Goal: Task Accomplishment & Management: Manage account settings

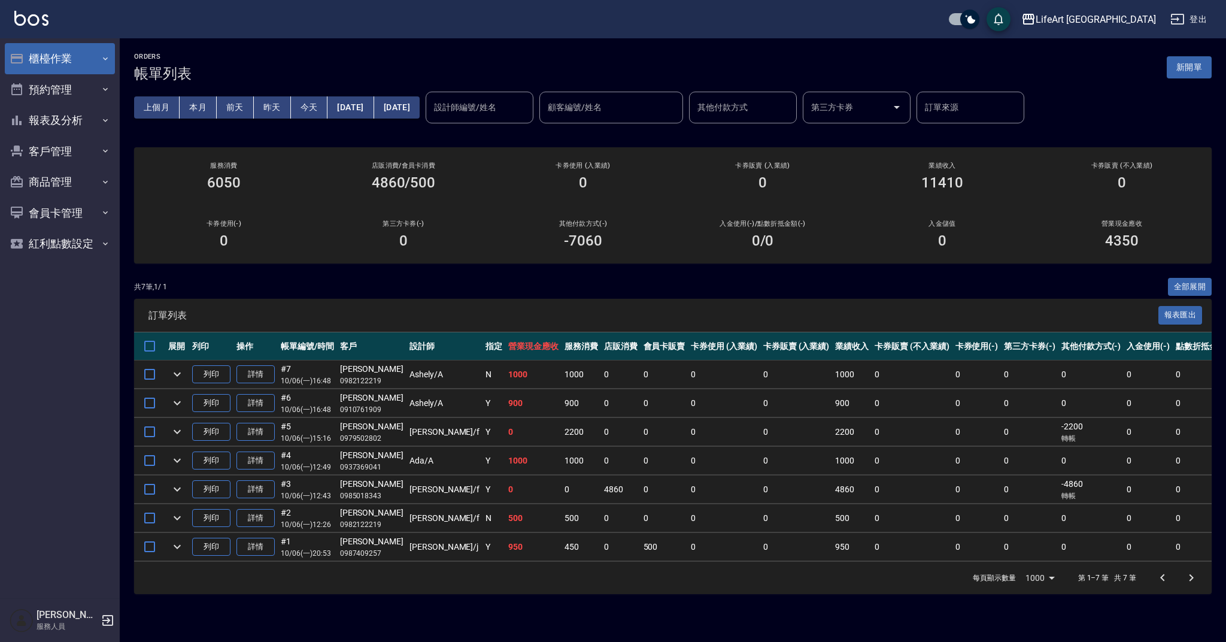
click at [49, 64] on button "櫃檯作業" at bounding box center [60, 58] width 110 height 31
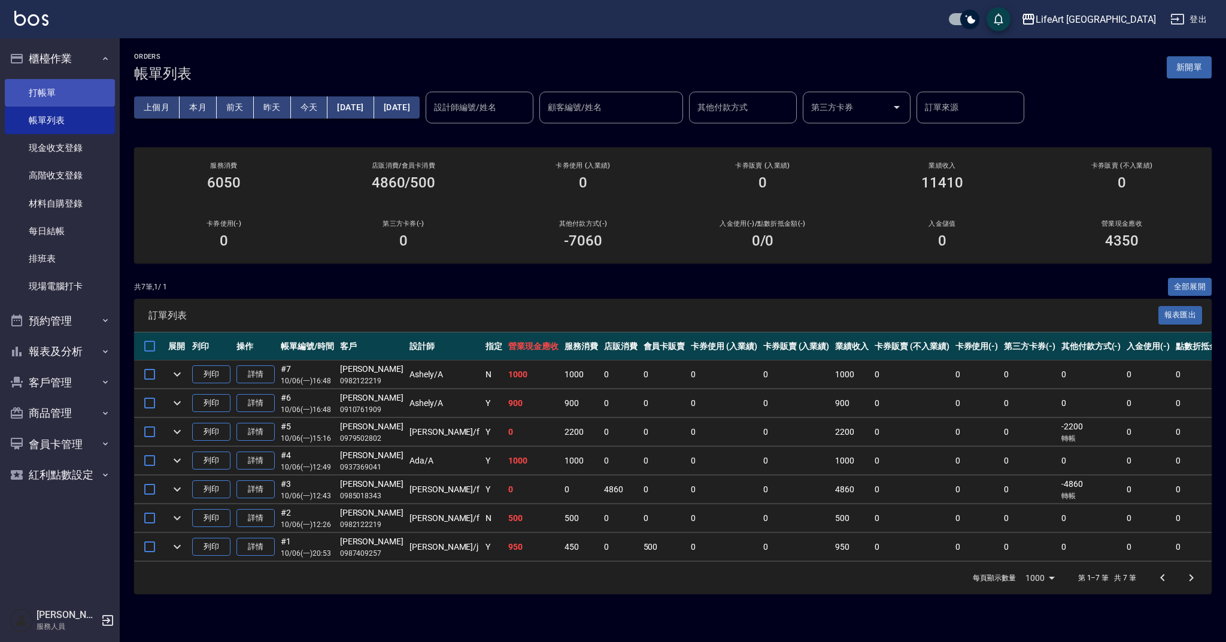
click at [60, 85] on link "打帳單" at bounding box center [60, 93] width 110 height 28
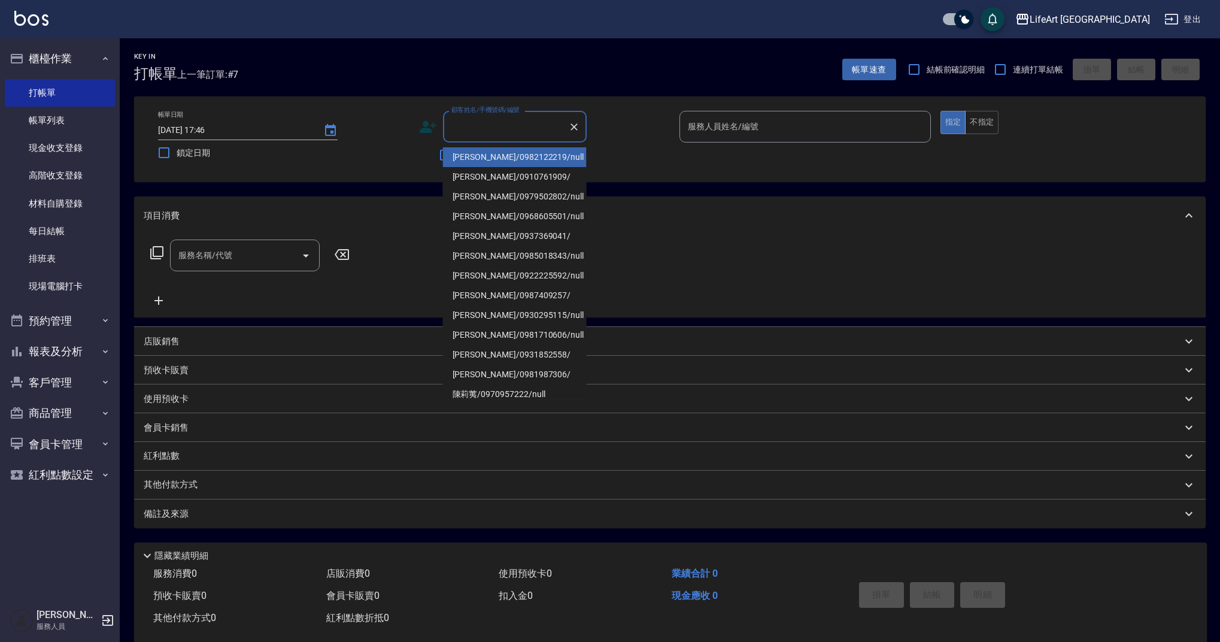
click at [484, 127] on input "顧客姓名/手機號碼/編號" at bounding box center [505, 126] width 115 height 21
click at [501, 156] on li "李心彤/0985018343/null" at bounding box center [515, 157] width 144 height 20
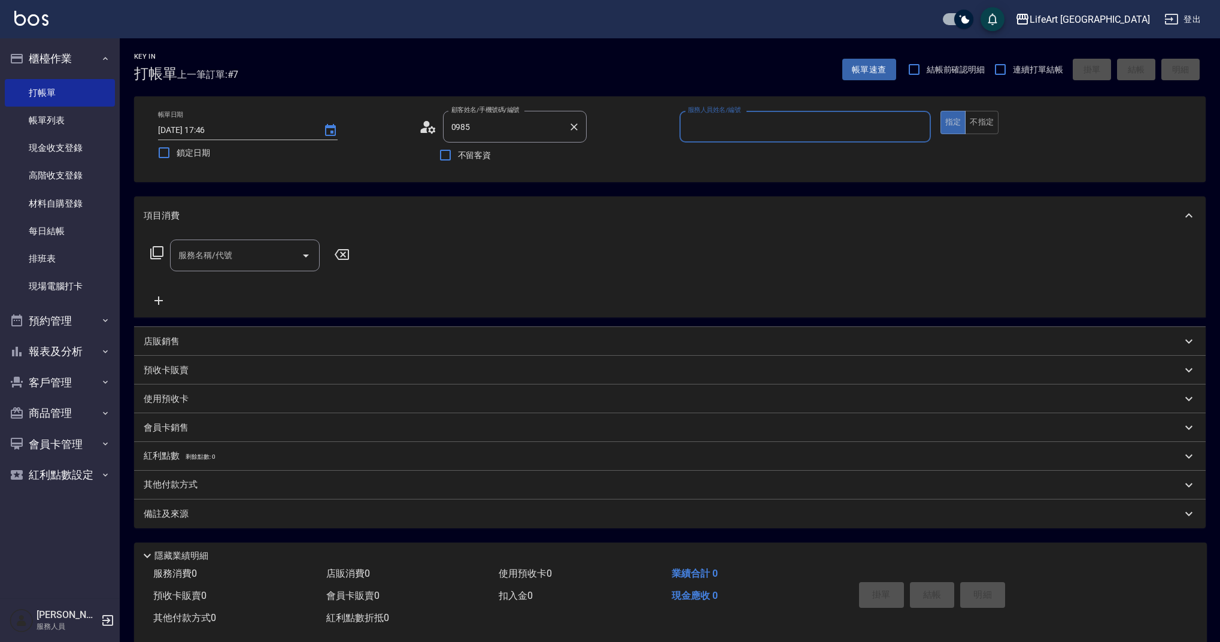
type input "李心彤/0985018343/null"
type input "Finney-f"
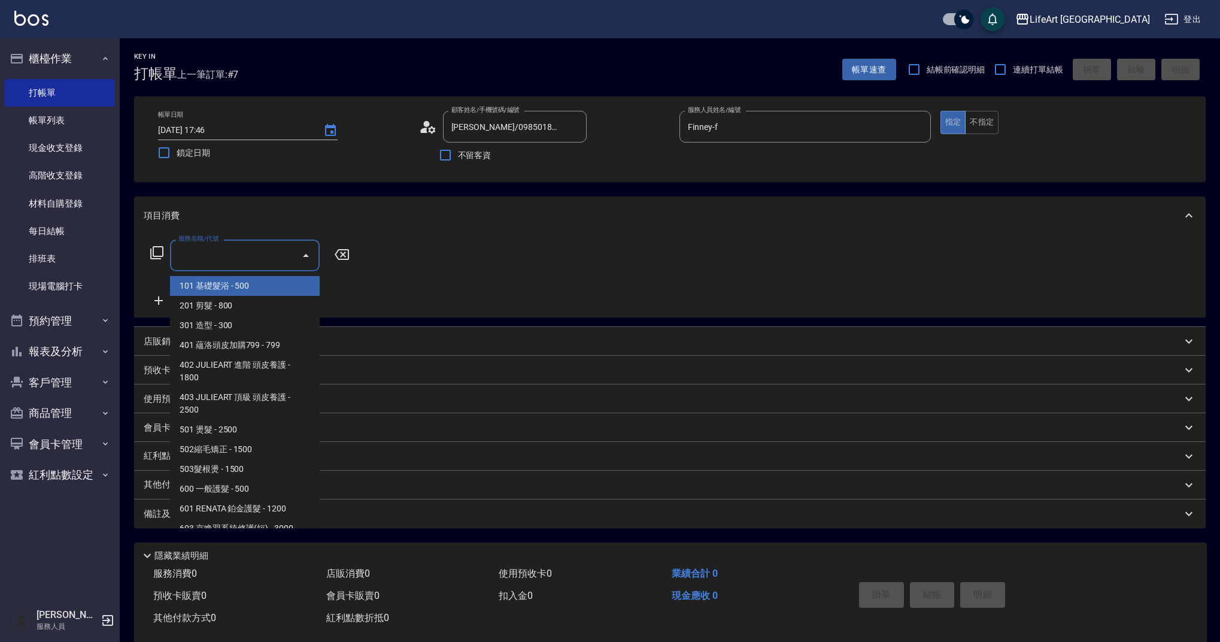
click at [230, 265] on input "服務名稱/代號" at bounding box center [235, 255] width 121 height 21
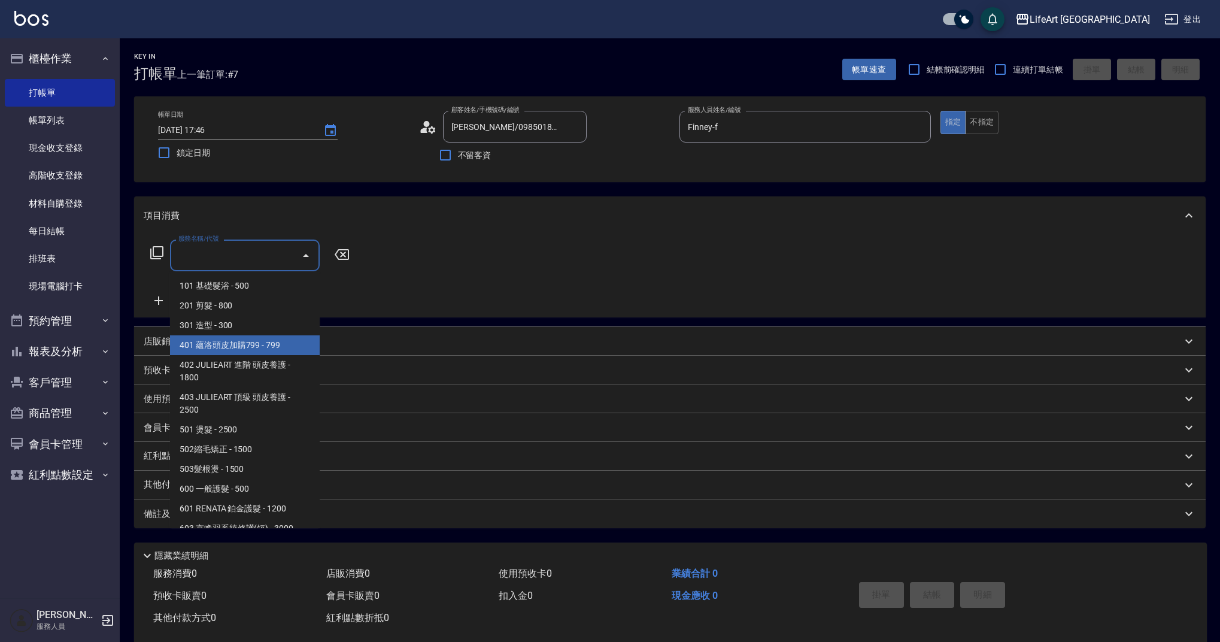
scroll to position [153, 0]
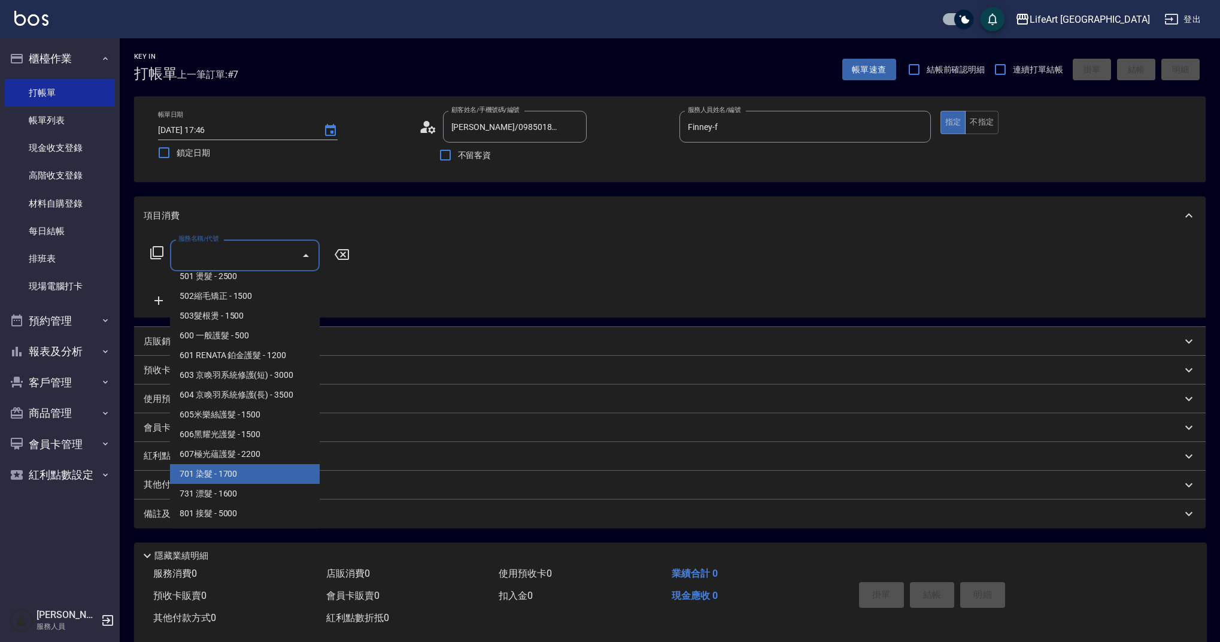
click at [269, 465] on span "701 染髮 - 1700" at bounding box center [245, 474] width 150 height 20
type input "701 染髮(701)"
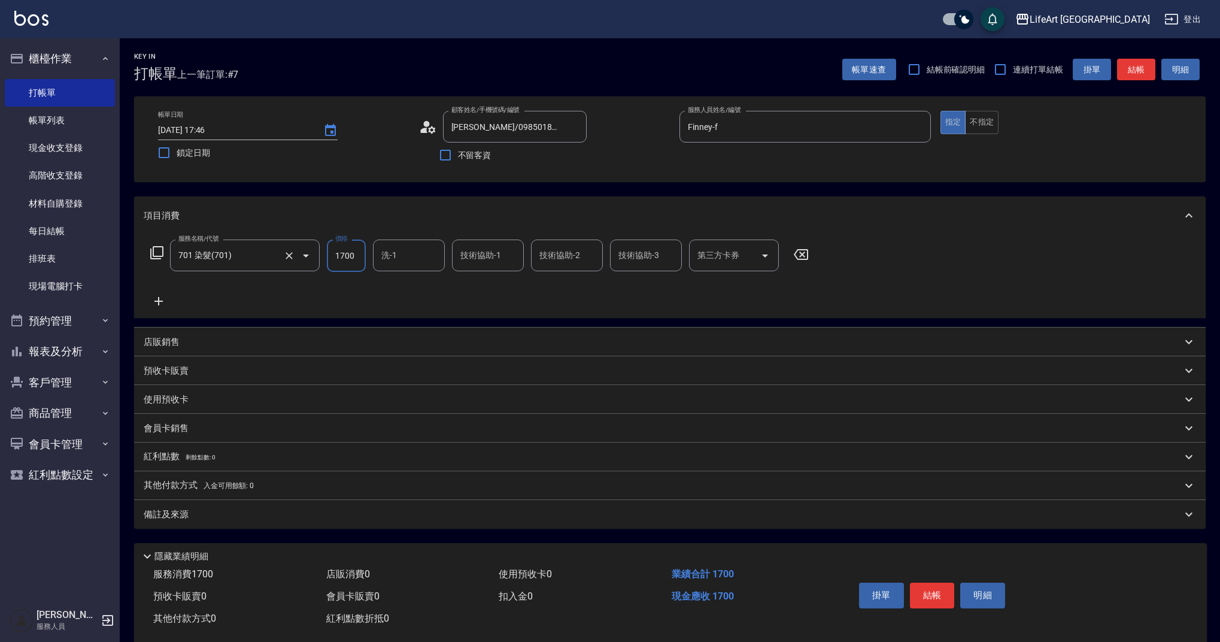
drag, startPoint x: 358, startPoint y: 262, endPoint x: 291, endPoint y: 259, distance: 67.1
click at [291, 259] on div "服務名稱/代號 701 染髮(701) 服務名稱/代號 價格 1700 價格 洗-1 洗-1 技術協助-1 技術協助-1 技術協助-2 技術協助-2 技術協助…" at bounding box center [480, 255] width 672 height 32
type input "2000"
click at [155, 300] on icon at bounding box center [159, 301] width 30 height 14
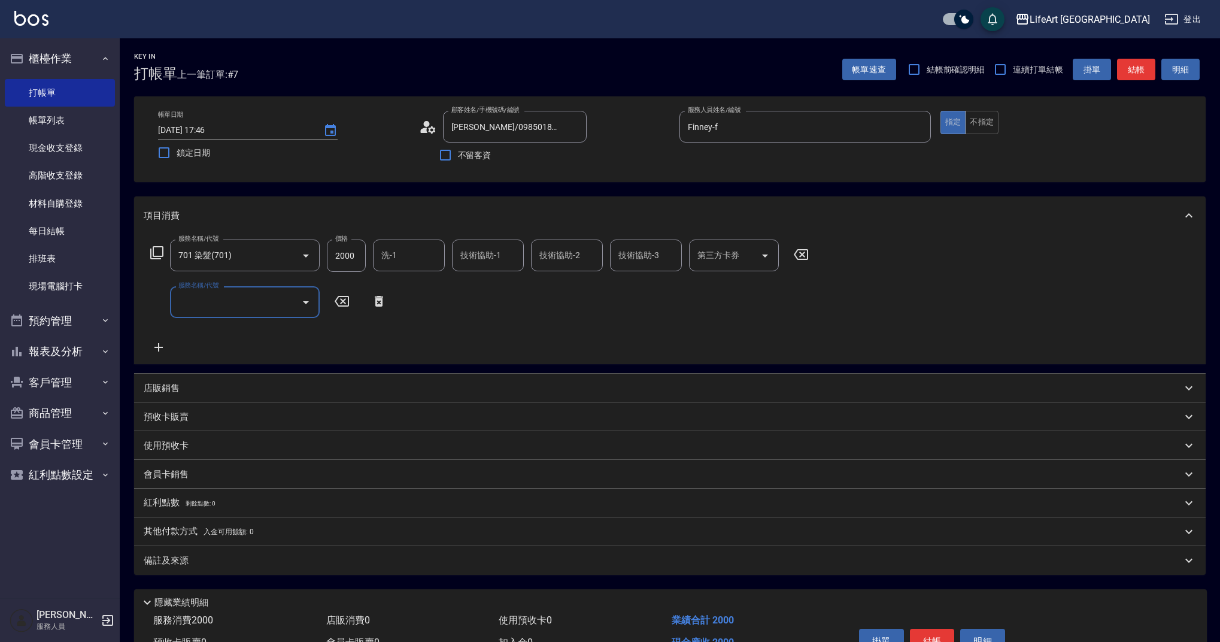
click at [210, 325] on div "服務名稱/代號 701 染髮(701) 服務名稱/代號 價格 2000 價格 洗-1 洗-1 技術協助-1 技術協助-1 技術協助-2 技術協助-2 技術協助…" at bounding box center [480, 296] width 672 height 115
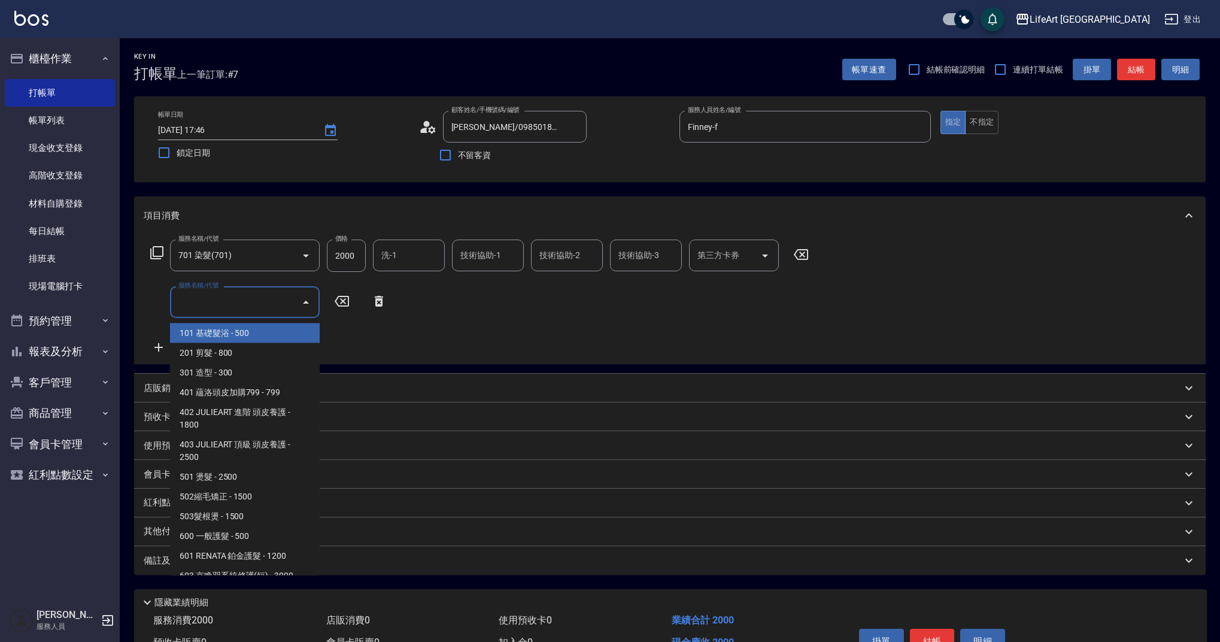
click at [225, 307] on input "服務名稱/代號" at bounding box center [235, 302] width 121 height 21
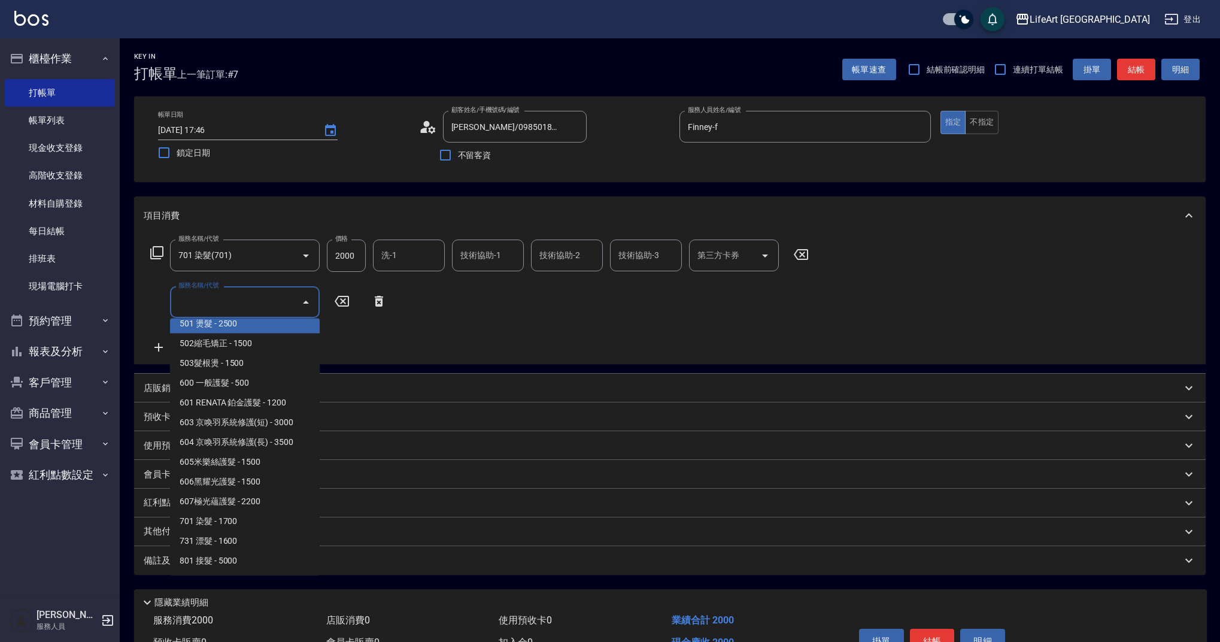
click at [233, 329] on span "501 燙髮 - 2500" at bounding box center [245, 324] width 150 height 20
type input "501 燙髮(501)"
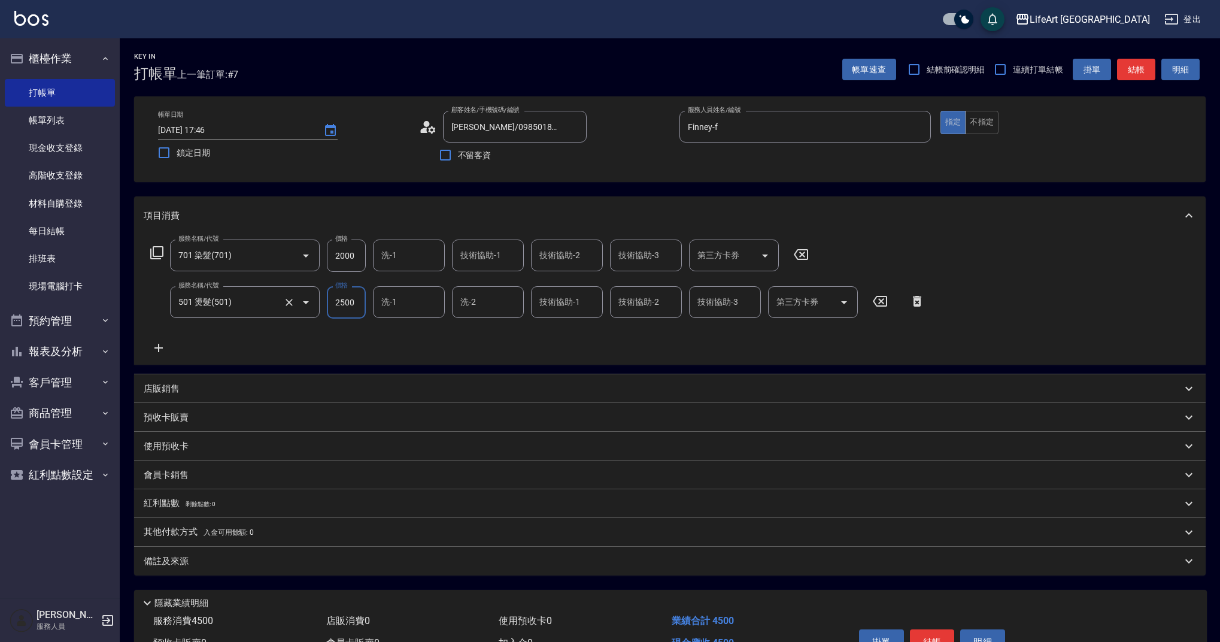
drag, startPoint x: 361, startPoint y: 307, endPoint x: 316, endPoint y: 292, distance: 47.1
click at [316, 292] on div "服務名稱/代號 501 燙髮(501) 服務名稱/代號 價格 2500 價格 洗-1 洗-1 洗-2 洗-2 技術協助-1 技術協助-1 技術協助-2 技術協…" at bounding box center [538, 302] width 789 height 32
type input "3000"
click at [443, 578] on div "Key In 打帳單 上一筆訂單:#7 帳單速查 結帳前確認明細 連續打單結帳 掛單 結帳 明細 帳單日期 2025/10/06 17:46 鎖定日期 顧客姓…" at bounding box center [670, 371] width 1100 height 667
click at [448, 565] on div "備註及來源" at bounding box center [663, 561] width 1038 height 13
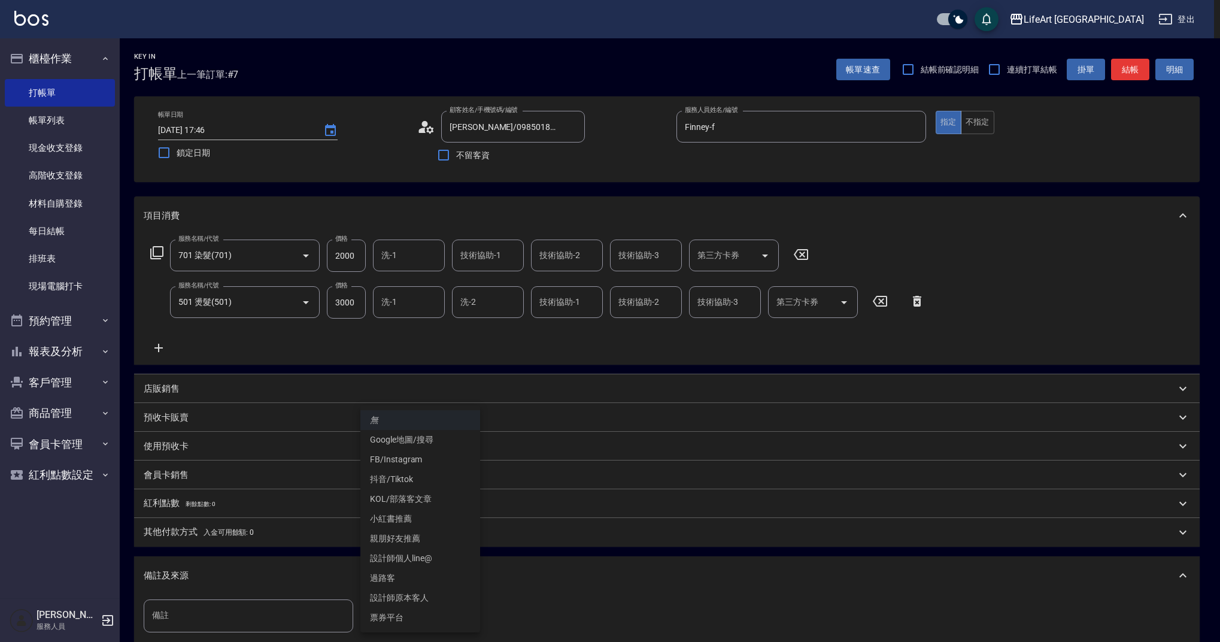
click at [457, 614] on body "LifeArt 蘆洲 登出 櫃檯作業 打帳單 帳單列表 現金收支登錄 高階收支登錄 材料自購登錄 每日結帳 排班表 現場電腦打卡 預約管理 預約管理 單日預約…" at bounding box center [610, 393] width 1220 height 786
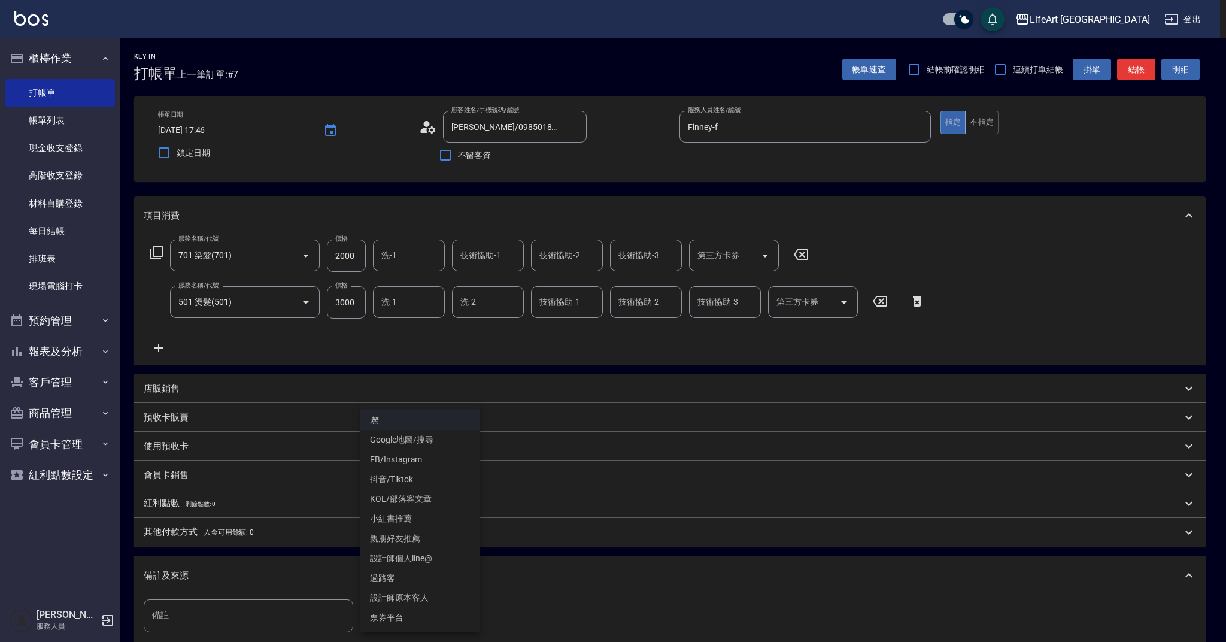
click at [404, 602] on li "設計師原本客人" at bounding box center [420, 598] width 120 height 20
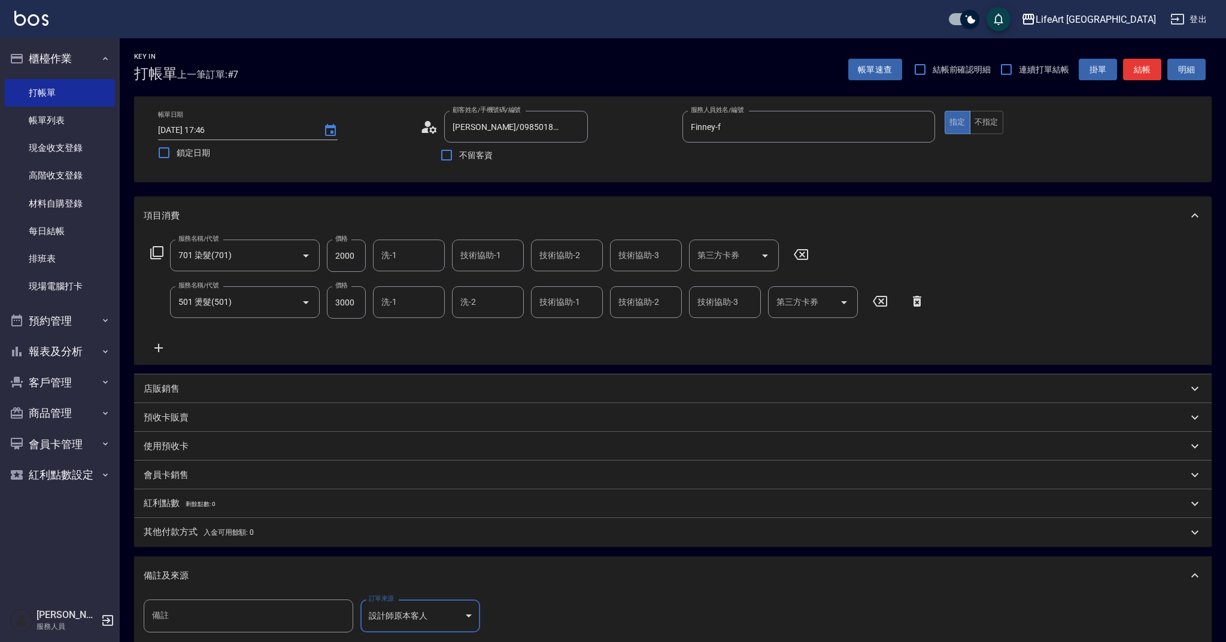
type input "設計師原本客人"
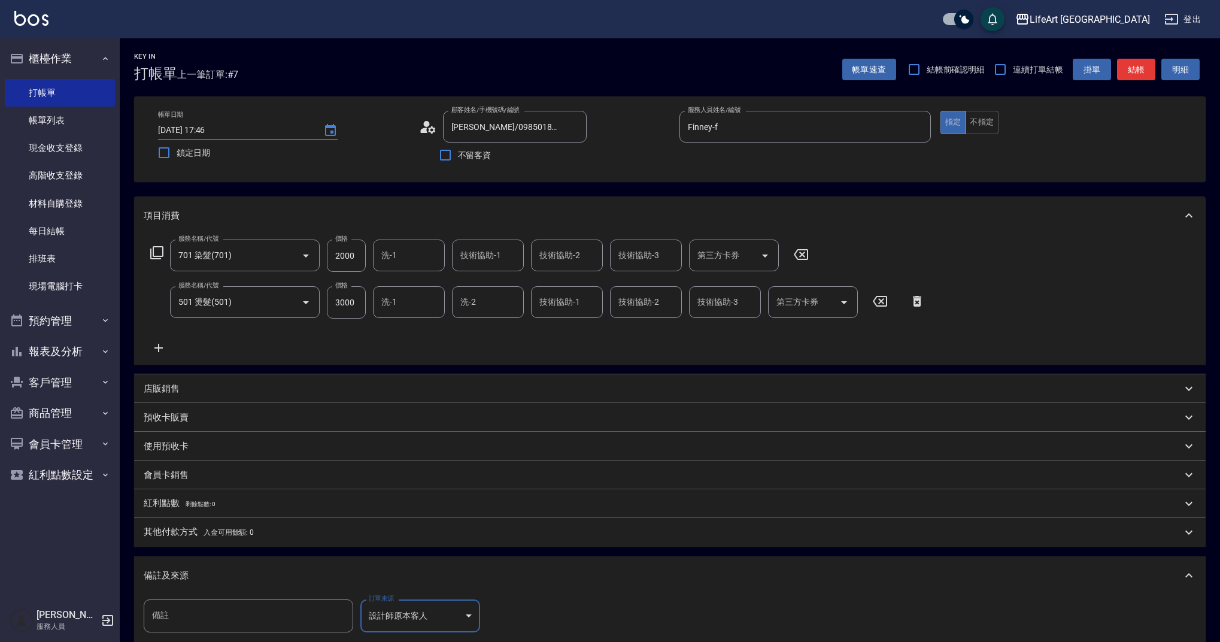
click at [381, 565] on div "備註及來源" at bounding box center [670, 575] width 1072 height 38
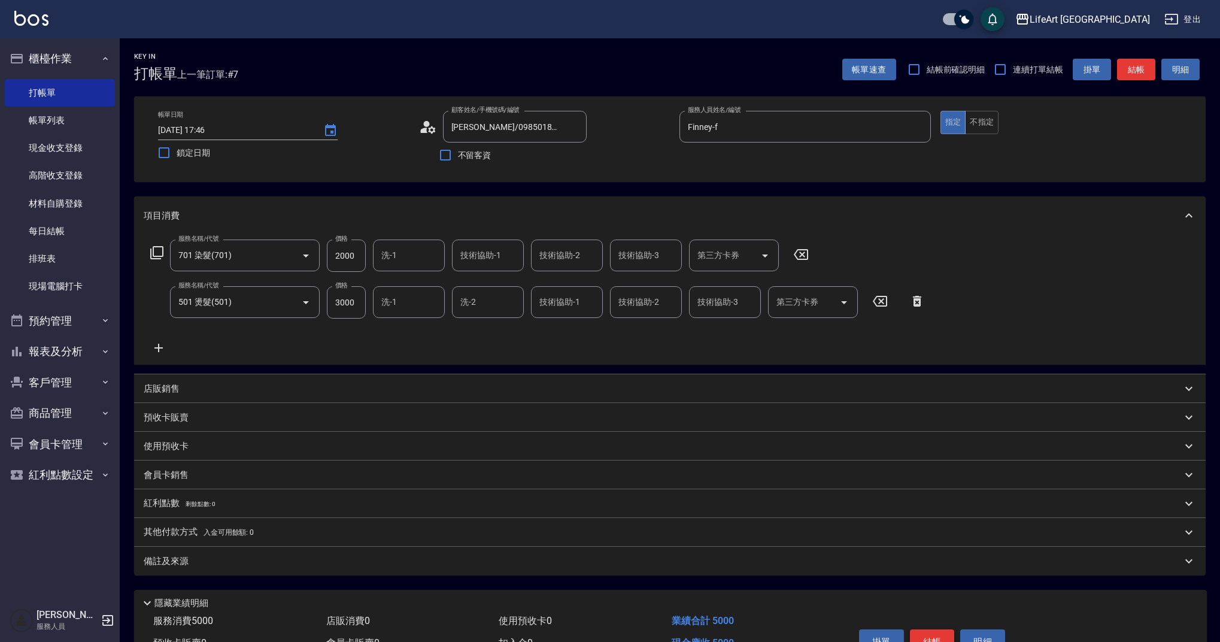
click at [925, 641] on button "結帳" at bounding box center [932, 641] width 45 height 25
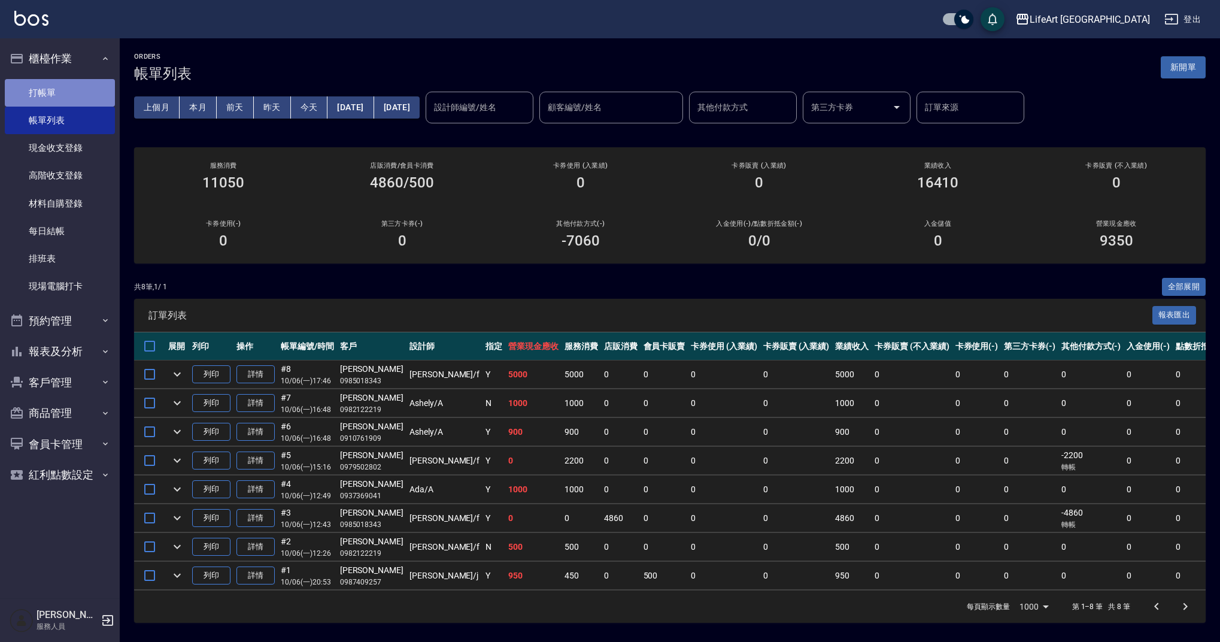
click at [71, 94] on link "打帳單" at bounding box center [60, 93] width 110 height 28
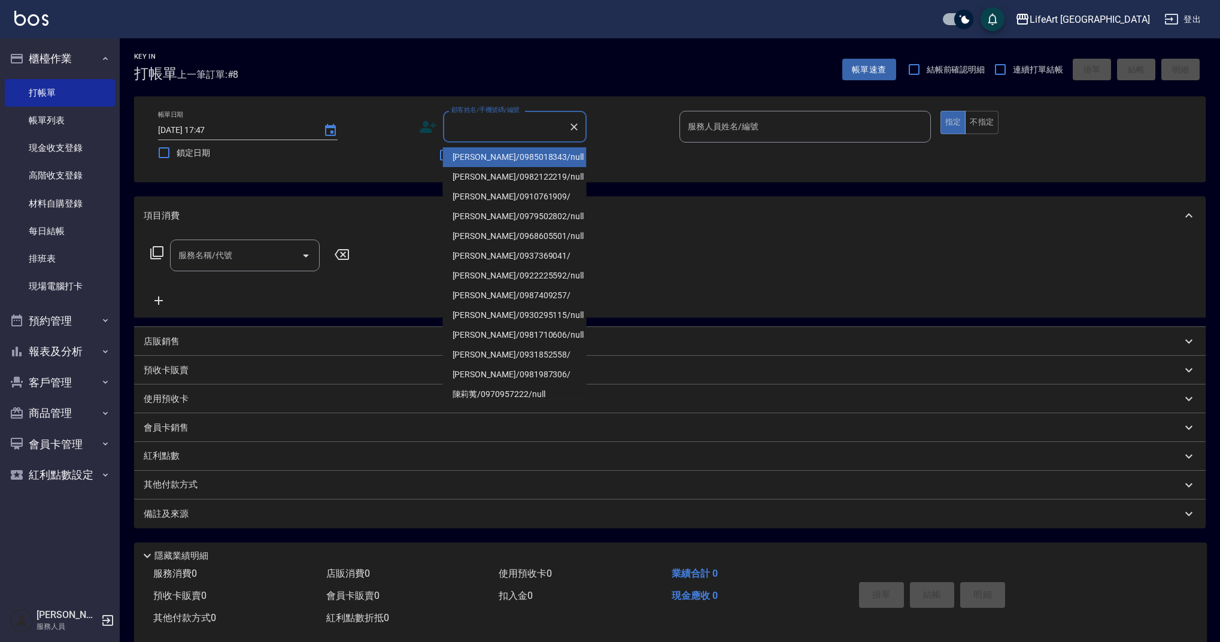
click at [523, 129] on input "顧客姓名/手機號碼/編號" at bounding box center [505, 126] width 115 height 21
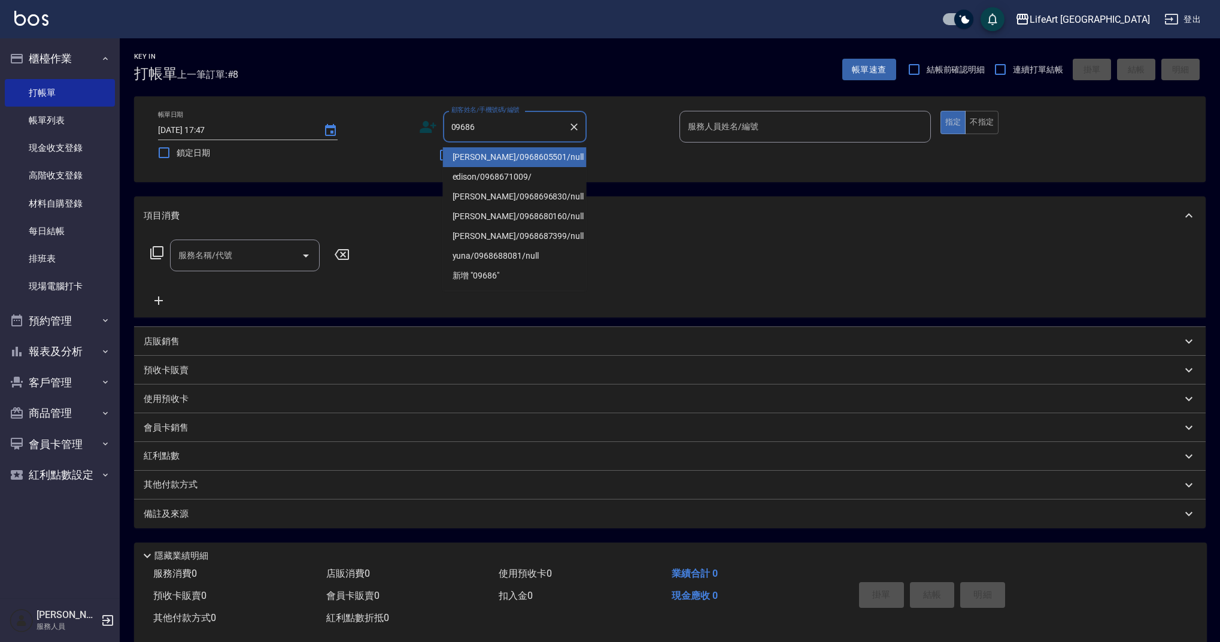
click at [490, 162] on li "王淯琳/0968605501/null" at bounding box center [515, 157] width 144 height 20
type input "王淯琳/0968605501/null"
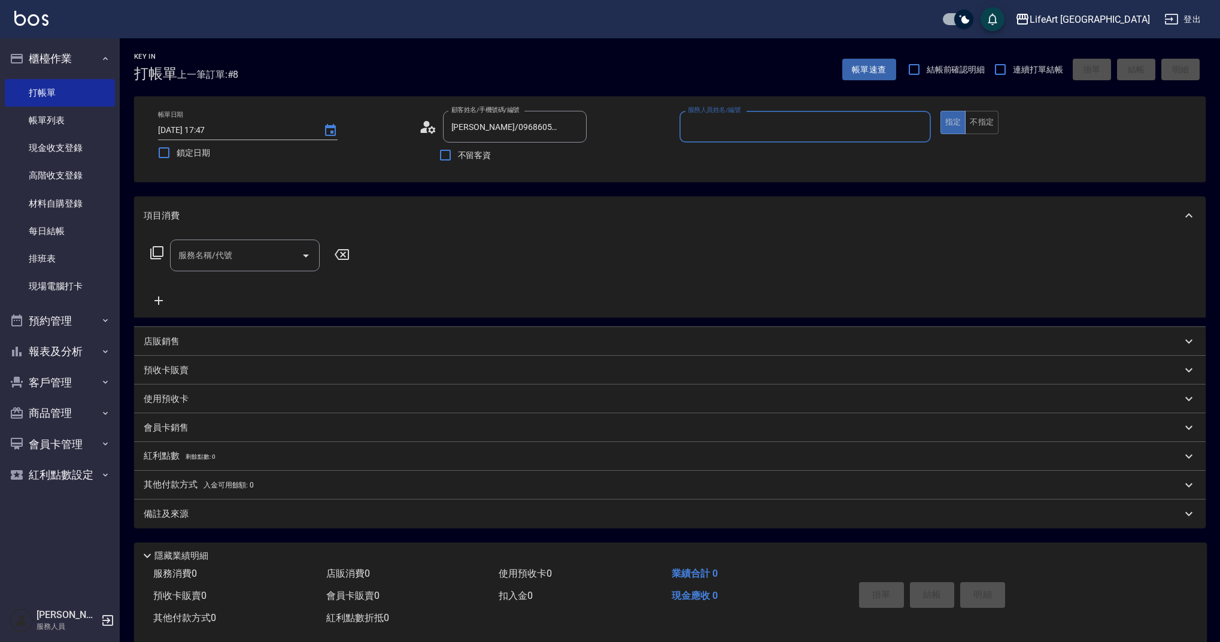
click at [229, 251] on div "服務名稱/代號 服務名稱/代號" at bounding box center [245, 255] width 150 height 32
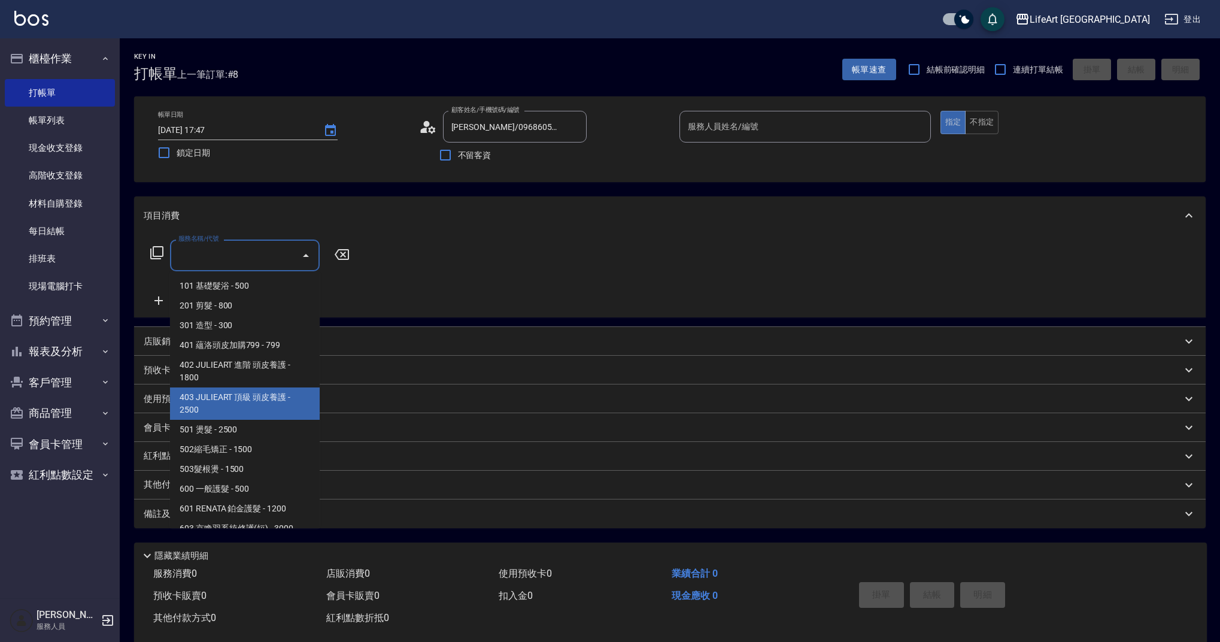
scroll to position [153, 0]
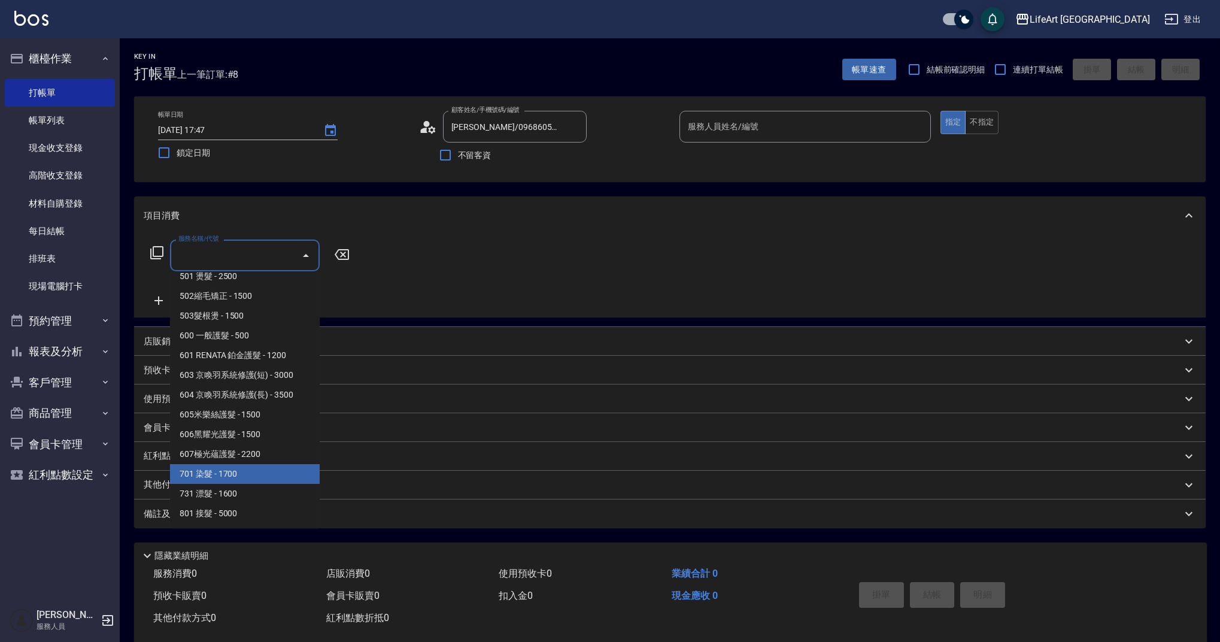
click at [246, 468] on span "701 染髮 - 1700" at bounding box center [245, 474] width 150 height 20
type input "701 染髮(701)"
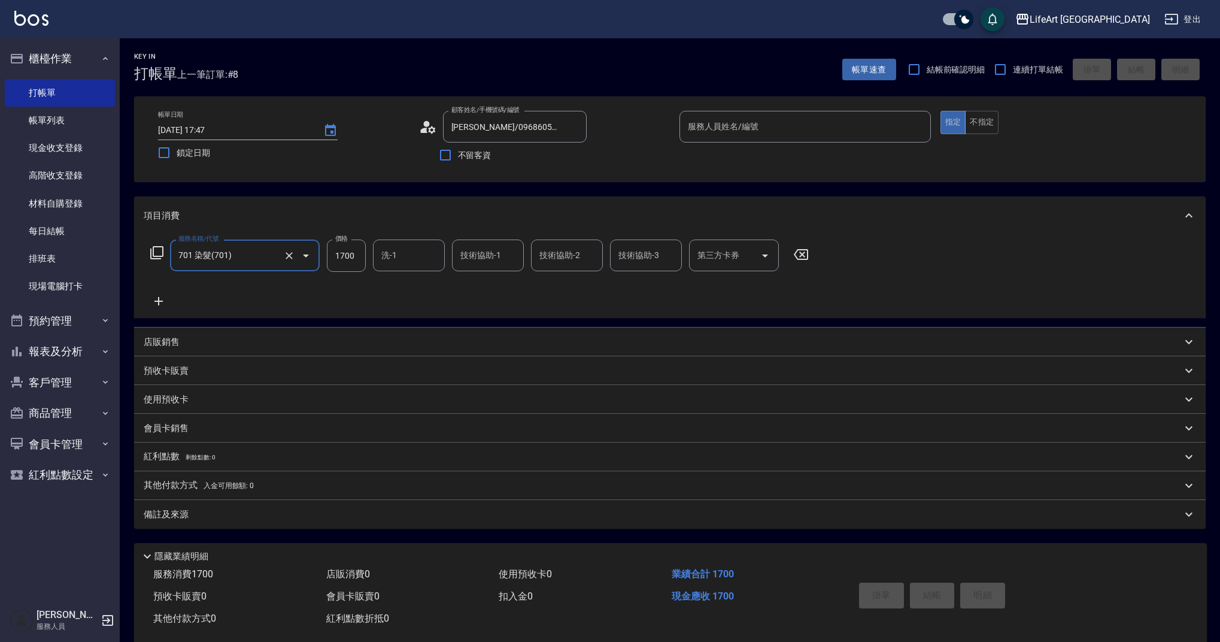
click at [167, 308] on icon at bounding box center [159, 301] width 30 height 14
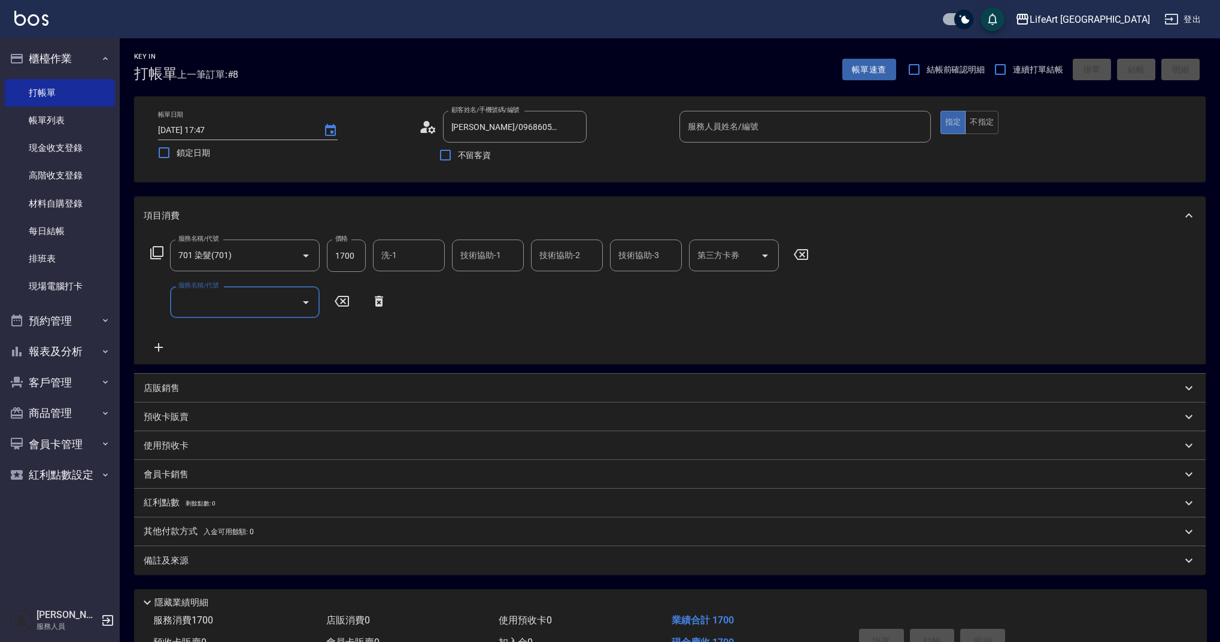
click at [162, 303] on div "服務名稱/代號 服務名稱/代號" at bounding box center [269, 302] width 250 height 32
click at [214, 305] on input "服務名稱/代號" at bounding box center [235, 302] width 121 height 21
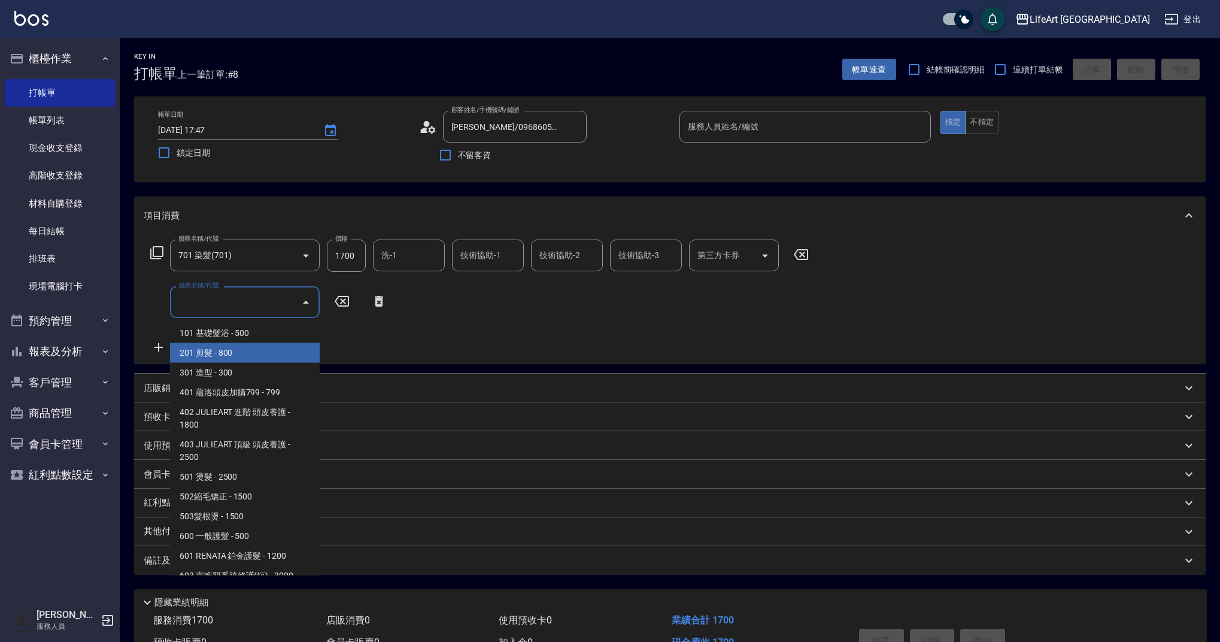
click at [251, 357] on span "201 剪髮 - 800" at bounding box center [245, 353] width 150 height 20
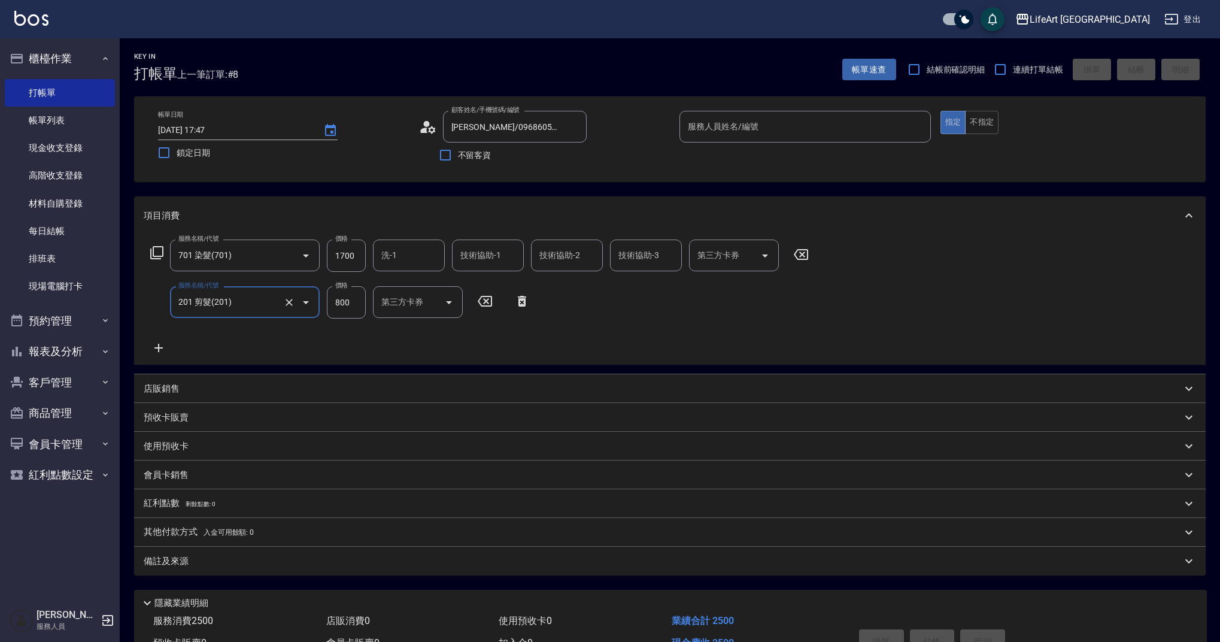
type input "201 剪髮(201)"
drag, startPoint x: 362, startPoint y: 254, endPoint x: 329, endPoint y: 253, distance: 32.4
click at [329, 253] on input "1700" at bounding box center [346, 255] width 39 height 32
drag, startPoint x: 355, startPoint y: 253, endPoint x: 329, endPoint y: 251, distance: 25.8
click at [329, 251] on input "1700" at bounding box center [346, 255] width 39 height 32
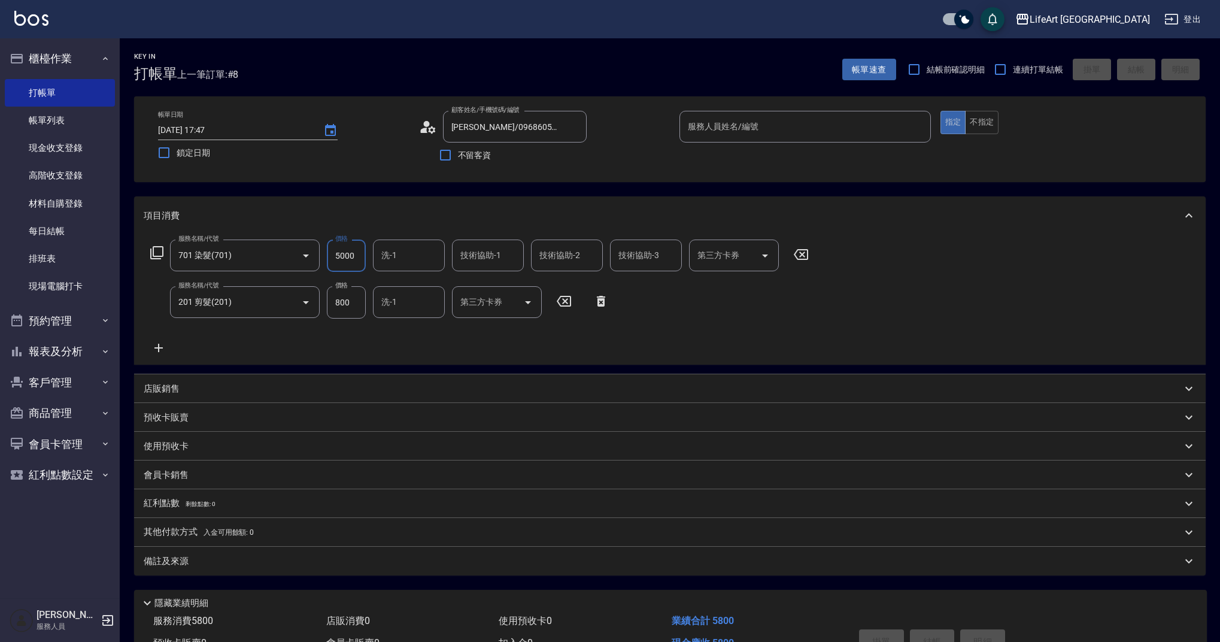
type input "5000"
click at [404, 246] on input "洗-1" at bounding box center [408, 255] width 61 height 21
click at [407, 540] on span "Casey -c" at bounding box center [416, 552] width 66 height 25
type input "Casey-c"
click at [495, 254] on div "技術協助-1 技術協助-1" at bounding box center [488, 255] width 72 height 32
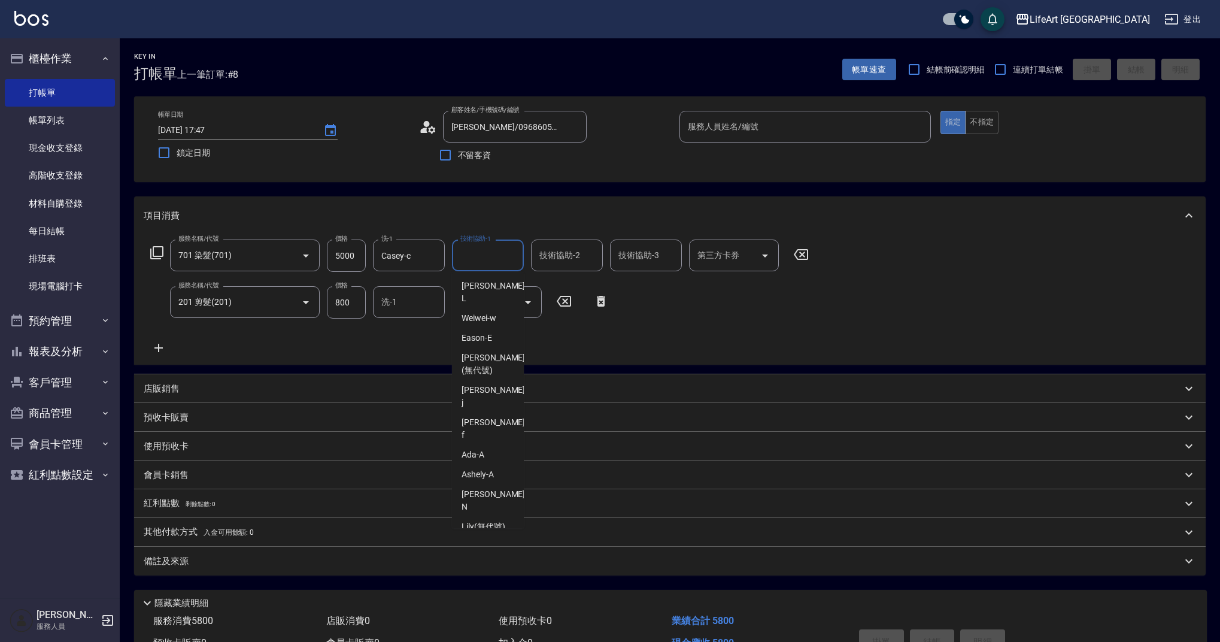
click at [501, 536] on div "Casey -c" at bounding box center [488, 552] width 72 height 32
type input "Casey-c"
click at [538, 257] on input "技術協助-2" at bounding box center [566, 255] width 61 height 21
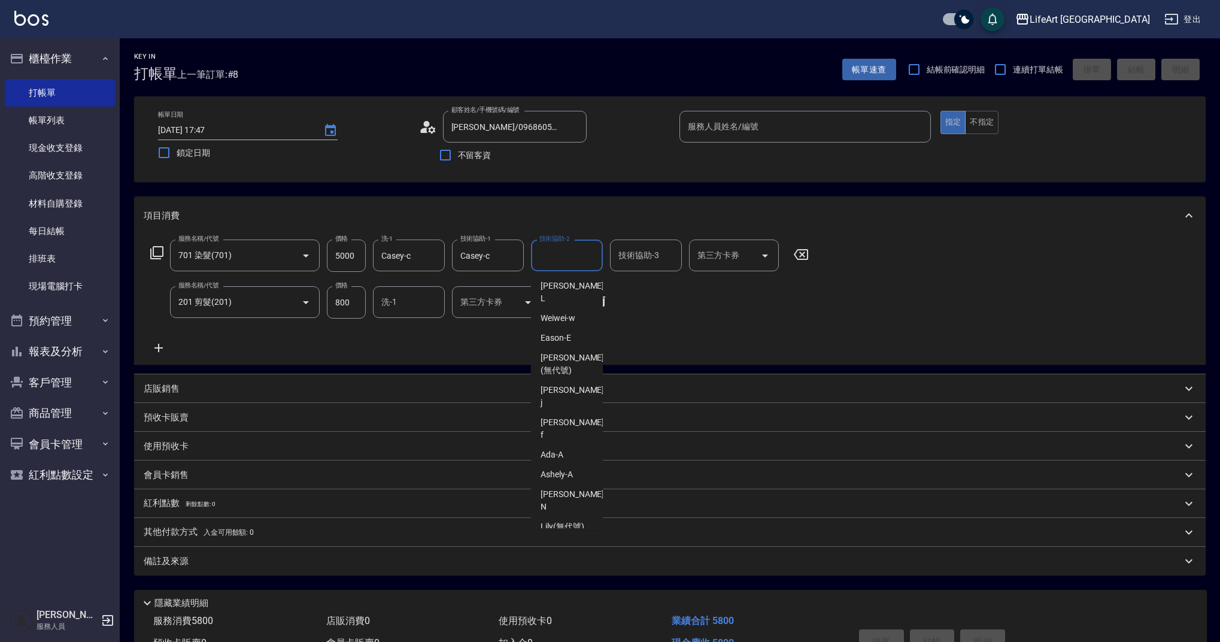
click at [557, 536] on div "Casey -c" at bounding box center [567, 552] width 72 height 32
type input "Casey-c"
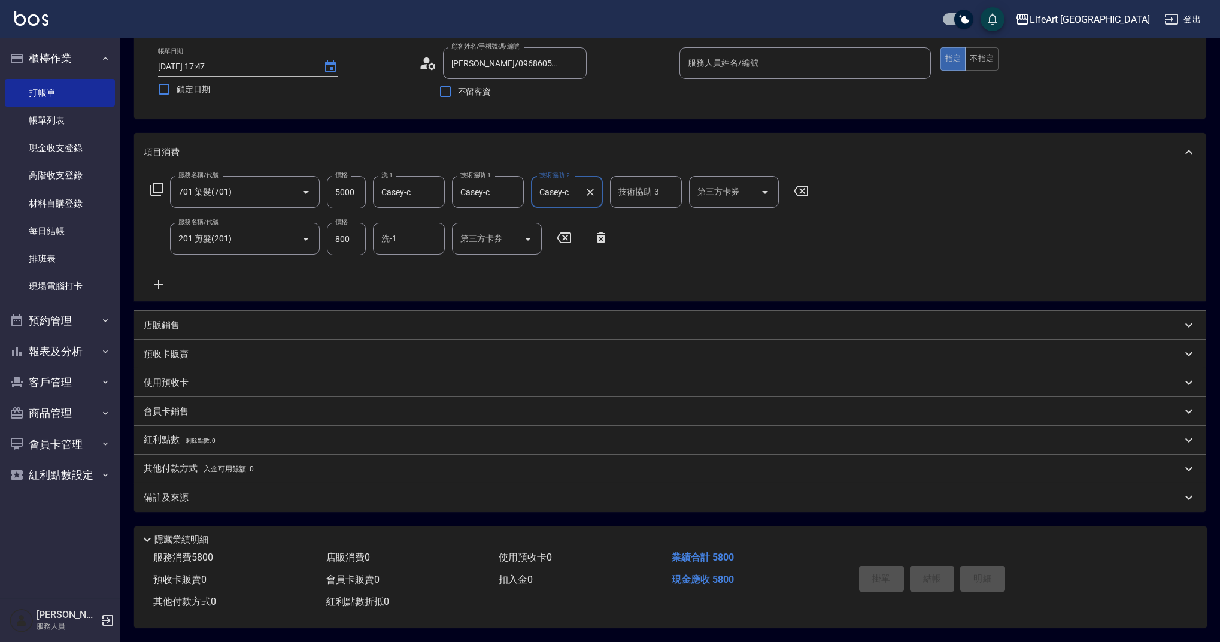
drag, startPoint x: 737, startPoint y: 65, endPoint x: 738, endPoint y: 72, distance: 7.2
click at [737, 65] on input "服務人員姓名/編號" at bounding box center [805, 63] width 241 height 21
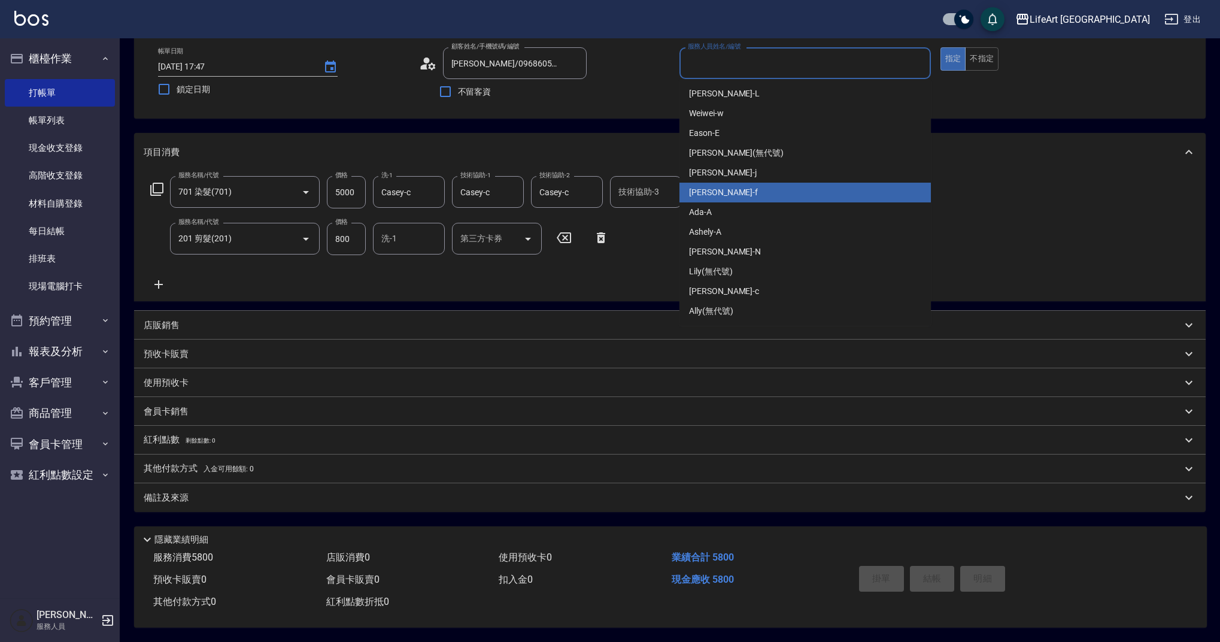
click at [711, 186] on span "Finney -f" at bounding box center [723, 192] width 69 height 13
type input "Finney-f"
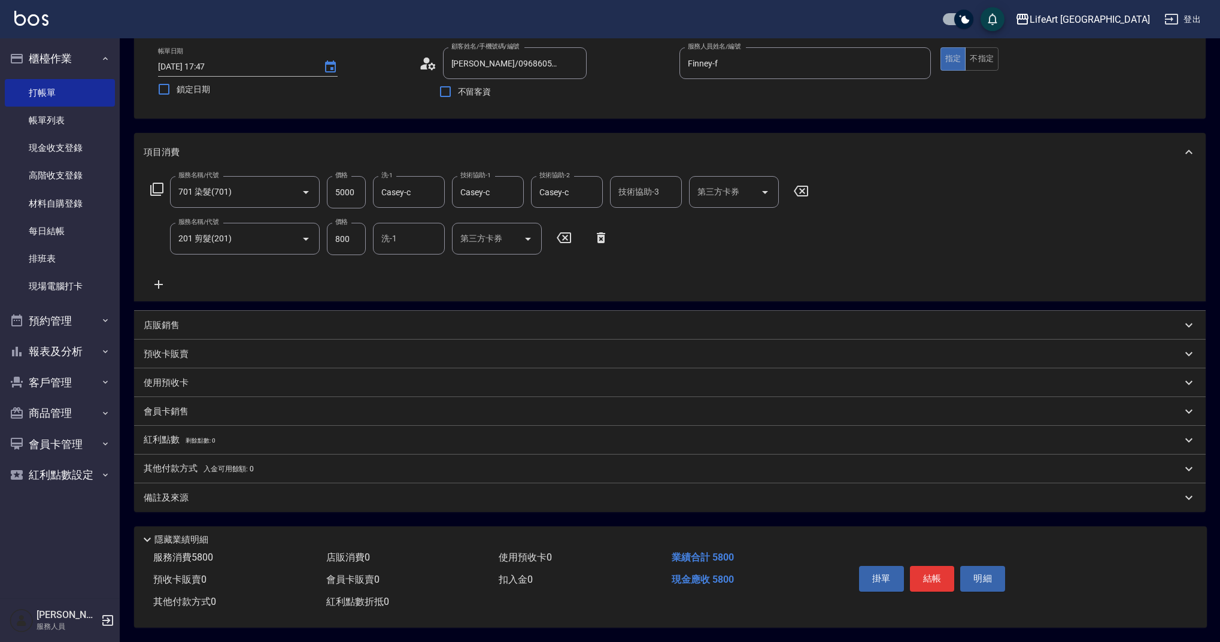
click at [285, 494] on div "備註及來源" at bounding box center [663, 498] width 1038 height 13
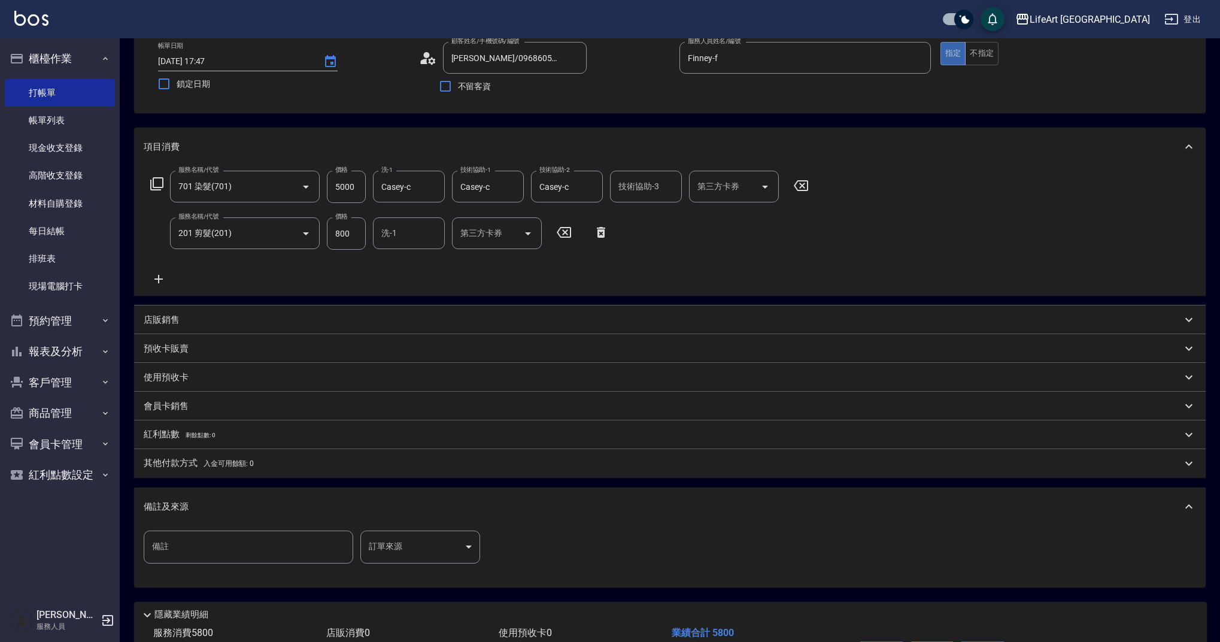
click at [407, 551] on body "LifeArt 蘆洲 登出 櫃檯作業 打帳單 帳單列表 現金收支登錄 高階收支登錄 材料自購登錄 每日結帳 排班表 現場電腦打卡 預約管理 預約管理 單日預約…" at bounding box center [610, 324] width 1220 height 786
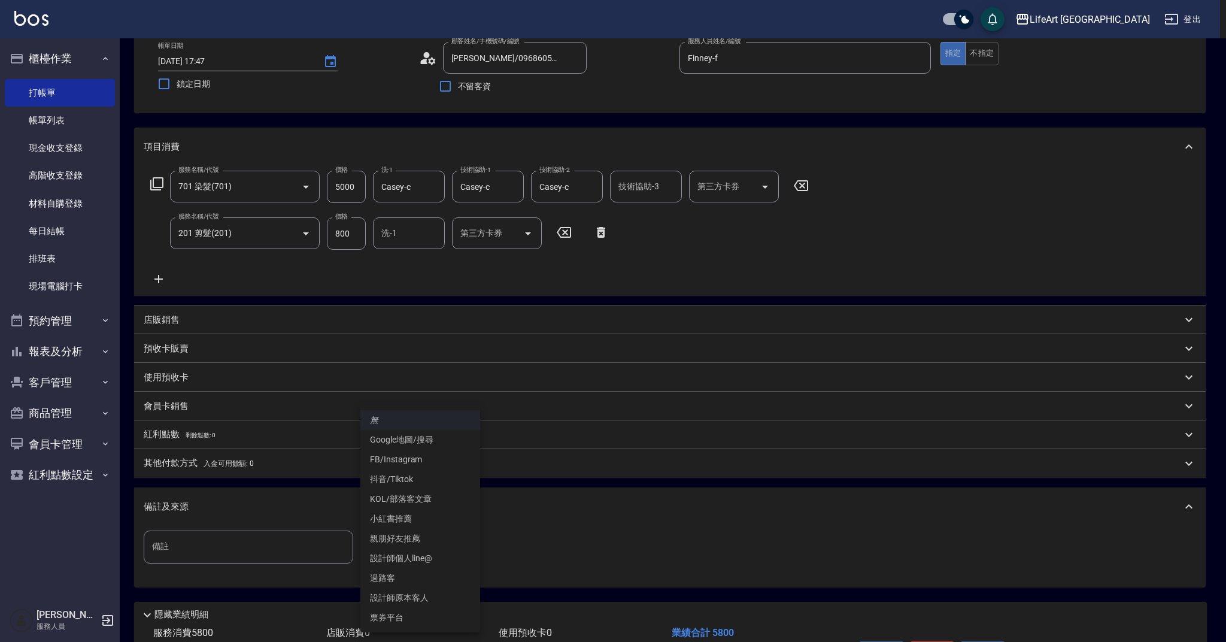
click at [433, 591] on li "設計師原本客人" at bounding box center [420, 598] width 120 height 20
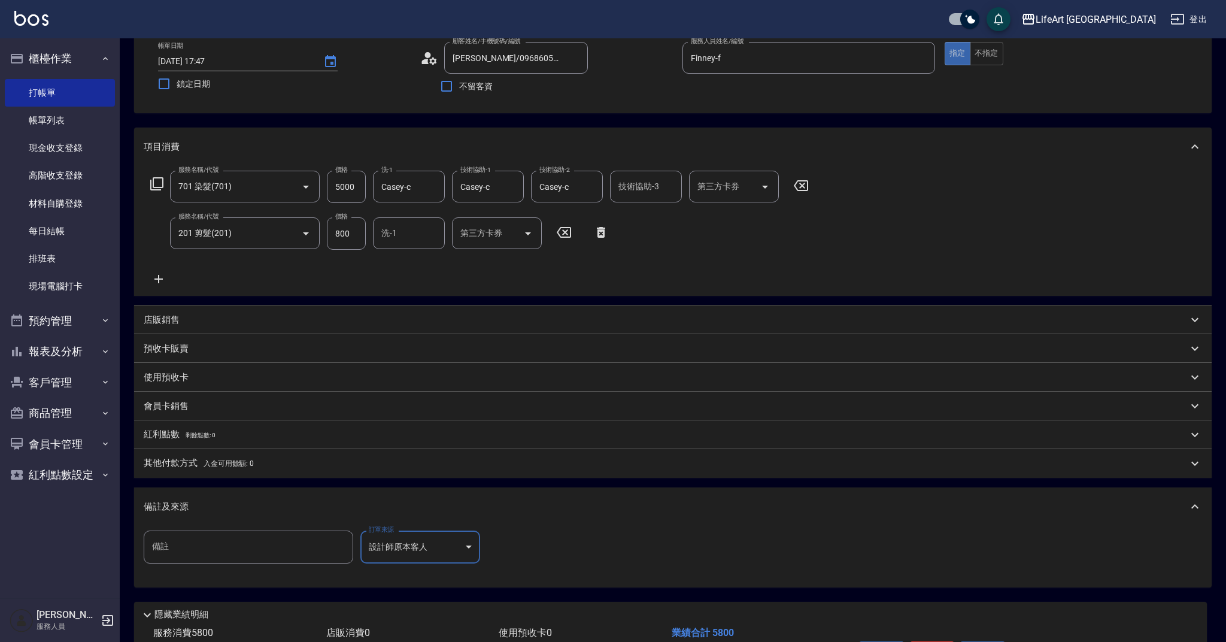
type input "設計師原本客人"
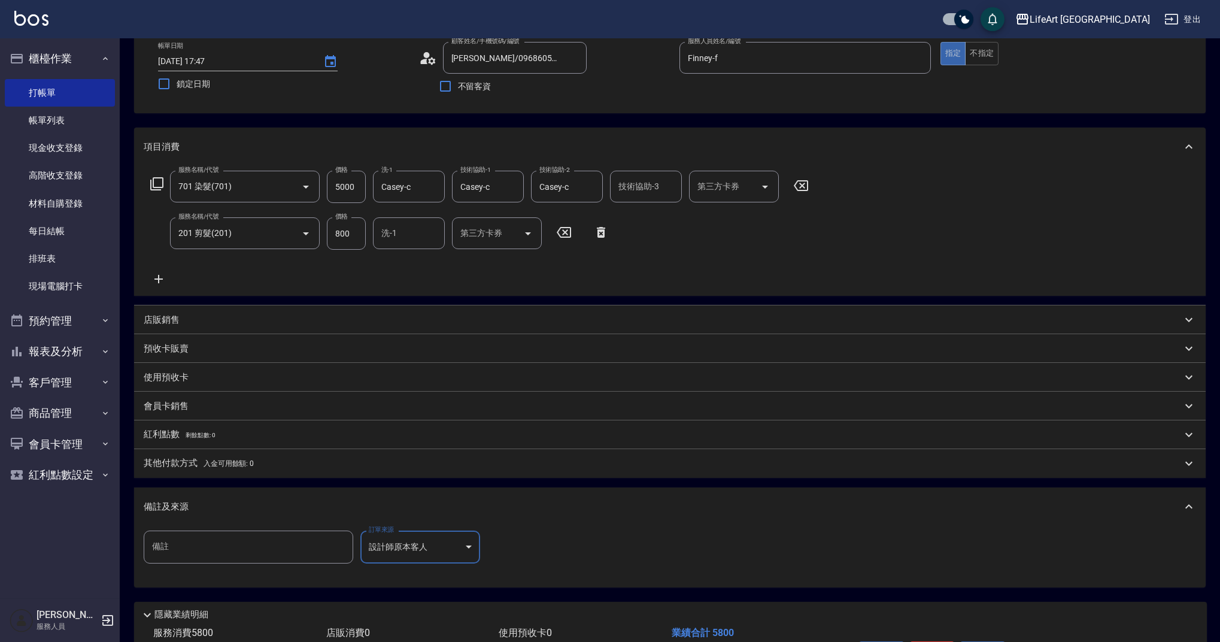
click at [441, 510] on div "備註及來源" at bounding box center [663, 507] width 1038 height 13
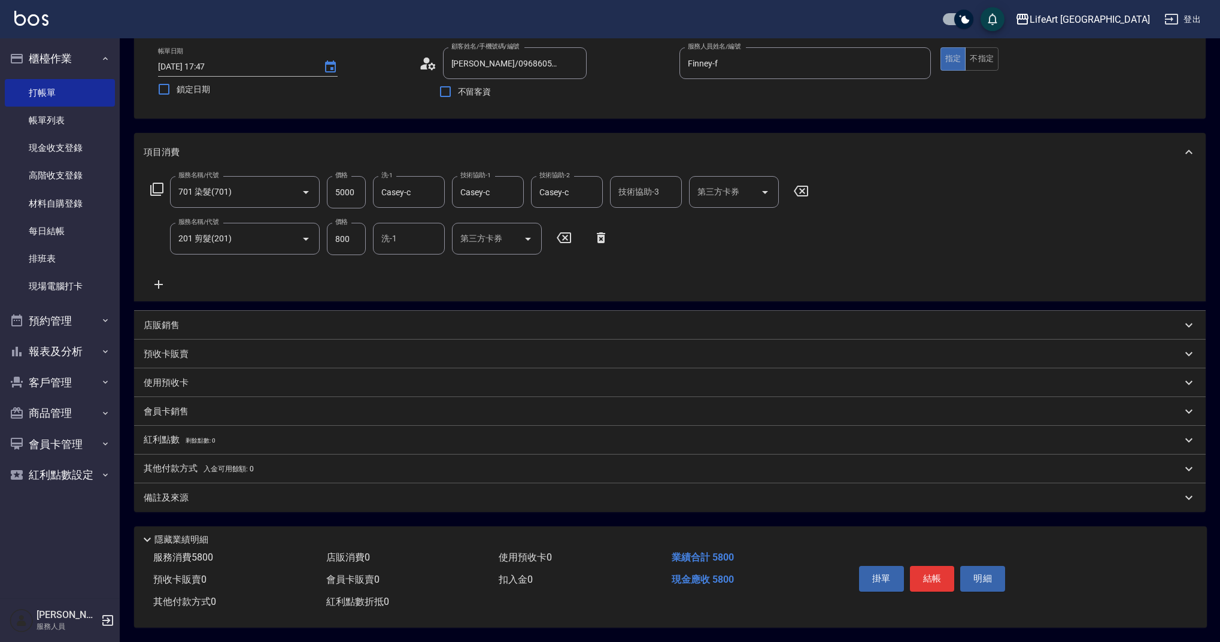
drag, startPoint x: 942, startPoint y: 577, endPoint x: 948, endPoint y: 587, distance: 12.0
click at [943, 577] on button "結帳" at bounding box center [932, 578] width 45 height 25
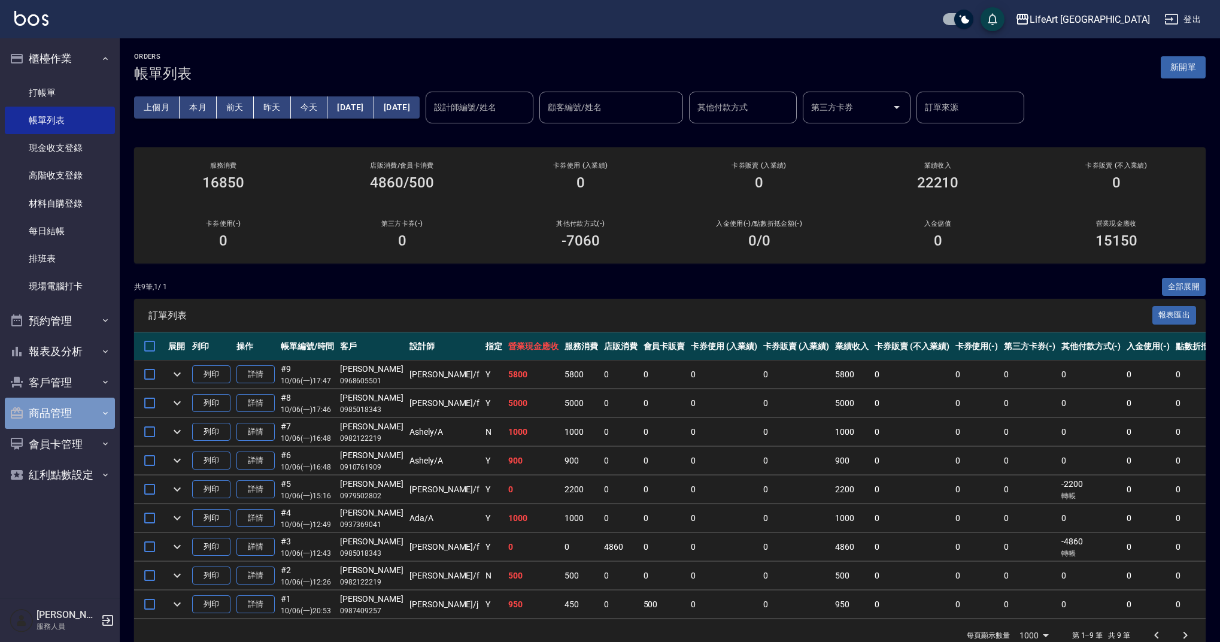
click at [54, 398] on button "商品管理" at bounding box center [60, 413] width 110 height 31
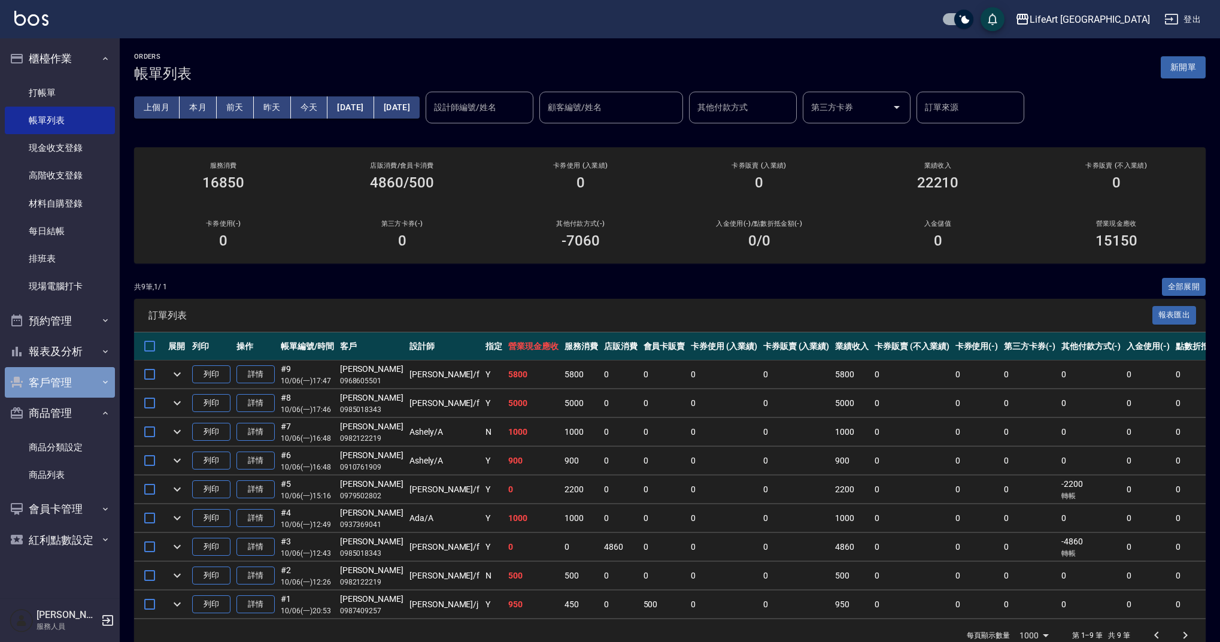
click at [63, 386] on button "客戶管理" at bounding box center [60, 382] width 110 height 31
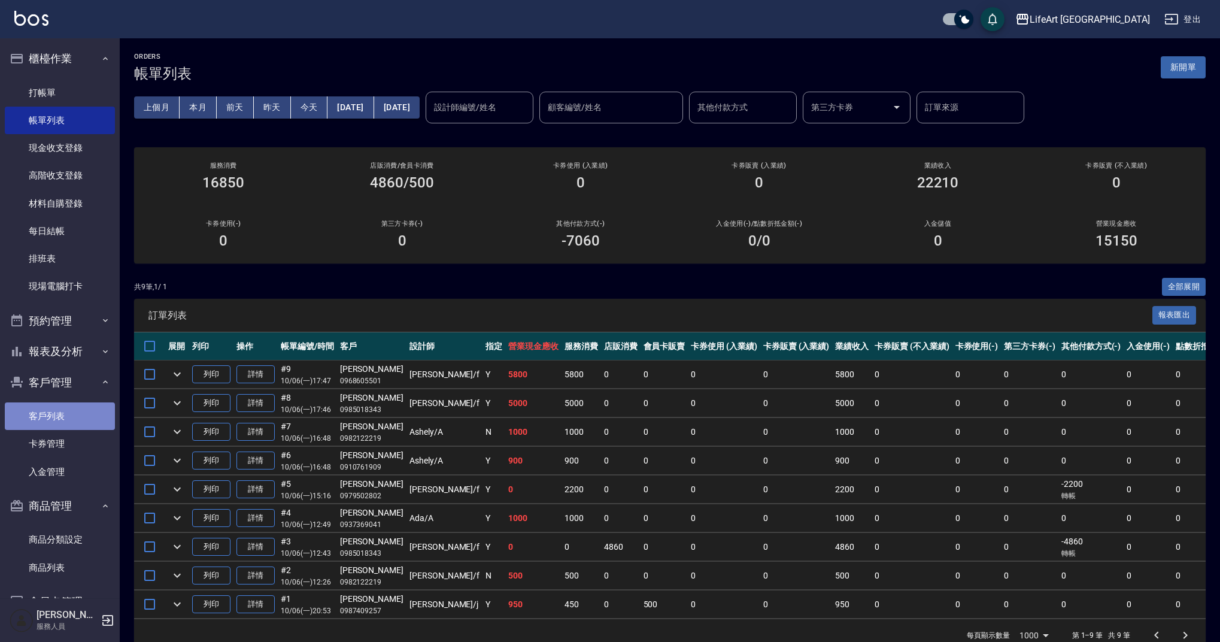
click at [72, 413] on link "客戶列表" at bounding box center [60, 416] width 110 height 28
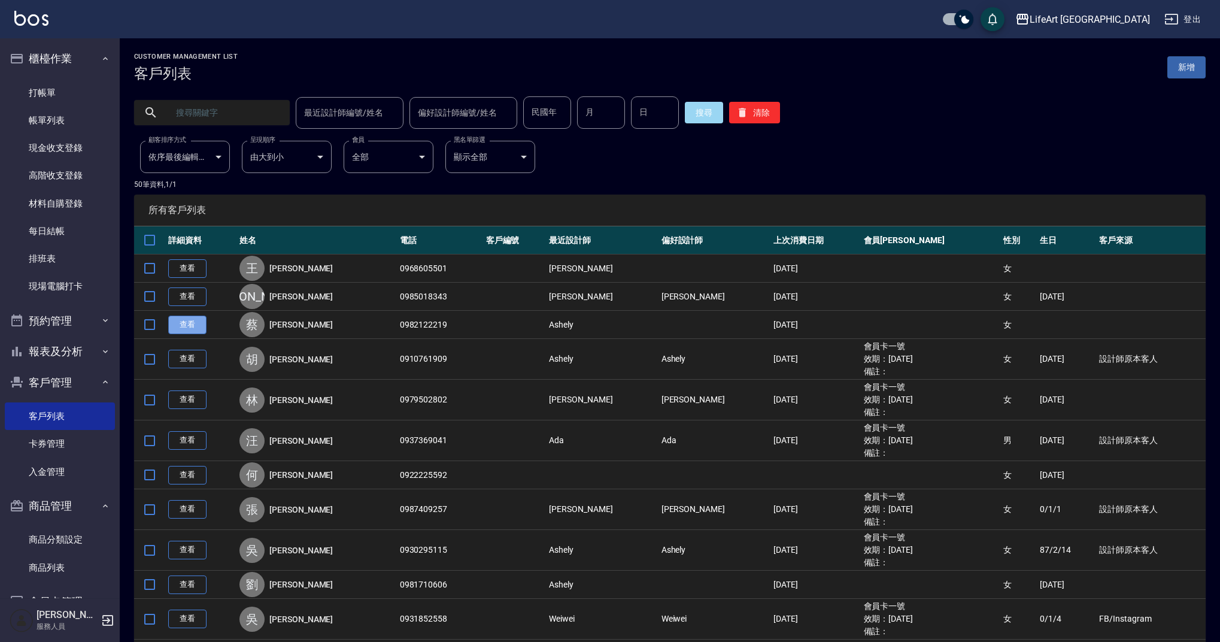
click at [181, 324] on link "查看" at bounding box center [187, 325] width 38 height 19
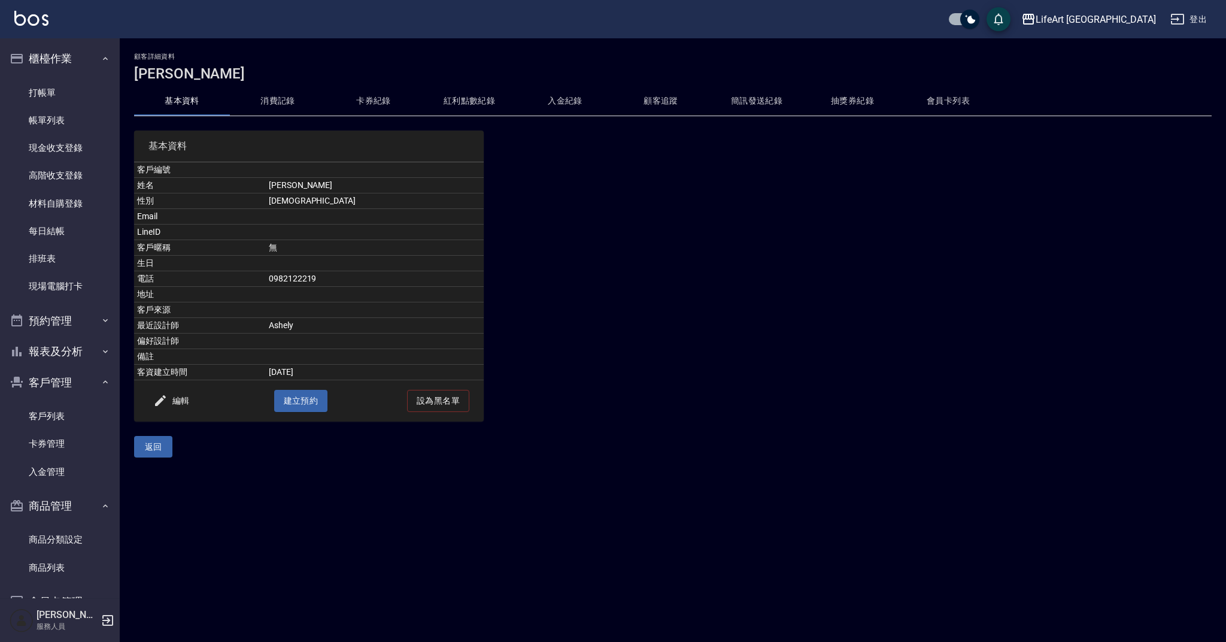
click at [254, 105] on button "消費記錄" at bounding box center [278, 101] width 96 height 29
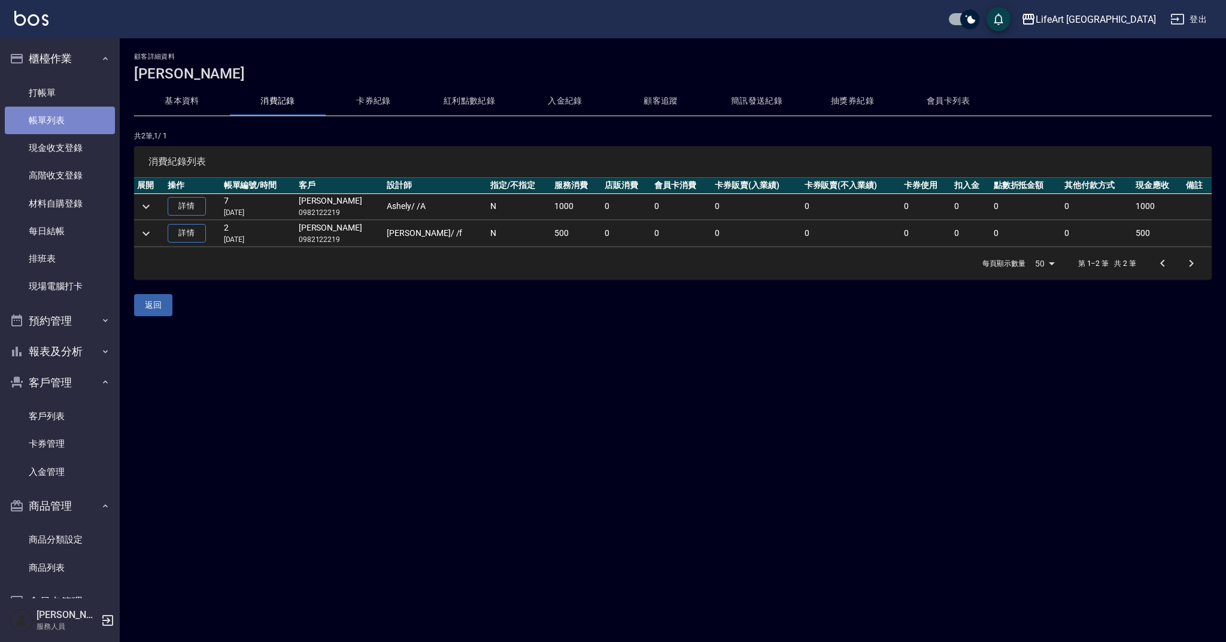
click at [80, 126] on link "帳單列表" at bounding box center [60, 121] width 110 height 28
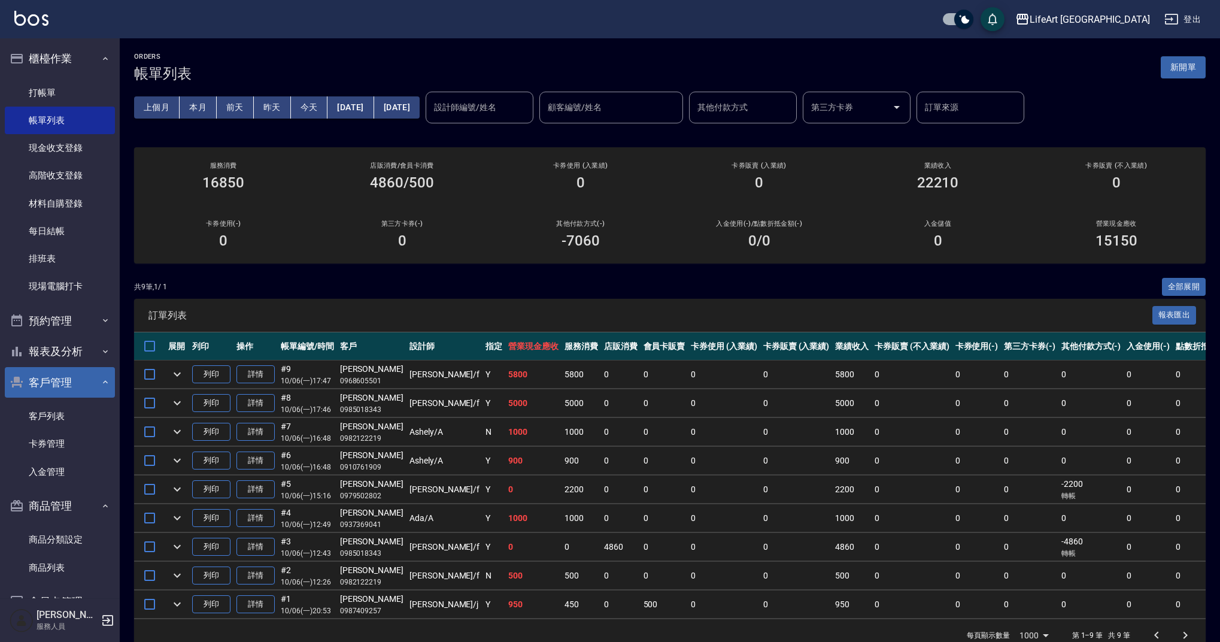
click at [107, 376] on button "客戶管理" at bounding box center [60, 382] width 110 height 31
click at [736, 290] on div "共 9 筆, 1 / 1 全部展開" at bounding box center [670, 287] width 1072 height 19
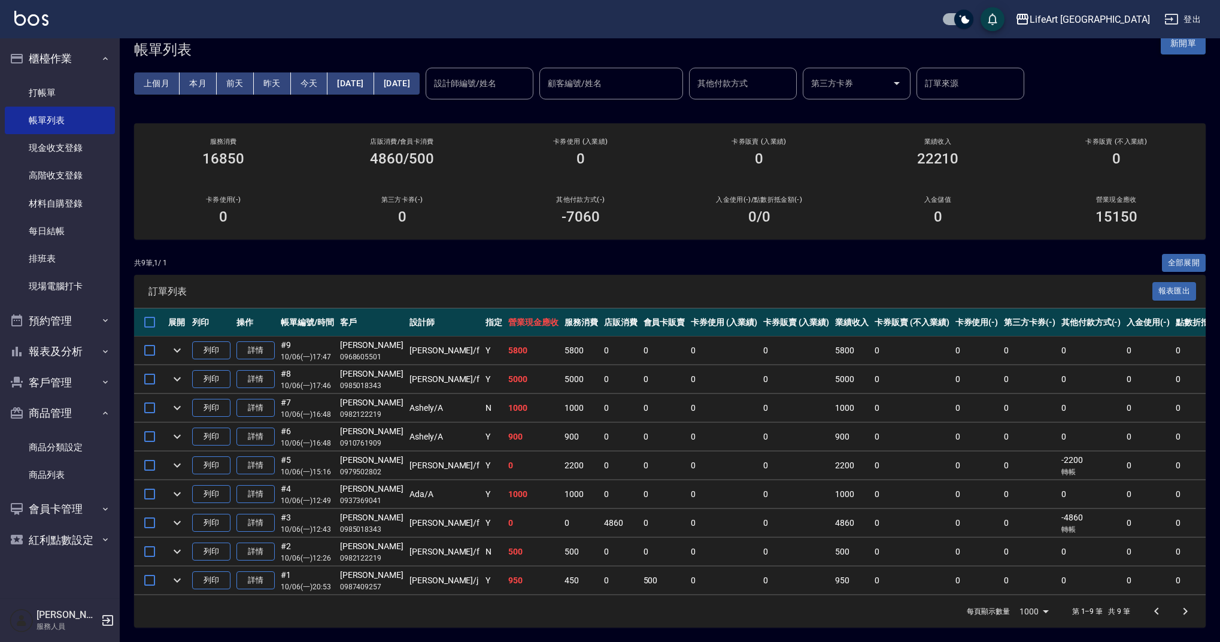
click at [1189, 40] on button "新開單" at bounding box center [1183, 43] width 45 height 22
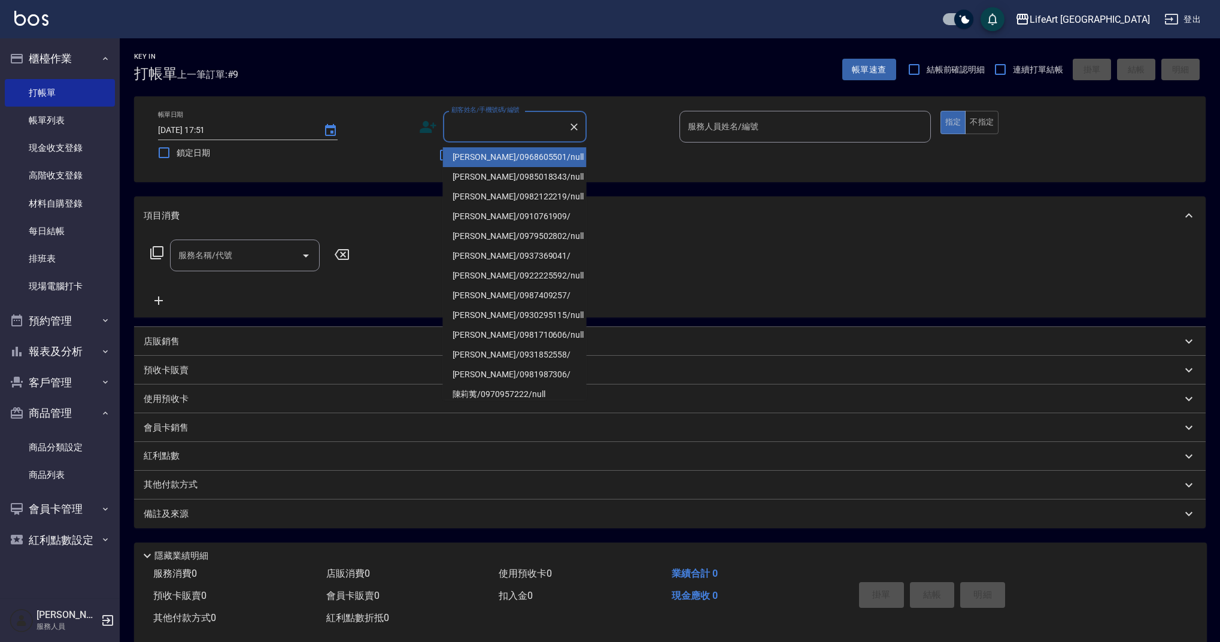
click at [520, 134] on input "顧客姓名/手機號碼/編號" at bounding box center [505, 126] width 115 height 21
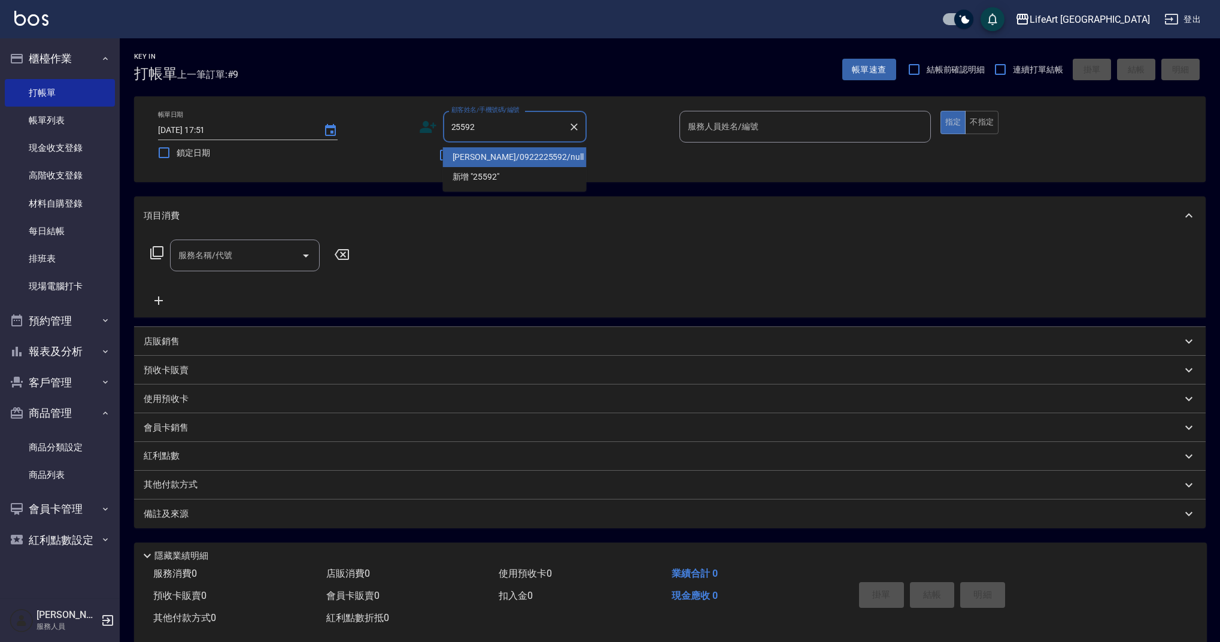
click at [541, 159] on li "何文馨/0922225592/null" at bounding box center [515, 157] width 144 height 20
type input "何文馨/0922225592/null"
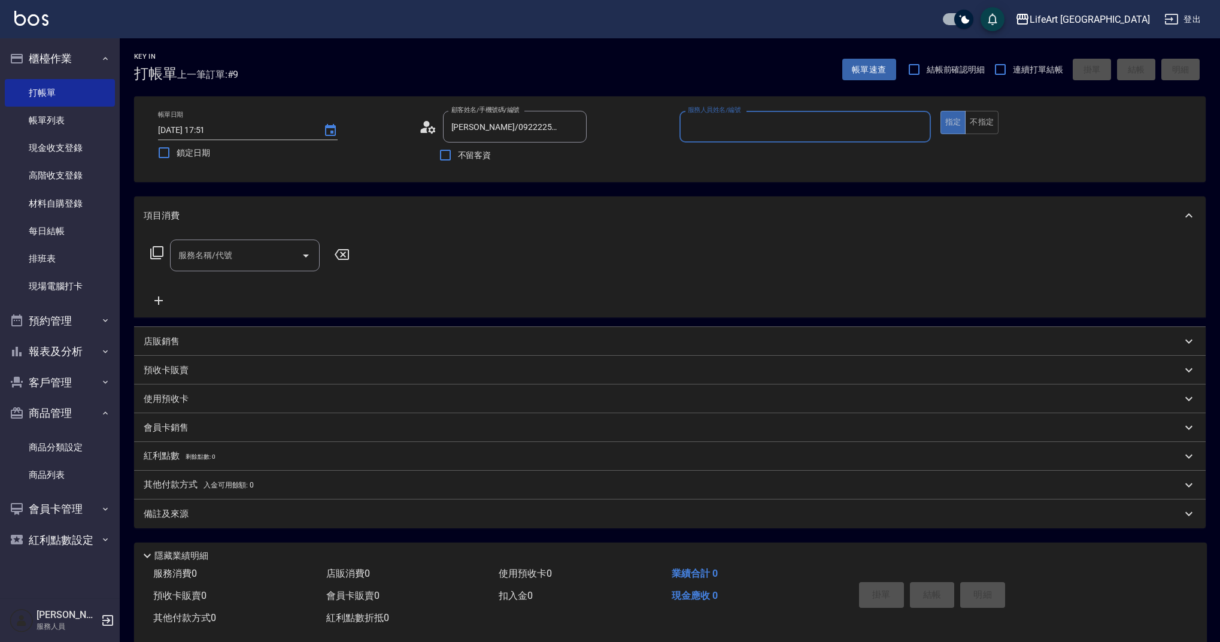
drag, startPoint x: 715, startPoint y: 149, endPoint x: 719, endPoint y: 141, distance: 9.1
click at [715, 149] on p at bounding box center [805, 148] width 251 height 13
click at [720, 137] on input "服務人員姓名/編號" at bounding box center [805, 126] width 241 height 21
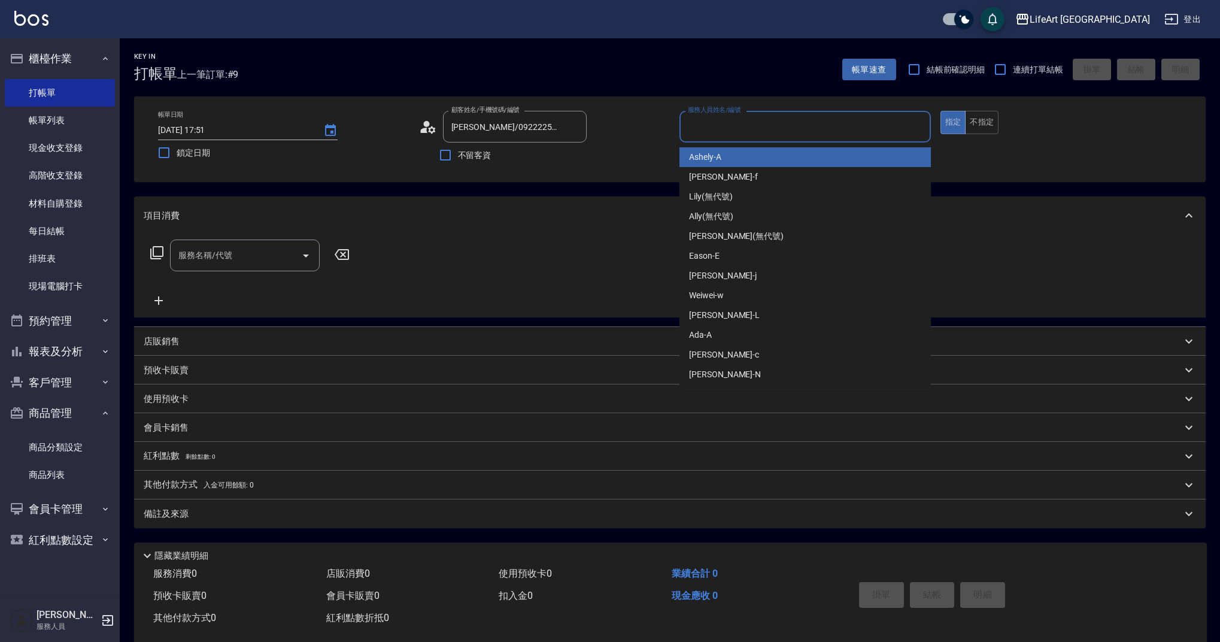
click at [725, 154] on div "Ashely -A" at bounding box center [805, 157] width 251 height 20
type input "Ashely-A"
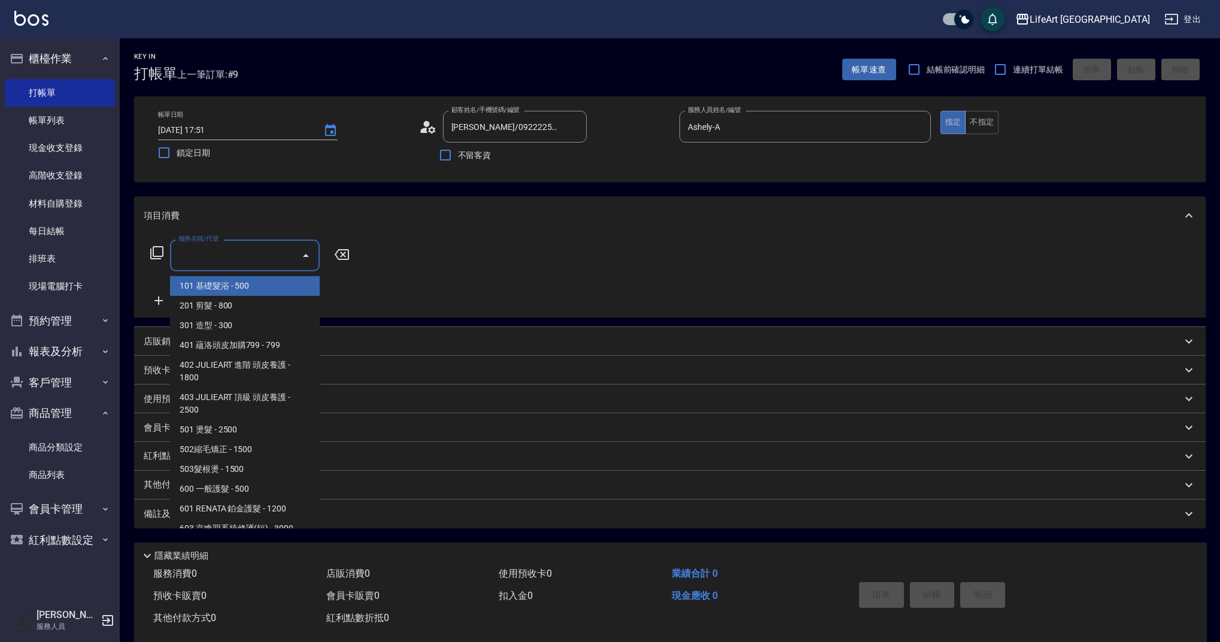
click at [227, 260] on input "服務名稱/代號" at bounding box center [235, 255] width 121 height 21
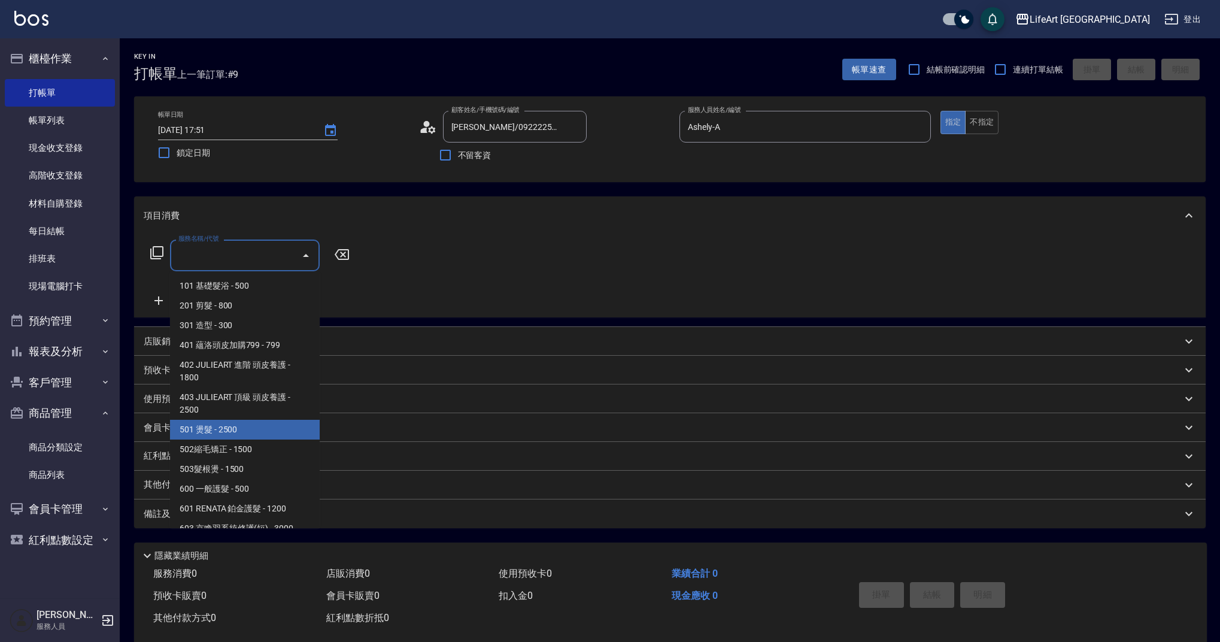
click at [274, 430] on span "501 燙髮 - 2500" at bounding box center [245, 430] width 150 height 20
type input "501 燙髮(501)"
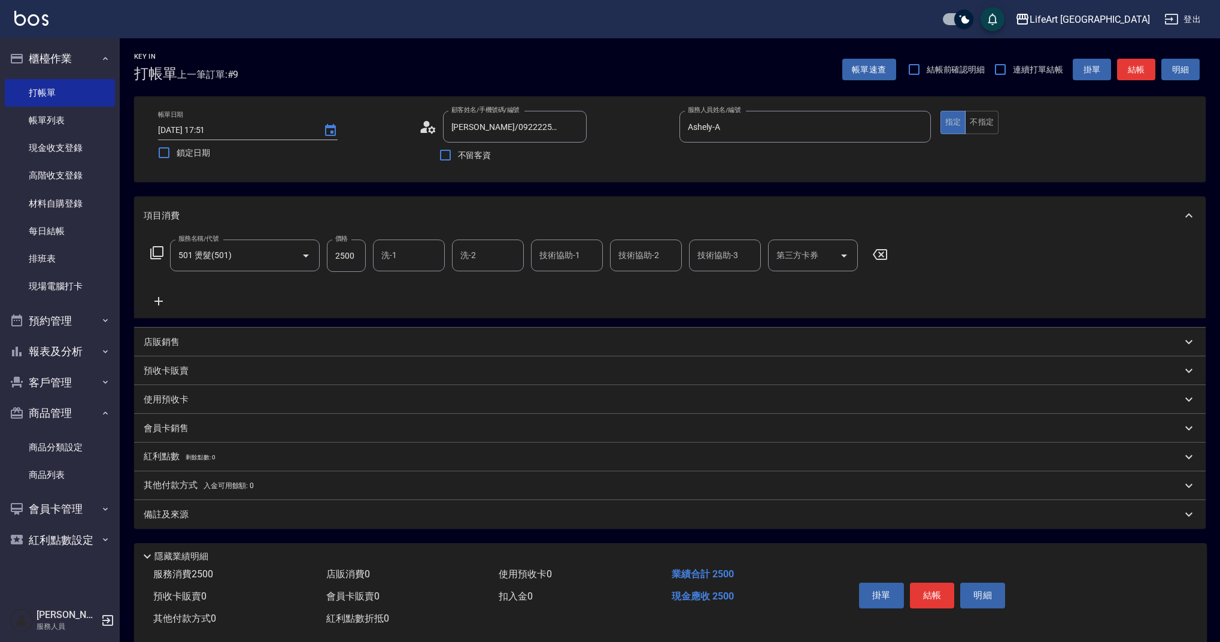
click at [163, 302] on icon at bounding box center [158, 301] width 8 height 8
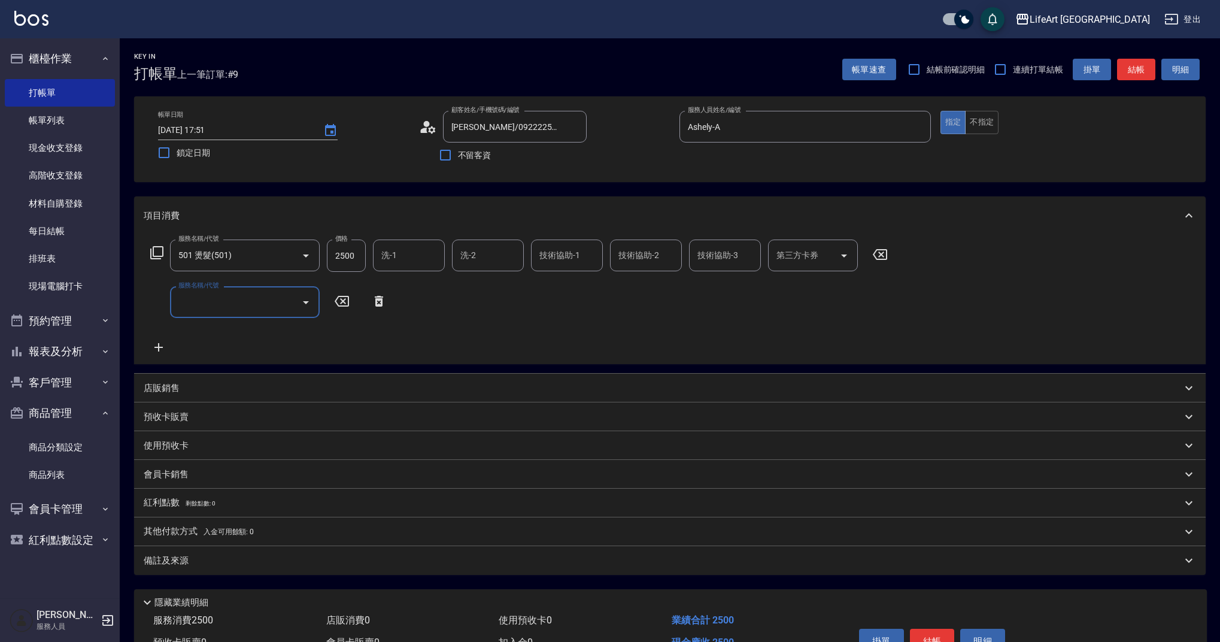
click at [219, 311] on input "服務名稱/代號" at bounding box center [235, 302] width 121 height 21
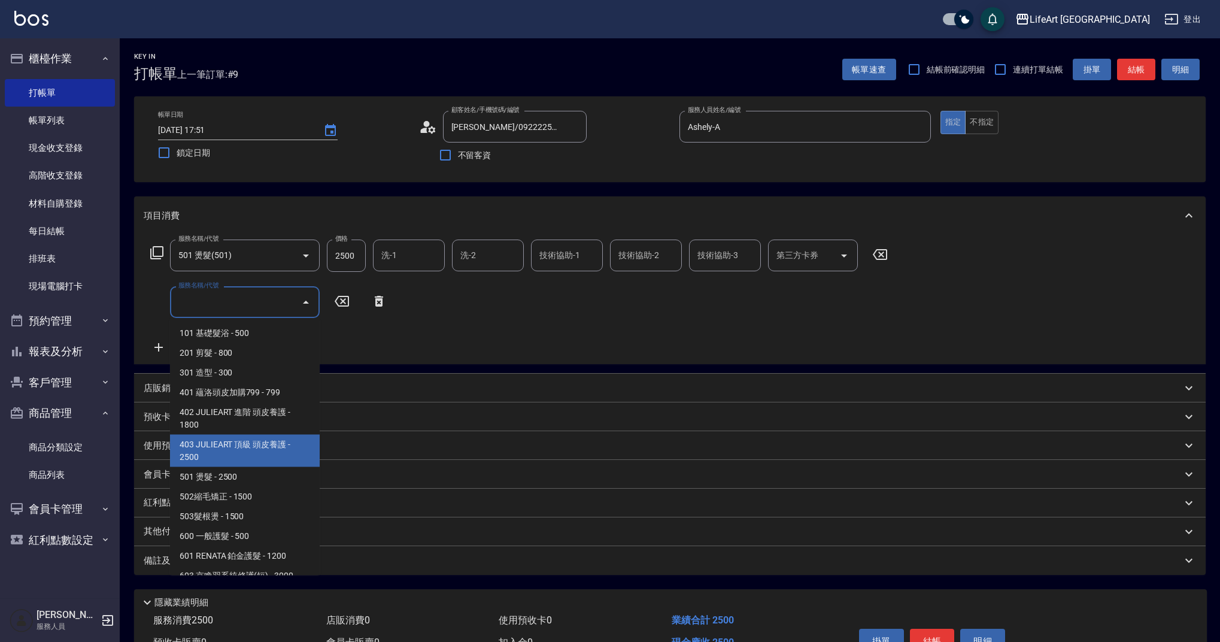
scroll to position [153, 0]
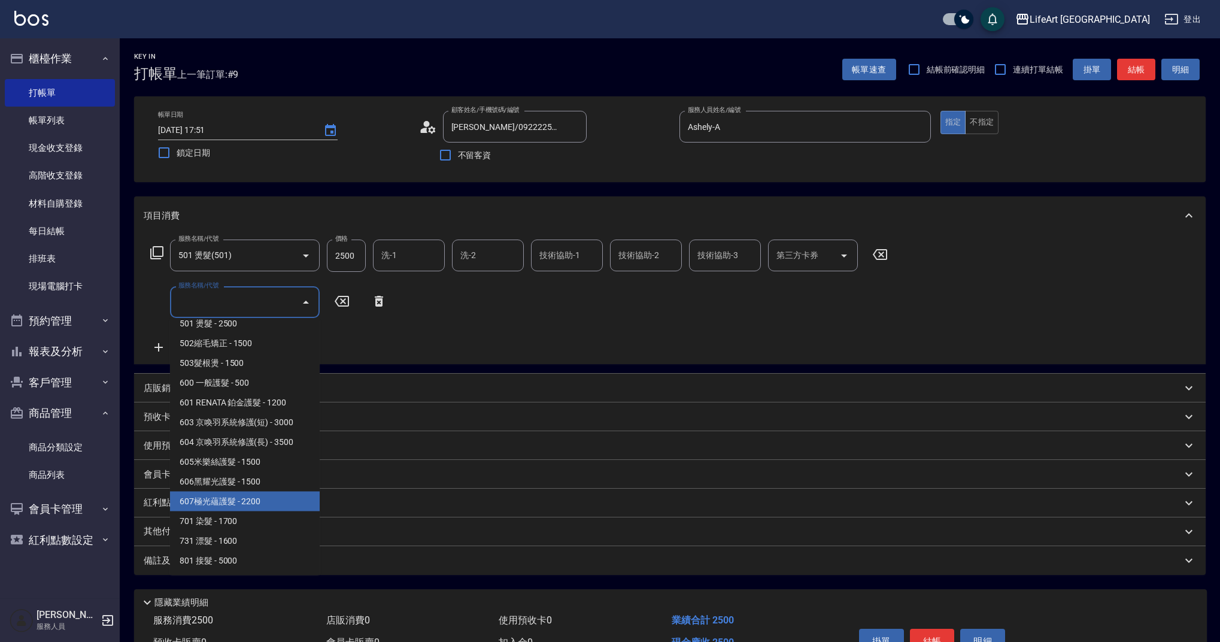
click at [287, 499] on span "607極光蘊護髮 - 2200" at bounding box center [245, 502] width 150 height 20
type input "607極光蘊護髮(607)"
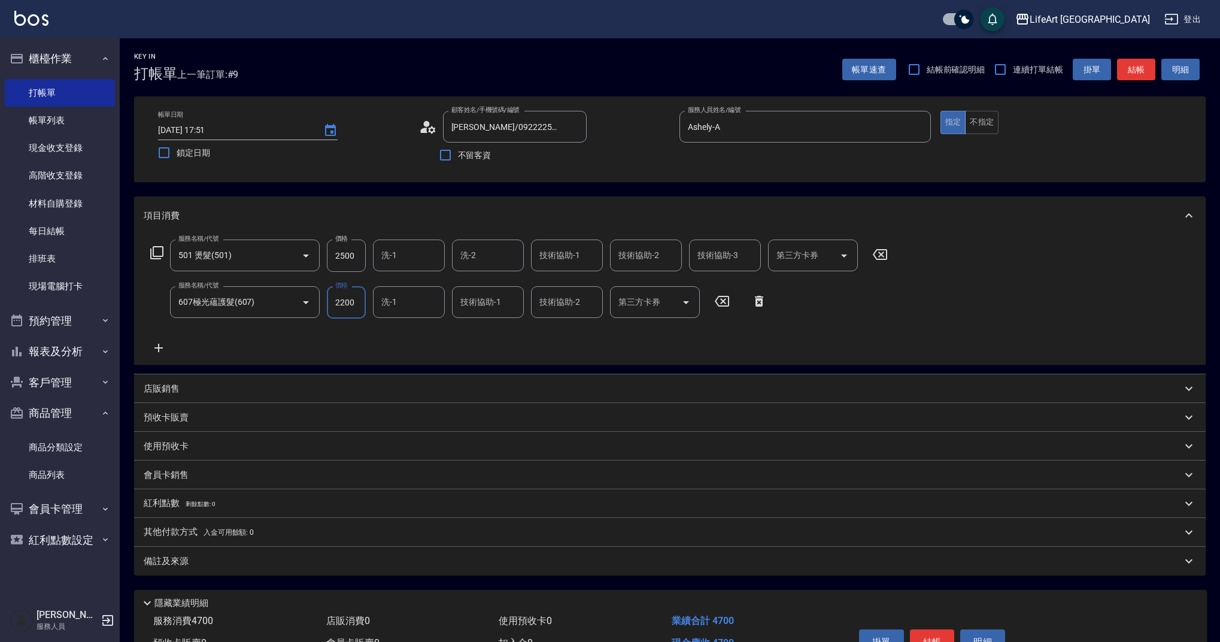
click at [350, 257] on input "2500" at bounding box center [346, 255] width 39 height 32
type input "2000"
click at [163, 347] on icon at bounding box center [159, 348] width 30 height 14
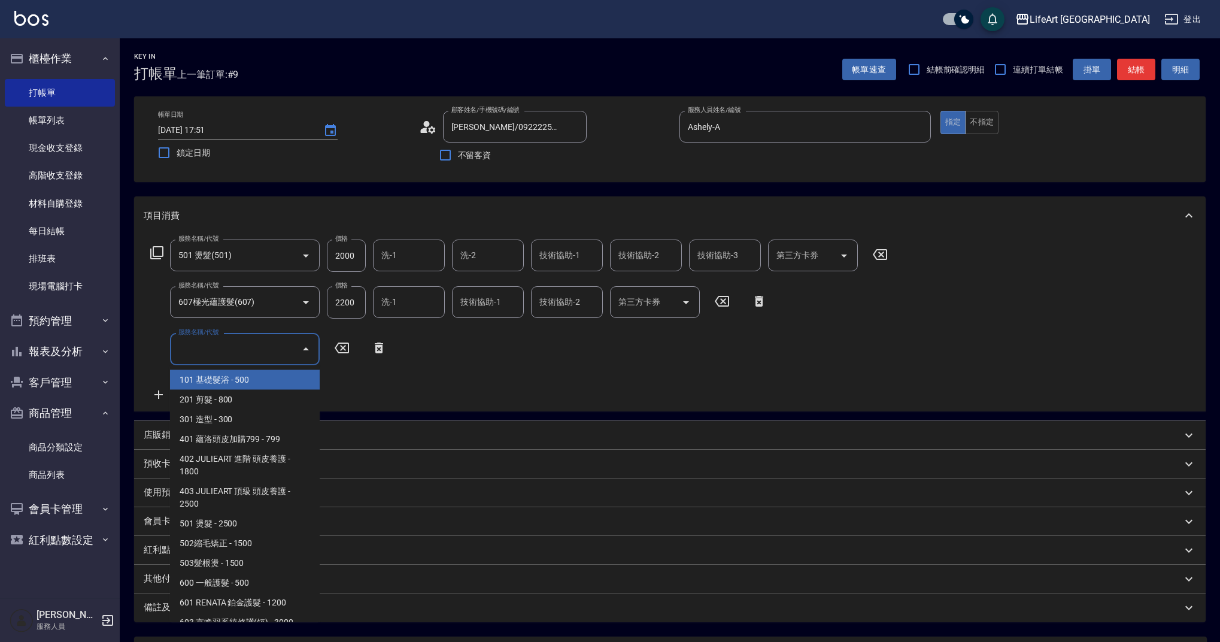
click at [220, 357] on input "服務名稱/代號" at bounding box center [235, 348] width 121 height 21
click at [240, 401] on span "201 剪髮 - 800" at bounding box center [245, 400] width 150 height 20
type input "201 剪髮(201)"
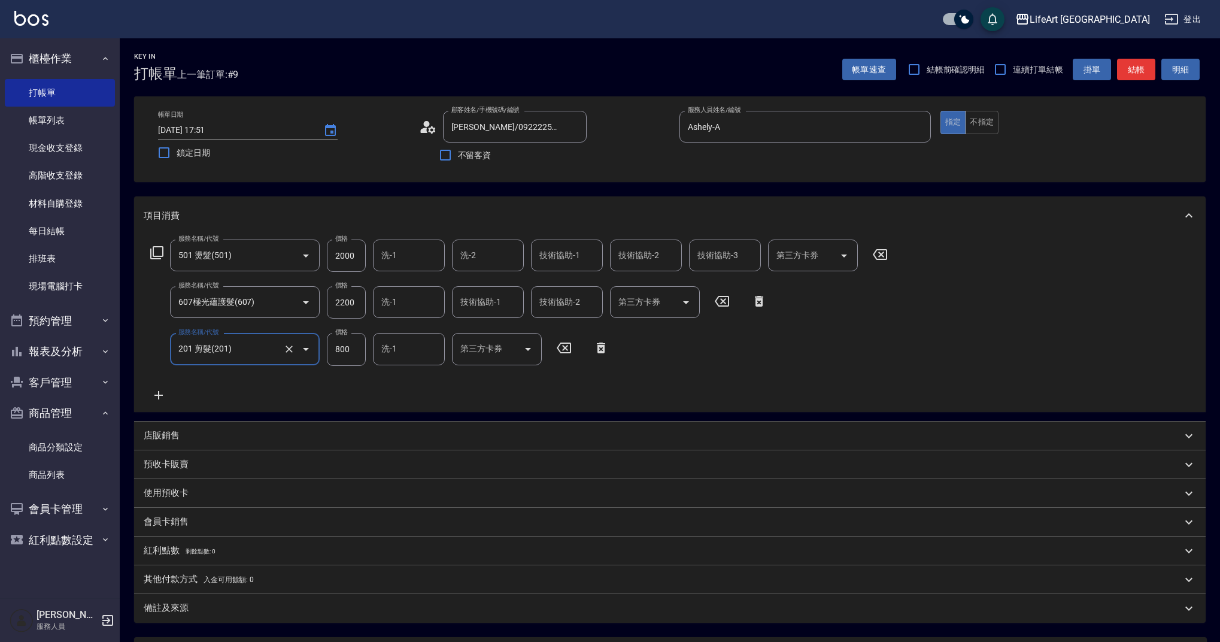
scroll to position [116, 0]
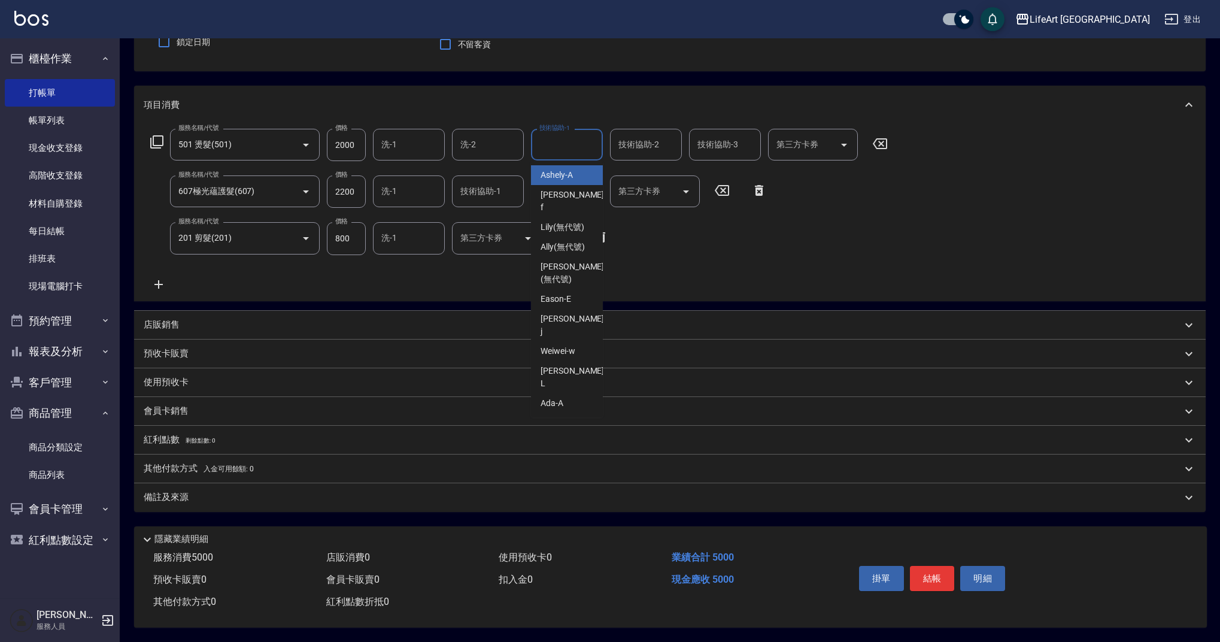
click at [580, 146] on input "技術協助-1" at bounding box center [566, 144] width 61 height 21
click at [580, 172] on span "Lily (無代號)" at bounding box center [563, 175] width 44 height 13
type input "Lily(無代號)"
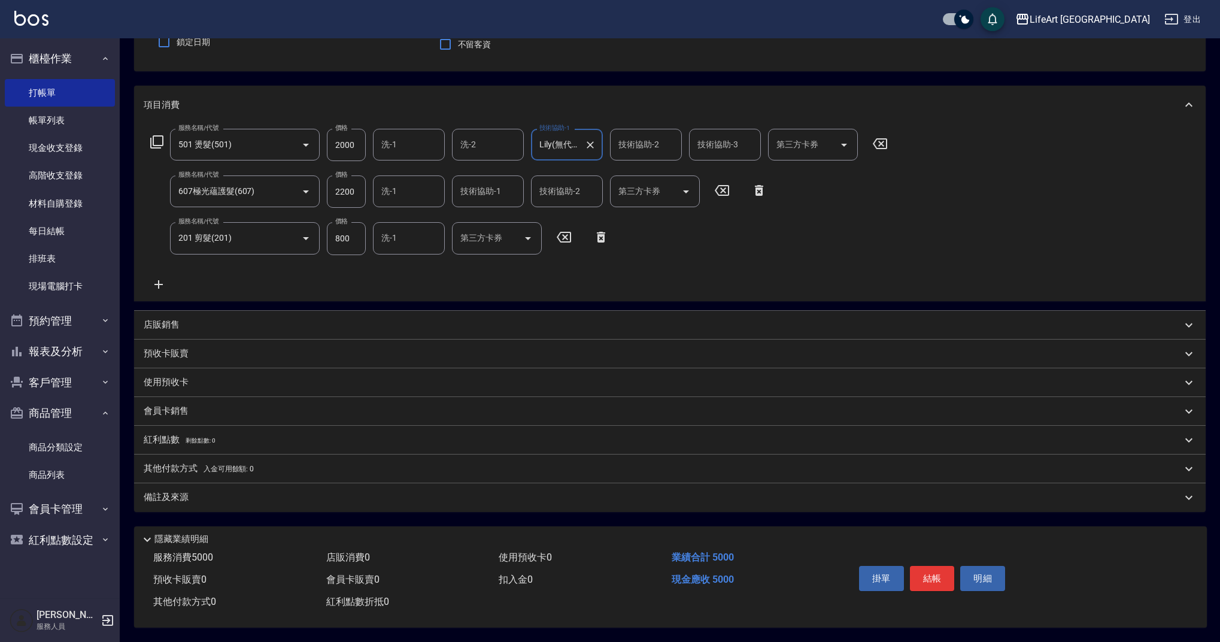
click at [660, 134] on input "技術協助-2" at bounding box center [645, 144] width 61 height 21
click at [664, 166] on div "Lily (無代號)" at bounding box center [646, 175] width 72 height 20
type input "Lily(無代號)"
click at [458, 192] on input "技術協助-1" at bounding box center [487, 191] width 61 height 21
click at [478, 216] on span "Lily (無代號)" at bounding box center [484, 222] width 44 height 13
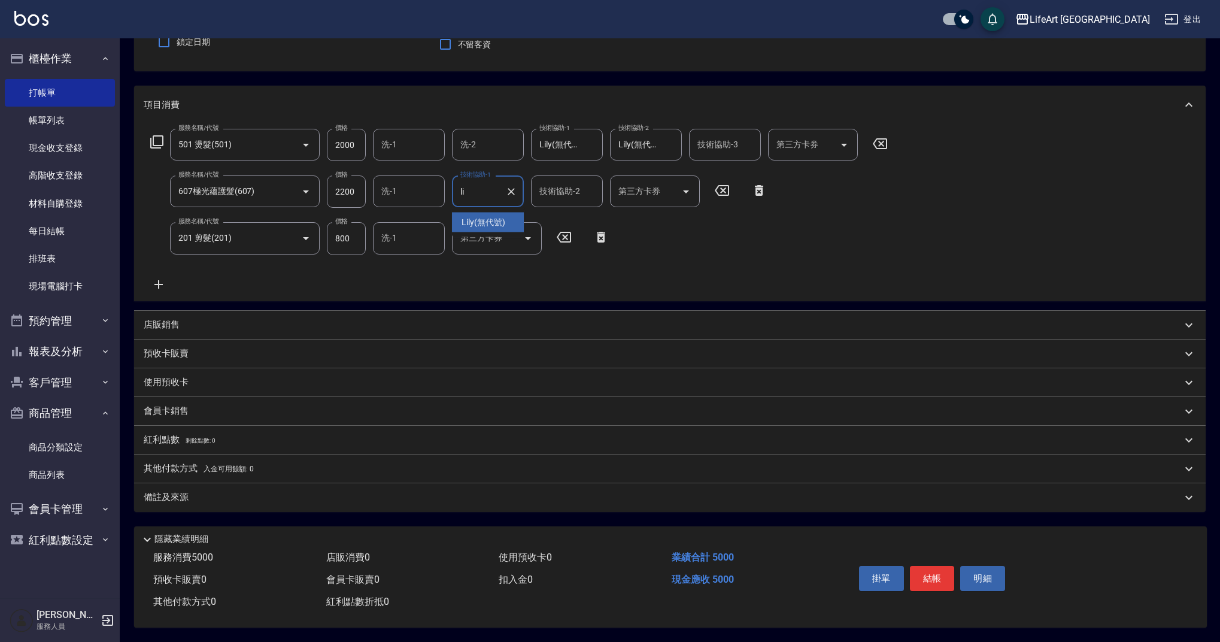
type input "Lily(無代號)"
click at [220, 498] on div "備註及來源" at bounding box center [663, 497] width 1038 height 13
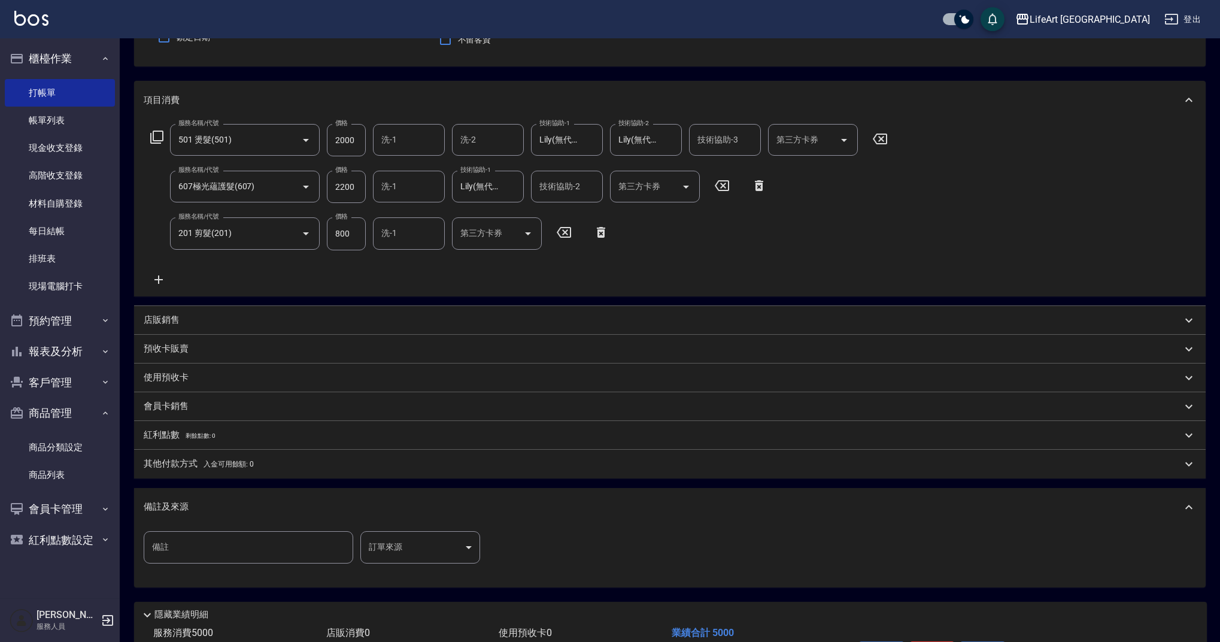
click at [463, 572] on div "備註 備註 訂單來源 ​ 訂單來源" at bounding box center [670, 554] width 1053 height 47
click at [459, 551] on body "LifeArt 蘆洲 登出 櫃檯作業 打帳單 帳單列表 現金收支登錄 高階收支登錄 材料自購登錄 每日結帳 排班表 現場電腦打卡 預約管理 預約管理 單日預約…" at bounding box center [610, 300] width 1220 height 833
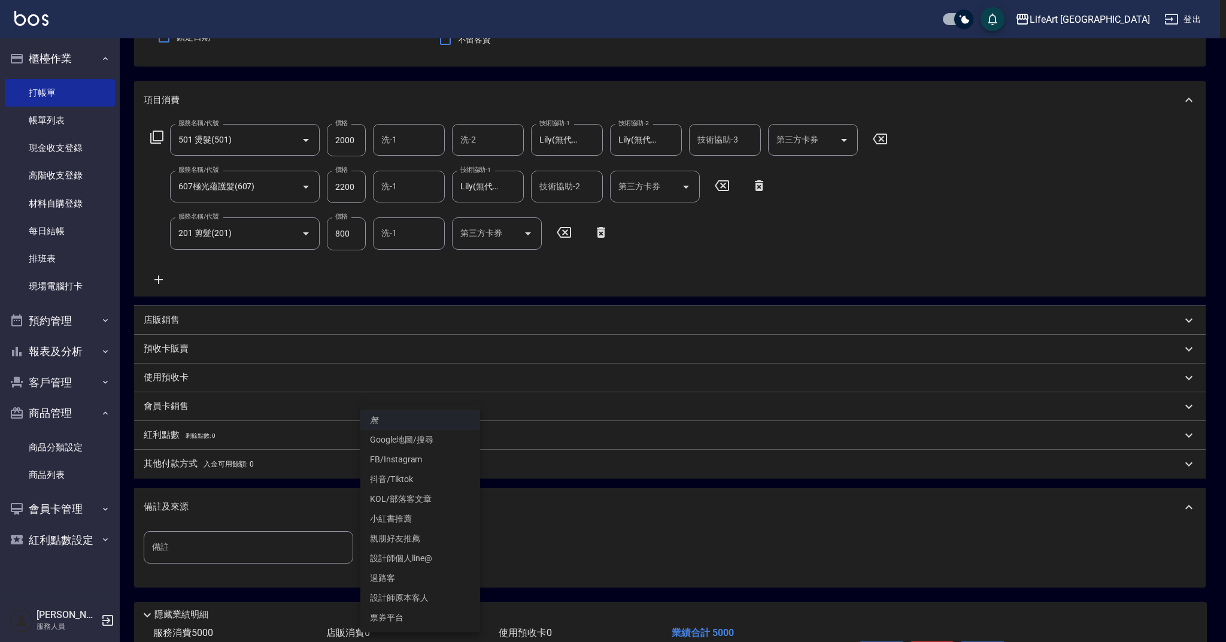
click at [422, 454] on li "FB/Instagram" at bounding box center [420, 460] width 120 height 20
type input "FB/Instagram"
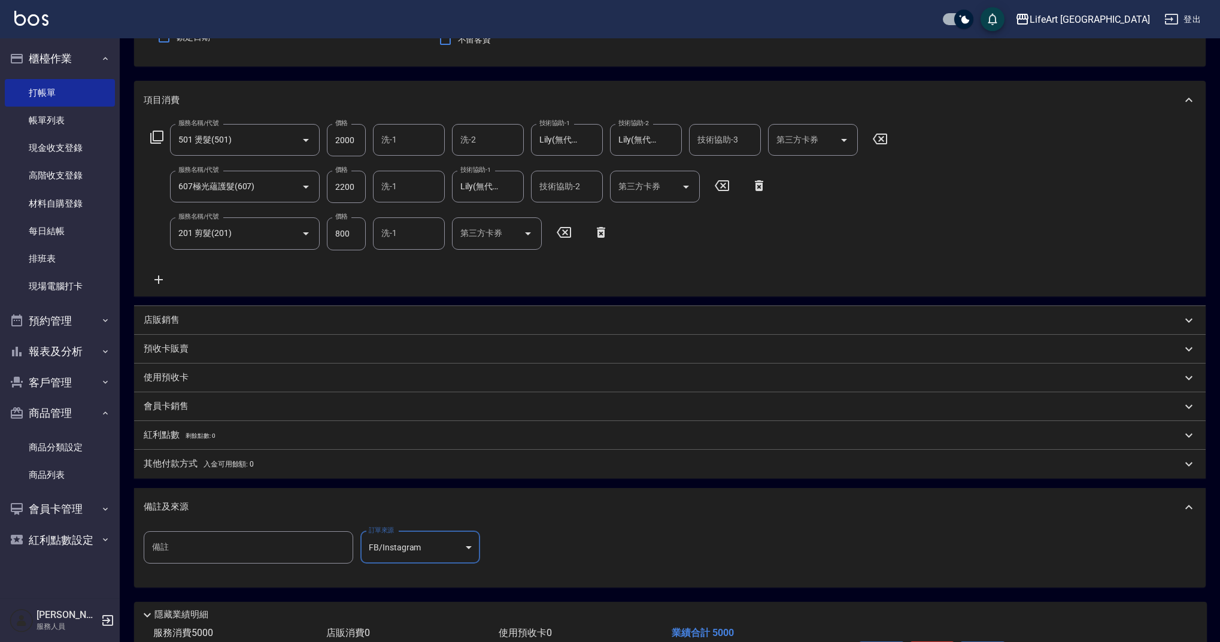
click at [248, 466] on span "入金可用餘額: 0" at bounding box center [229, 464] width 51 height 8
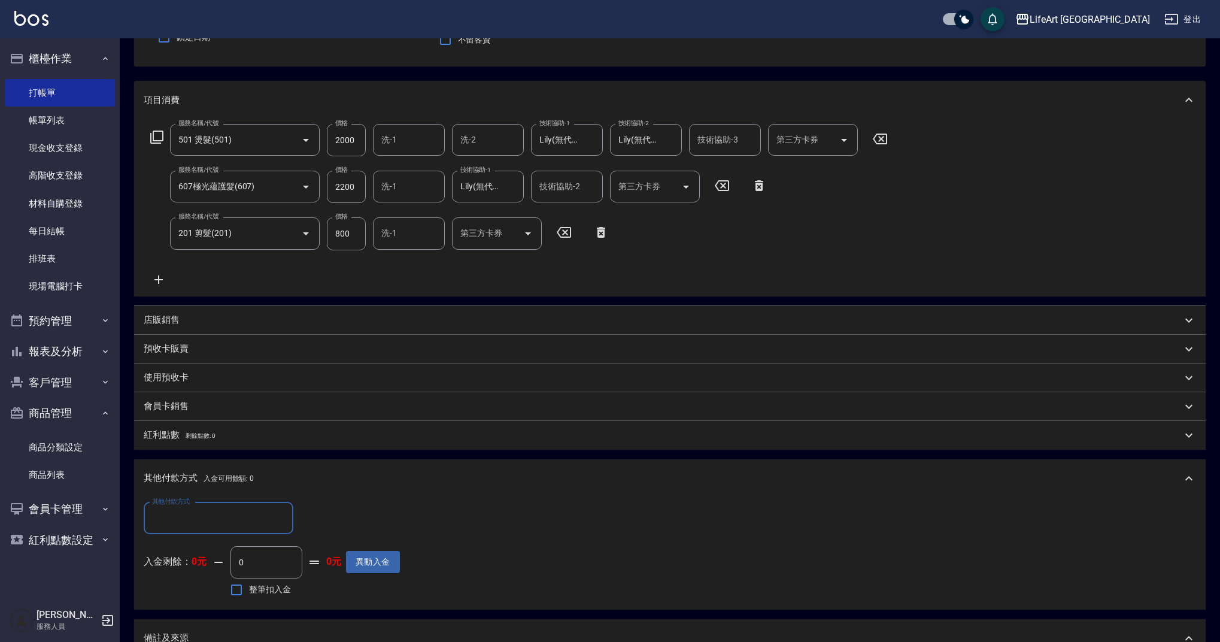
click at [222, 514] on input "其他付款方式" at bounding box center [218, 518] width 139 height 21
click at [212, 564] on span "Linepay" at bounding box center [219, 569] width 150 height 20
type input "Linepay"
click at [338, 520] on input "0" at bounding box center [346, 518] width 90 height 32
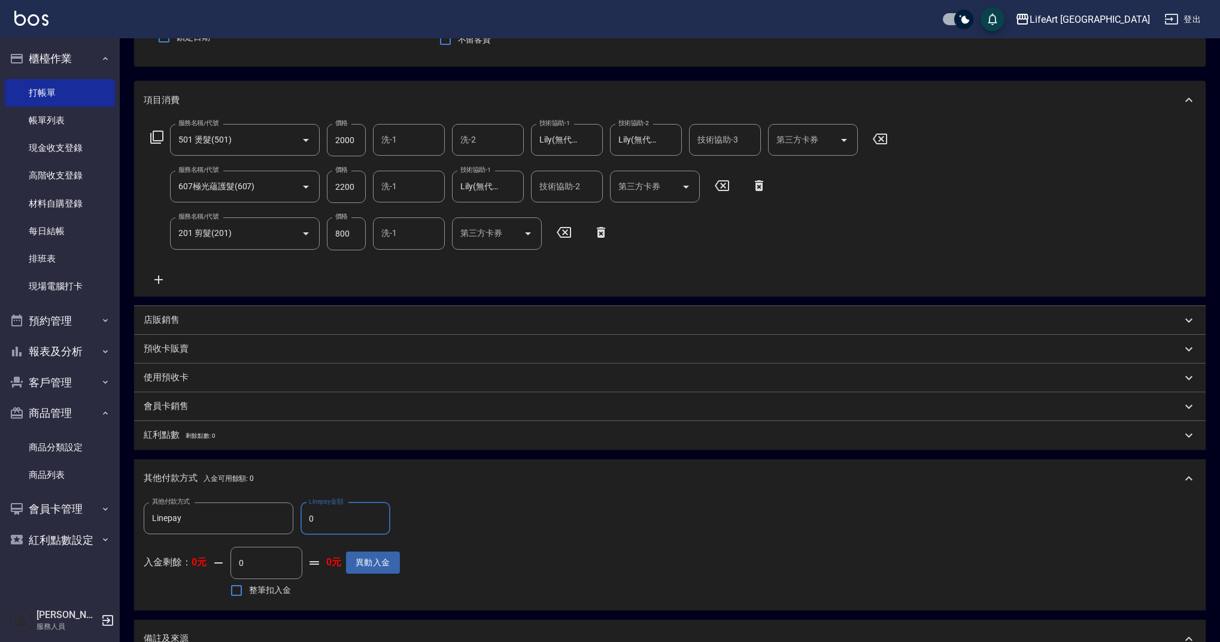
click at [338, 520] on input "0" at bounding box center [346, 518] width 90 height 32
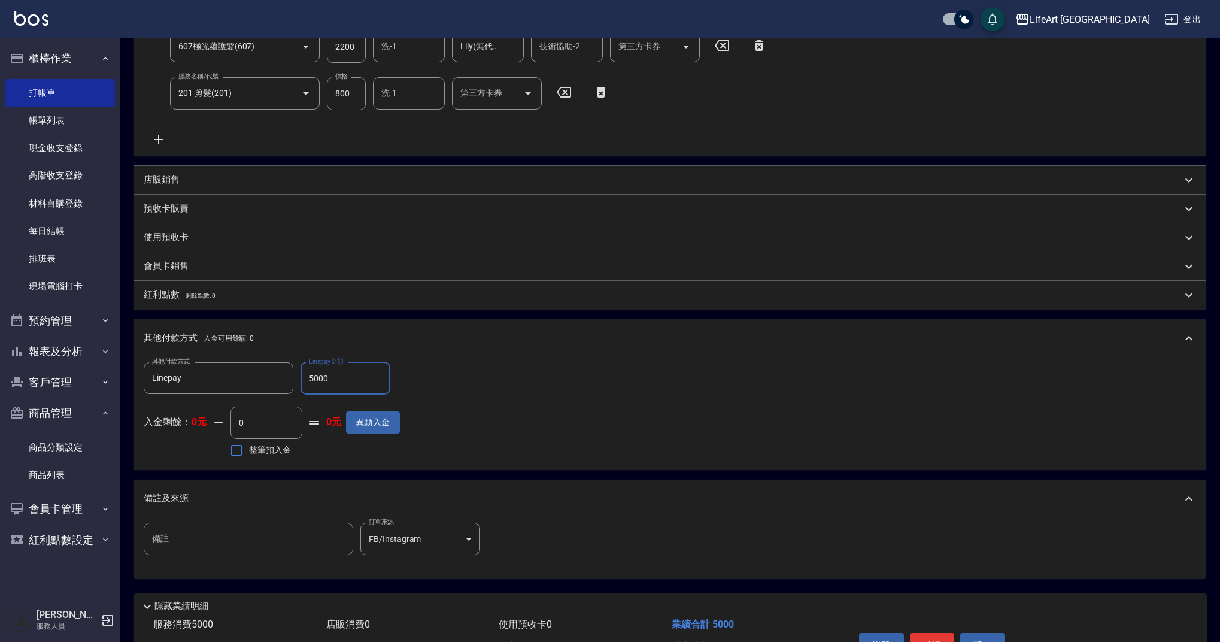
scroll to position [328, 0]
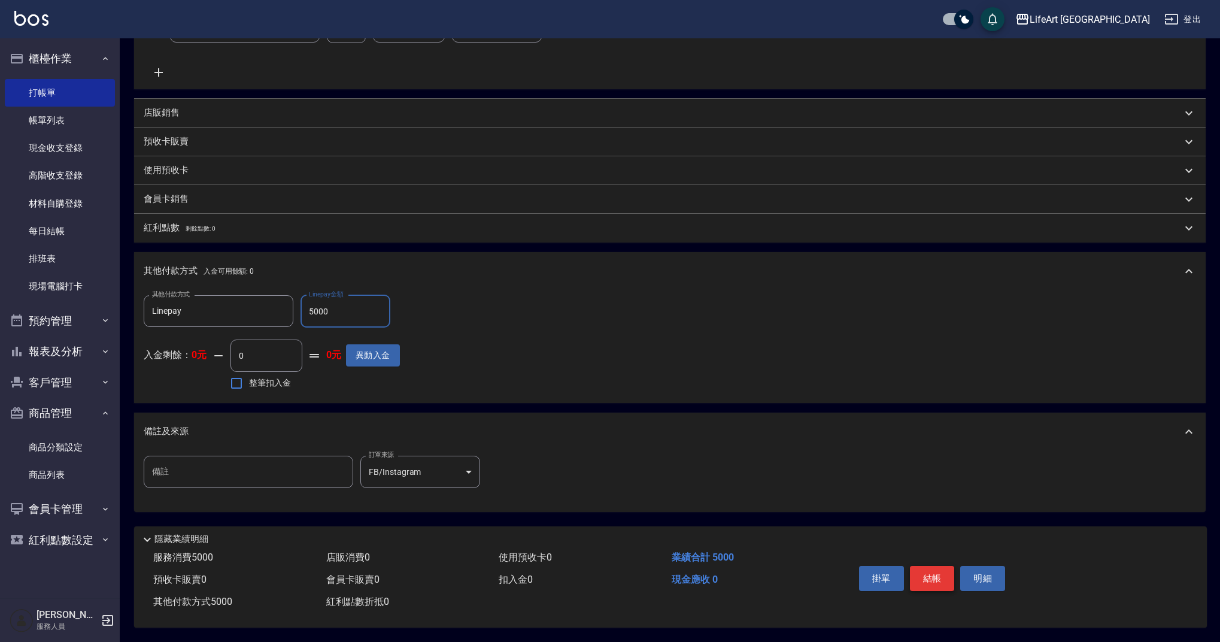
type input "5000"
click at [927, 569] on button "結帳" at bounding box center [932, 578] width 45 height 25
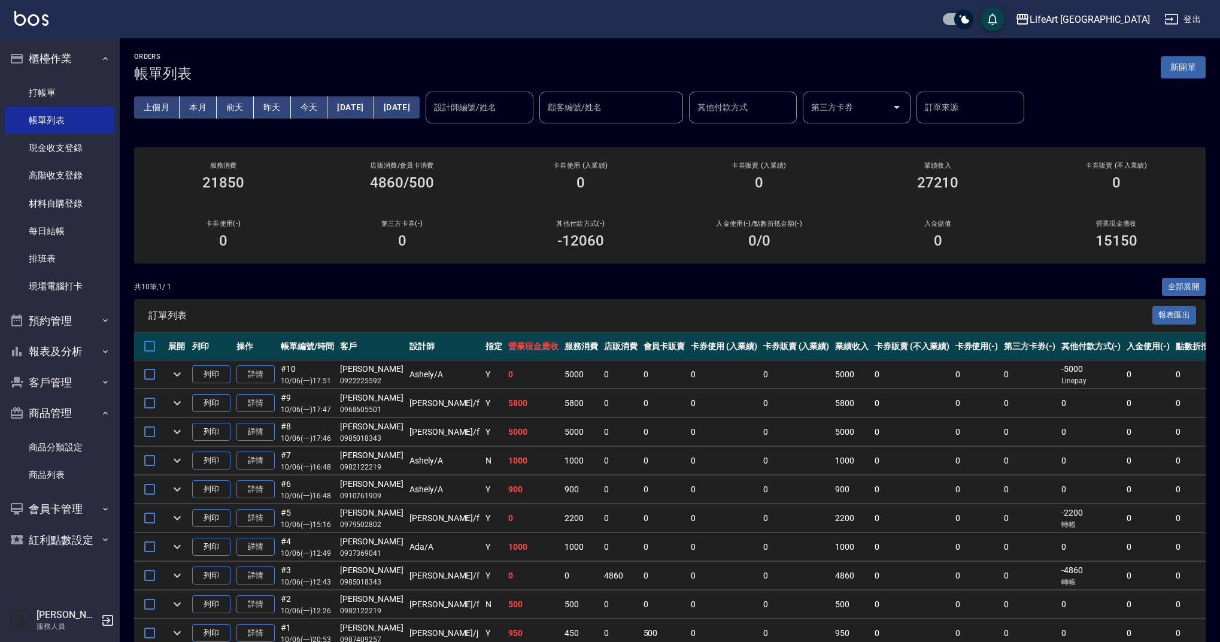
click at [180, 427] on icon "expand row" at bounding box center [177, 431] width 14 height 14
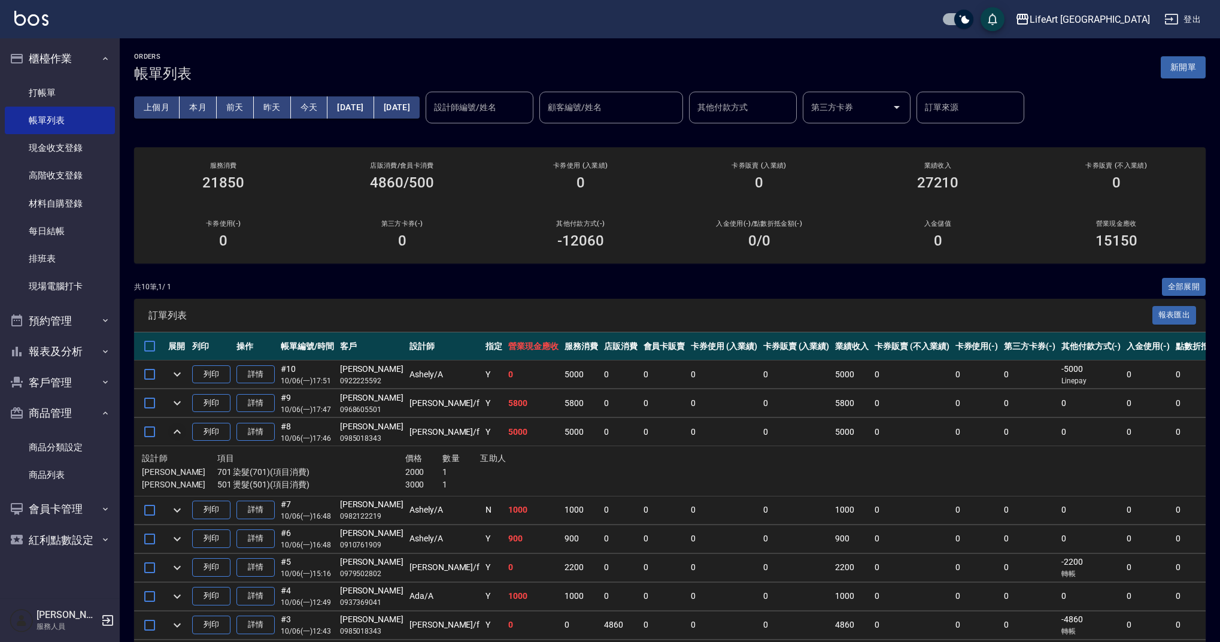
click at [180, 427] on icon "expand row" at bounding box center [177, 431] width 14 height 14
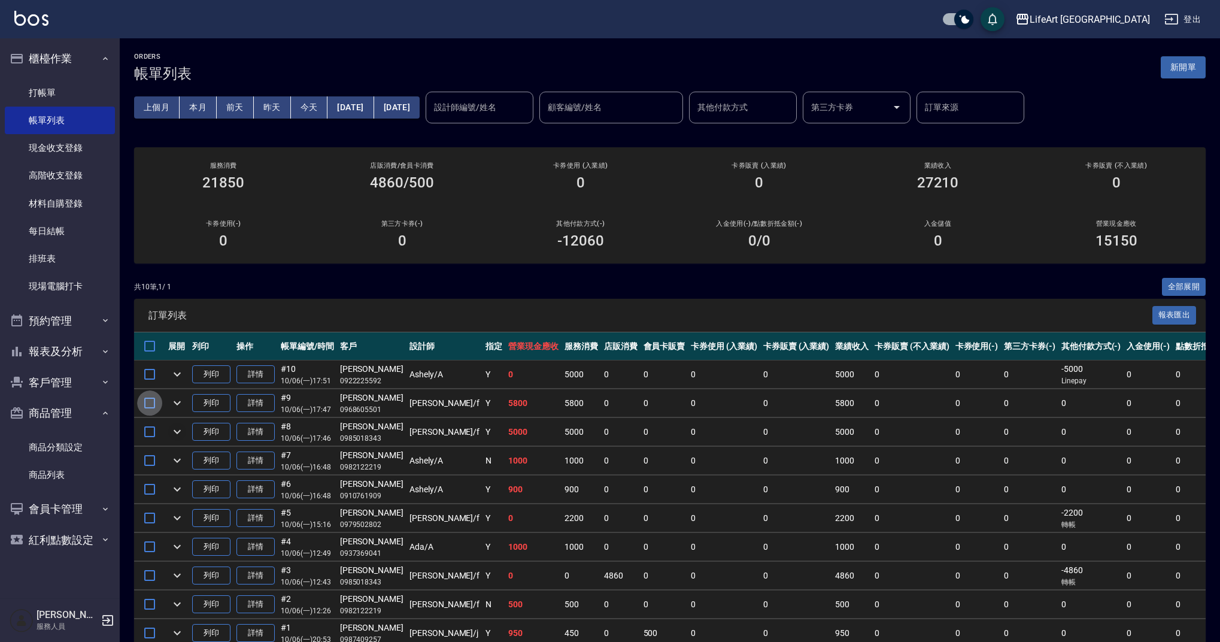
click at [156, 403] on input "checkbox" at bounding box center [149, 402] width 25 height 25
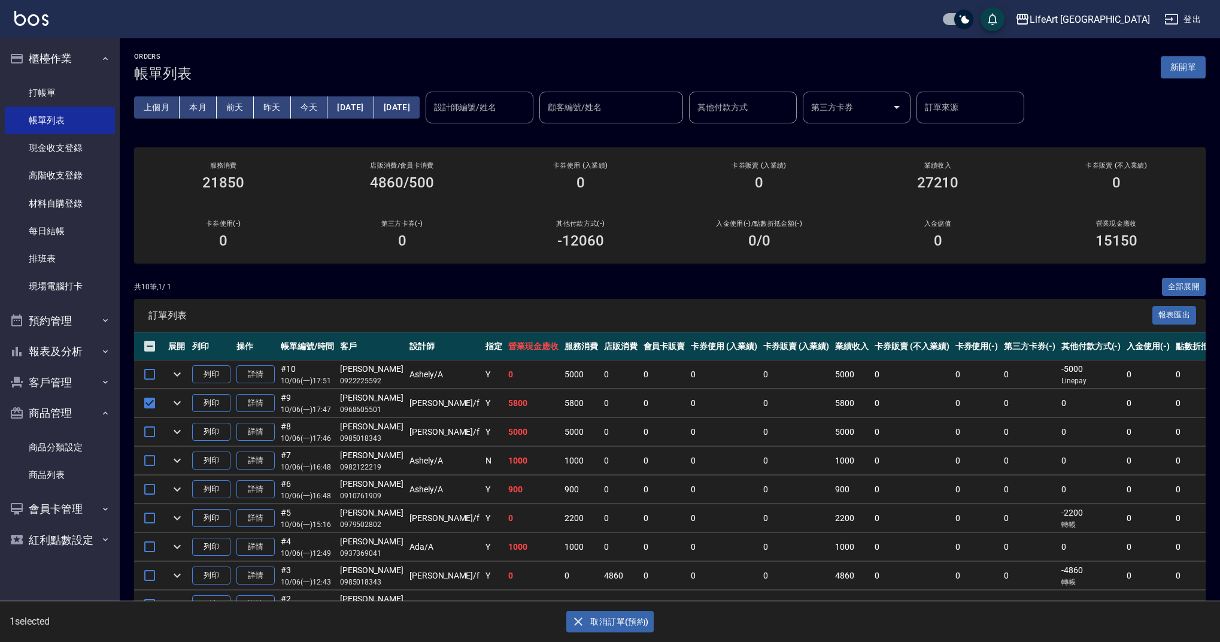
click at [622, 616] on button "取消訂單(預約)" at bounding box center [609, 622] width 87 height 22
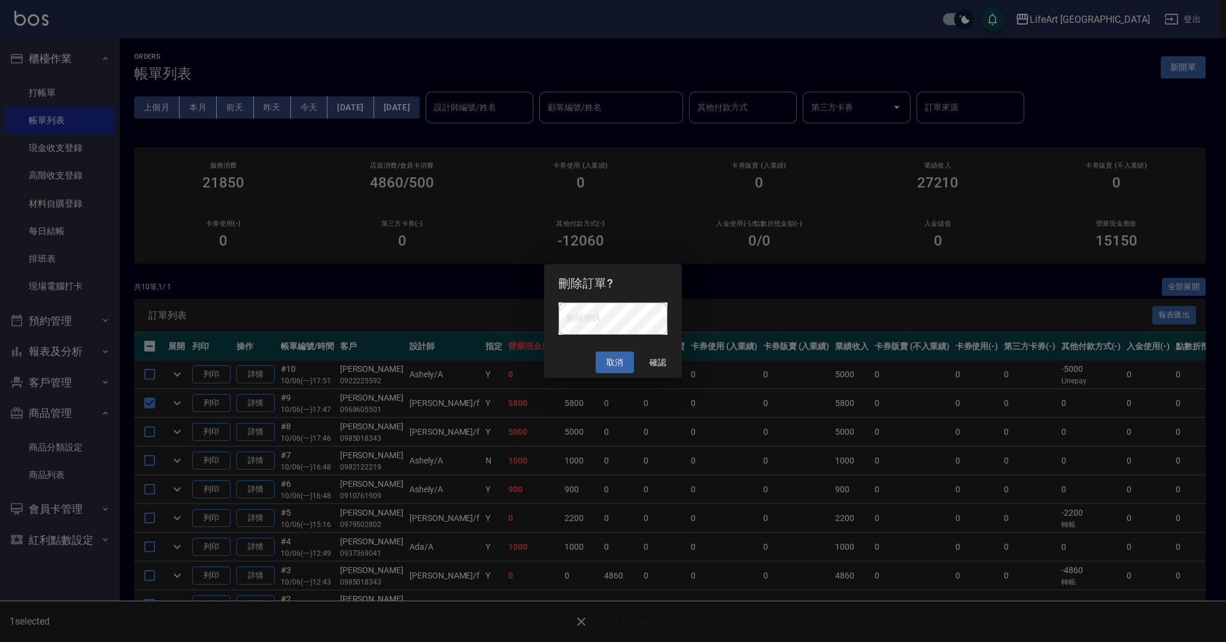
click at [617, 365] on button "取消" at bounding box center [615, 362] width 38 height 22
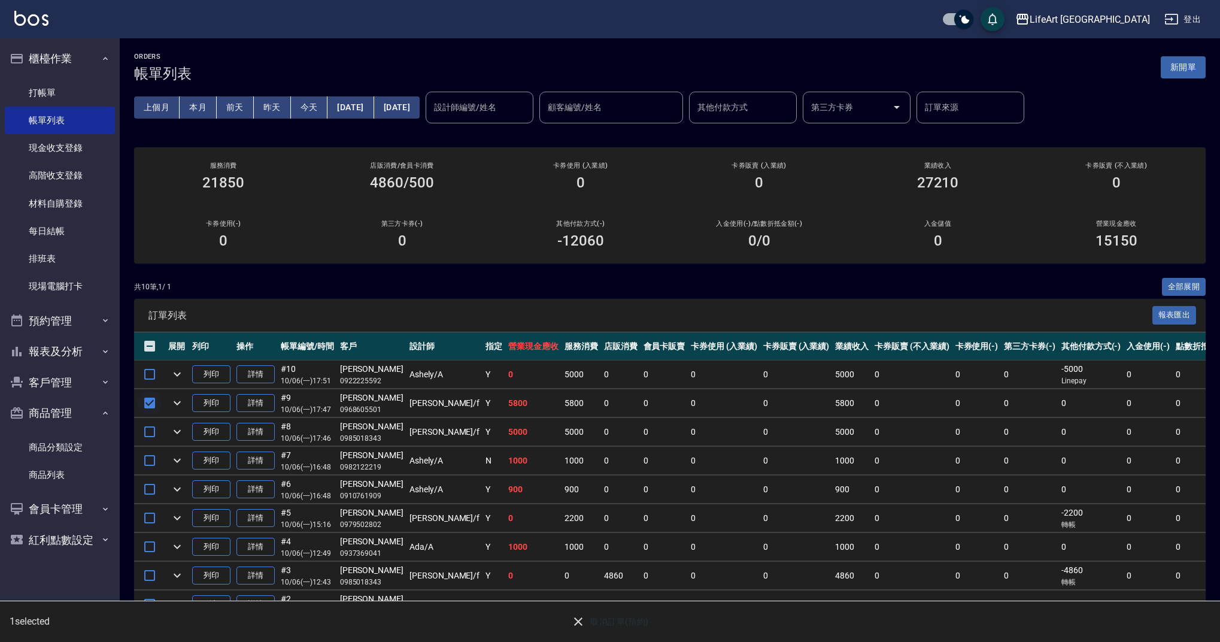
click at [151, 400] on input "checkbox" at bounding box center [149, 402] width 25 height 25
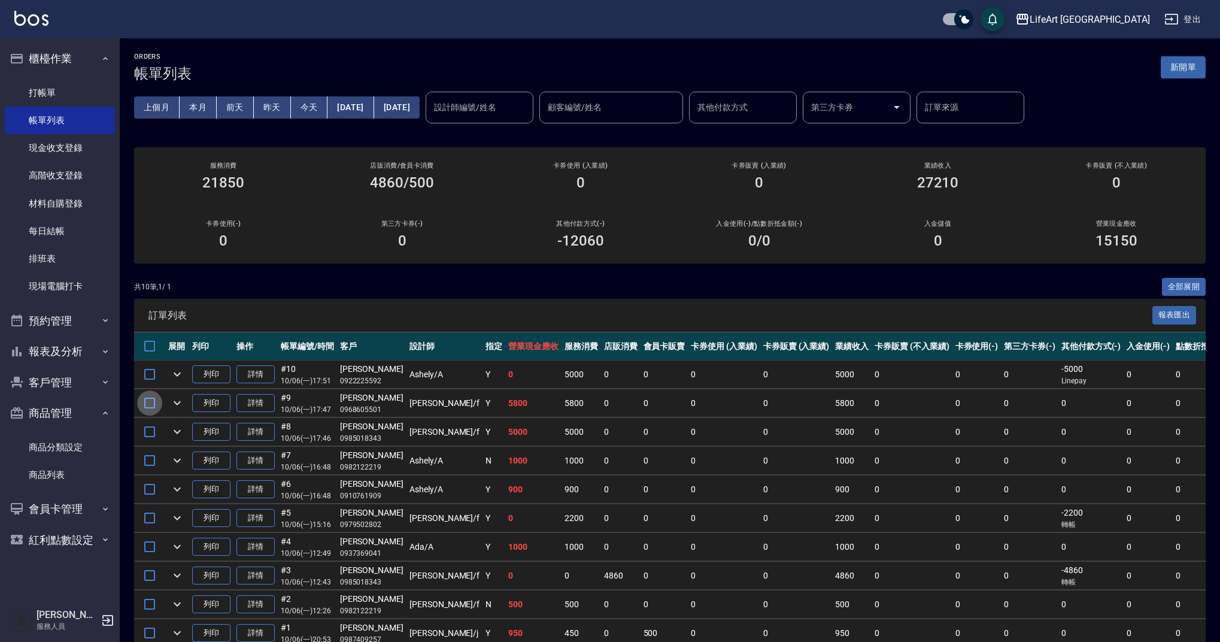
click at [151, 401] on input "checkbox" at bounding box center [149, 402] width 25 height 25
checkbox input "true"
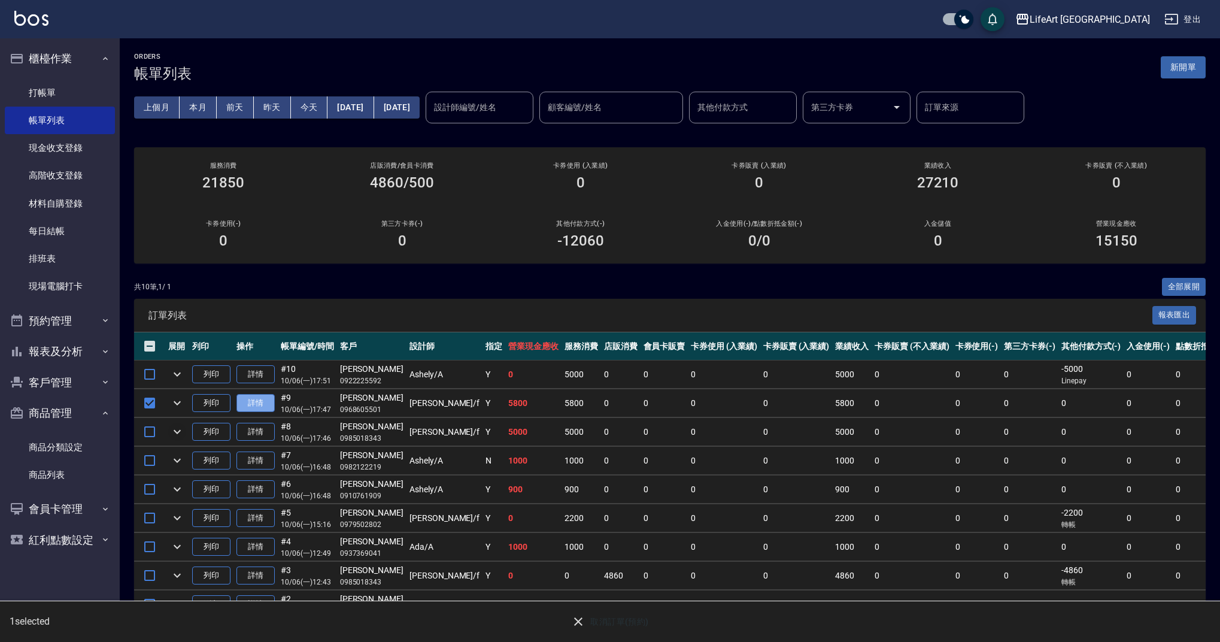
click at [256, 405] on link "詳情" at bounding box center [255, 403] width 38 height 19
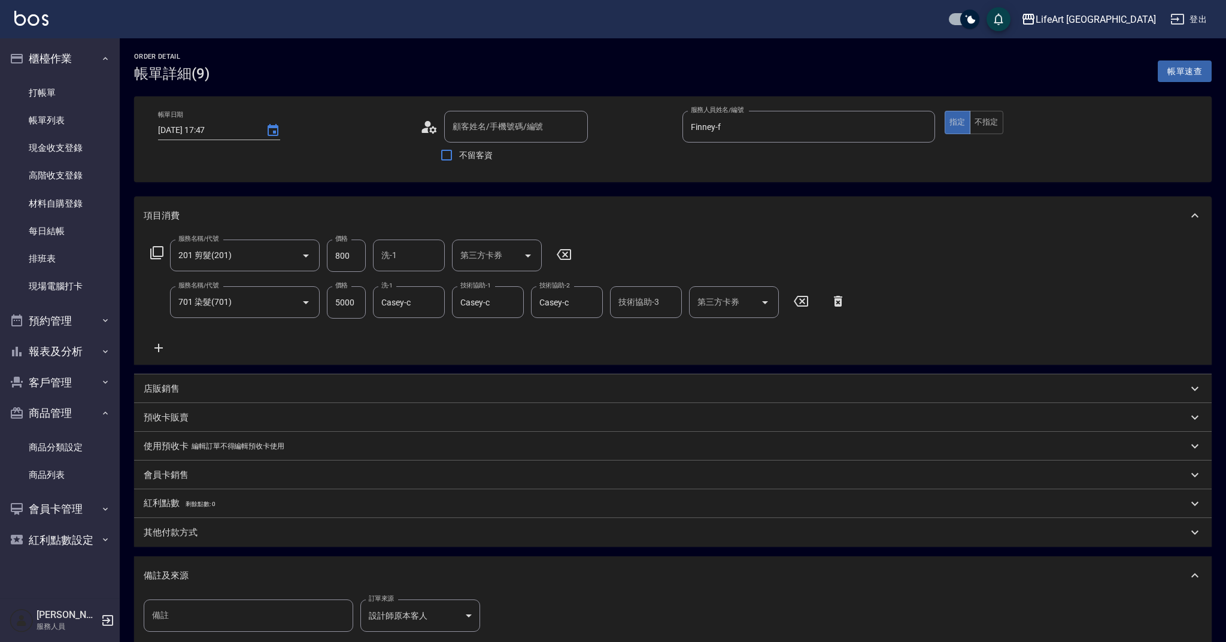
type input "2025/10/06 17:47"
type input "Finney-f"
type input "設計師原本客人"
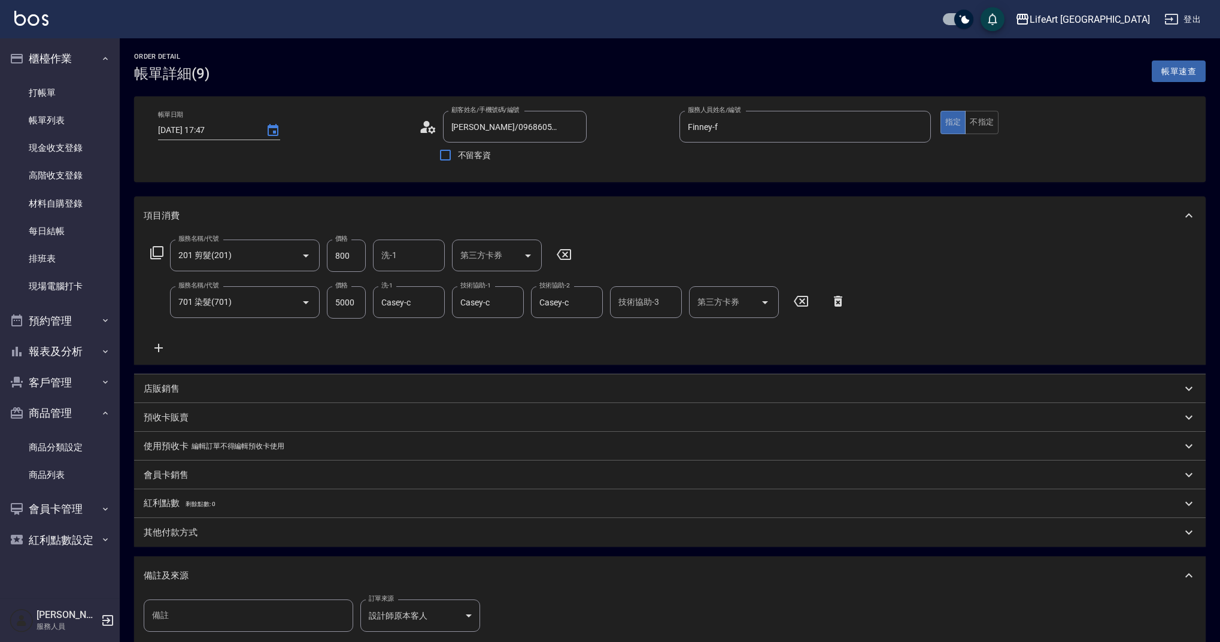
type input "王淯琳/0968605501/null"
click at [272, 129] on icon "Choose date, selected date is 2025-10-06" at bounding box center [273, 130] width 14 height 14
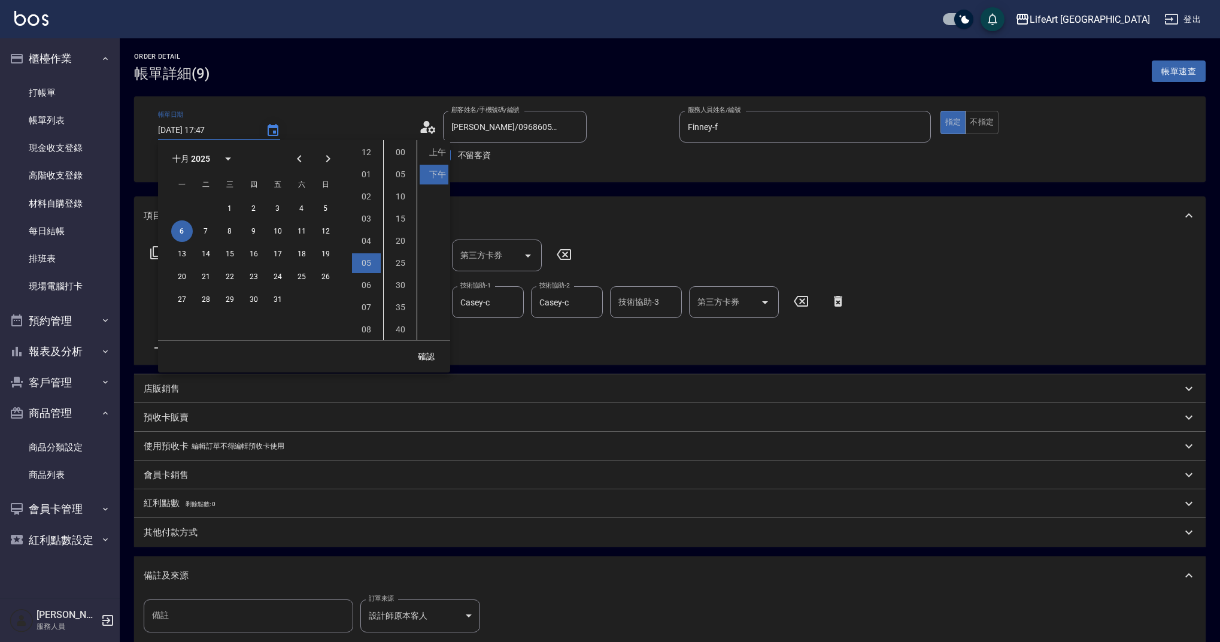
scroll to position [67, 0]
click at [208, 233] on button "7" at bounding box center [206, 231] width 22 height 22
click at [370, 329] on li "11" at bounding box center [366, 329] width 29 height 20
click at [407, 176] on li "05" at bounding box center [400, 175] width 29 height 20
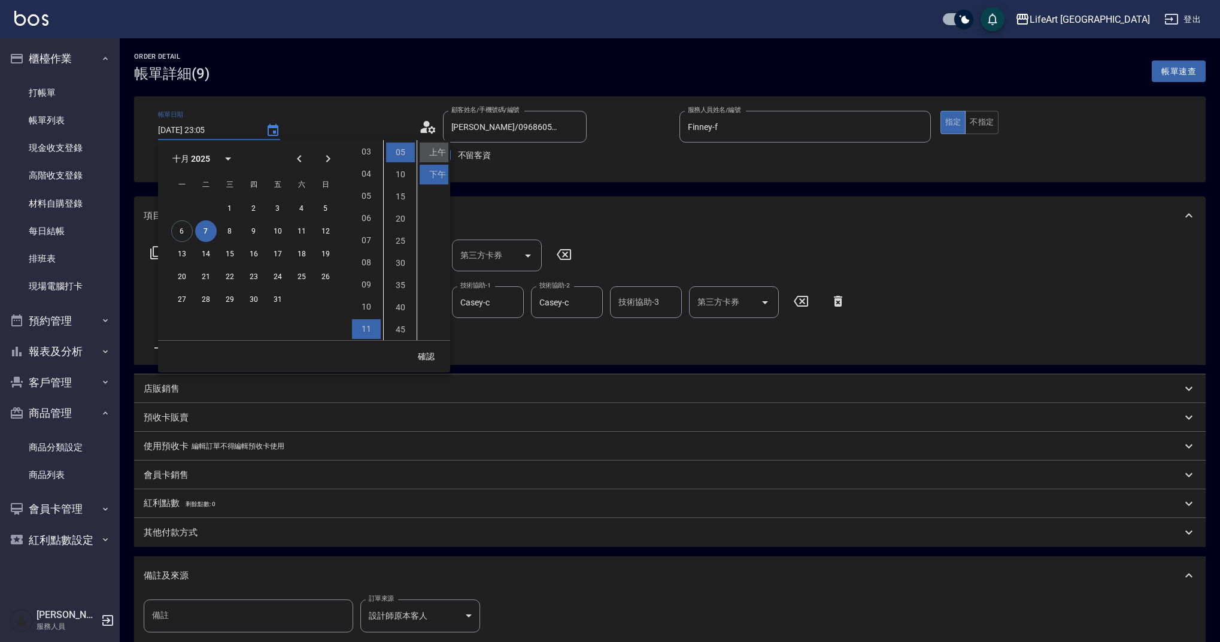
click at [434, 154] on li "上午" at bounding box center [434, 152] width 29 height 20
type input "2025/10/07 11:05"
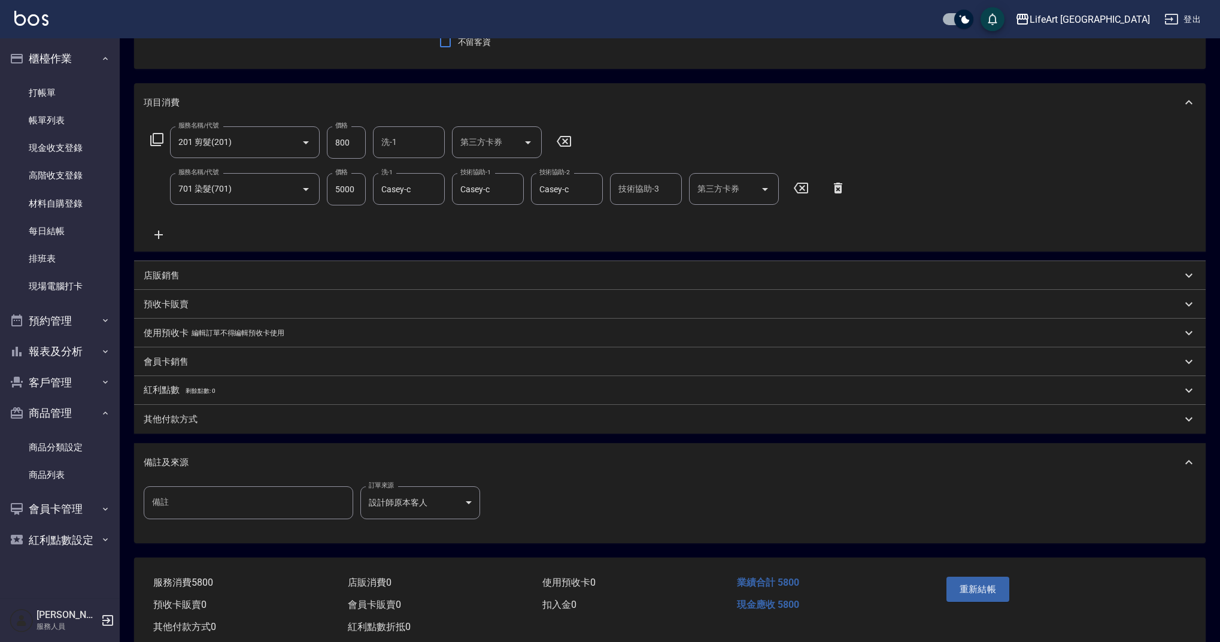
scroll to position [143, 0]
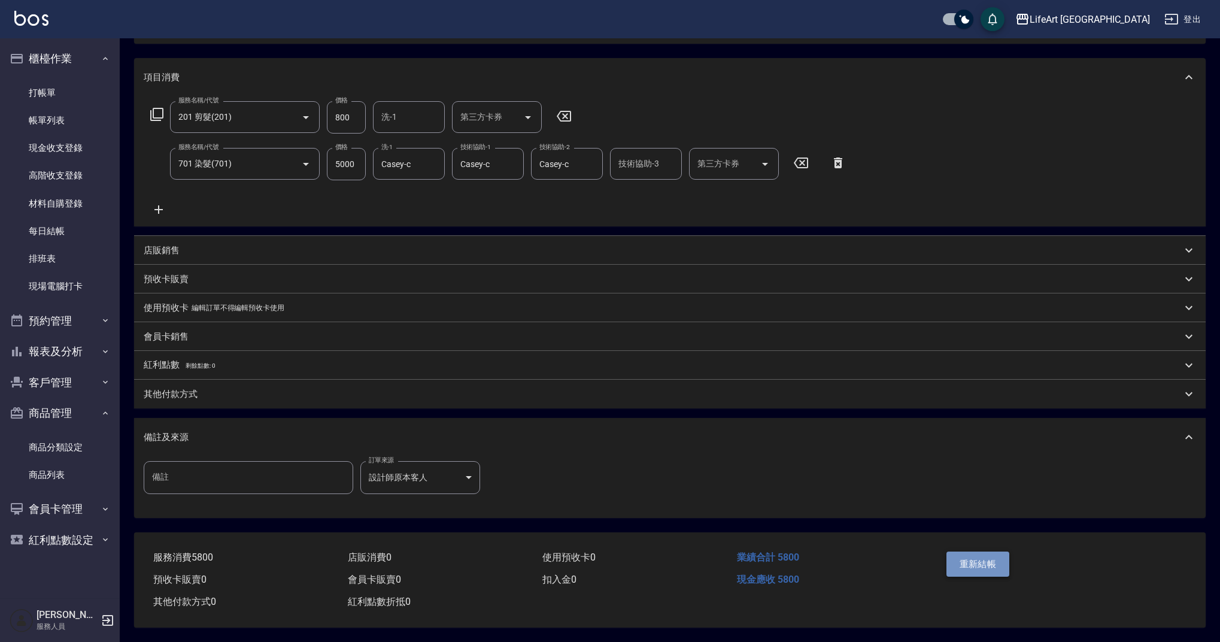
click at [997, 564] on button "重新結帳" at bounding box center [978, 563] width 63 height 25
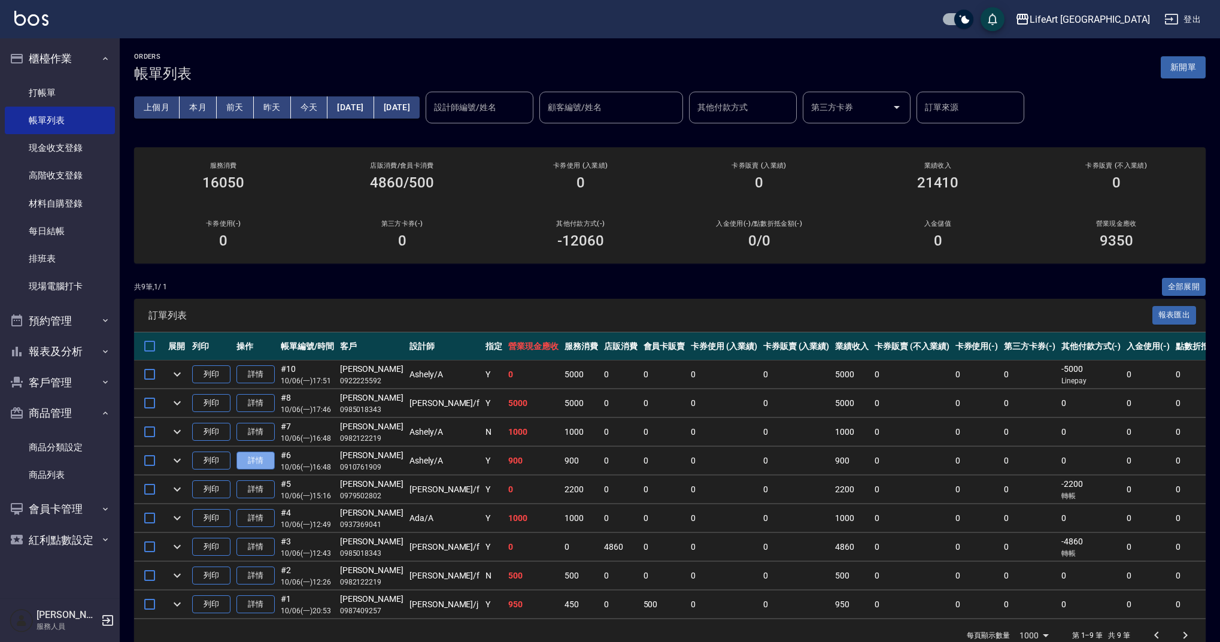
click at [256, 462] on link "詳情" at bounding box center [255, 460] width 38 height 19
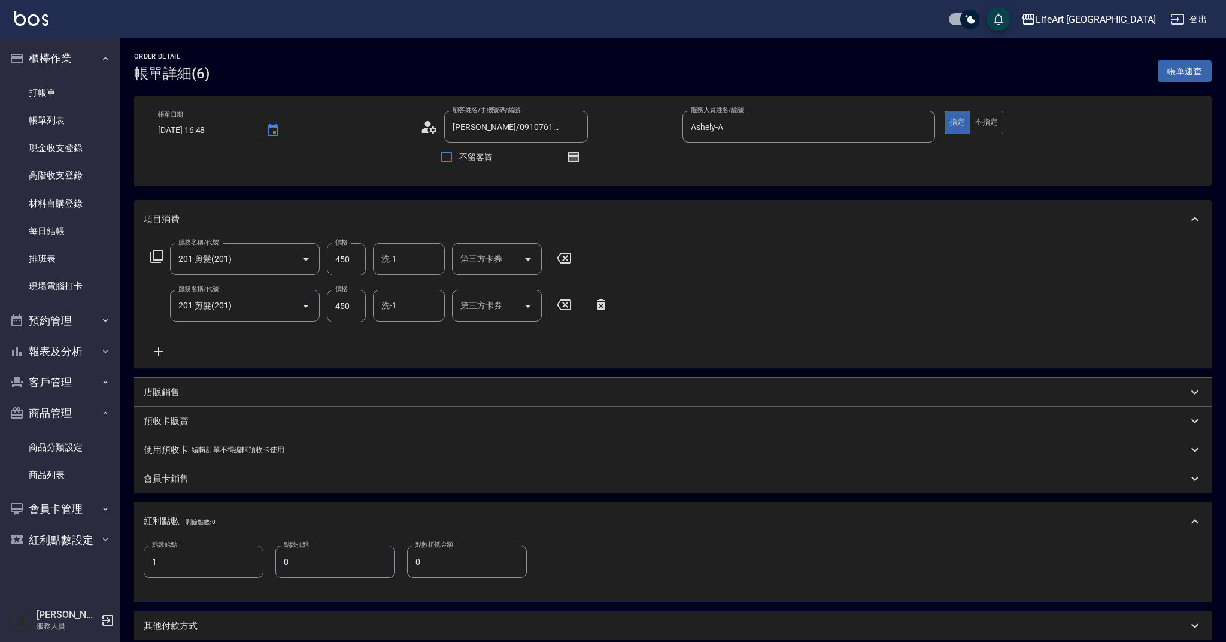
type input "2025/10/06 16:48"
type input "胡小娟/0910761909/"
type input "Ashely-A"
type input "1"
type input "設計師原本客人"
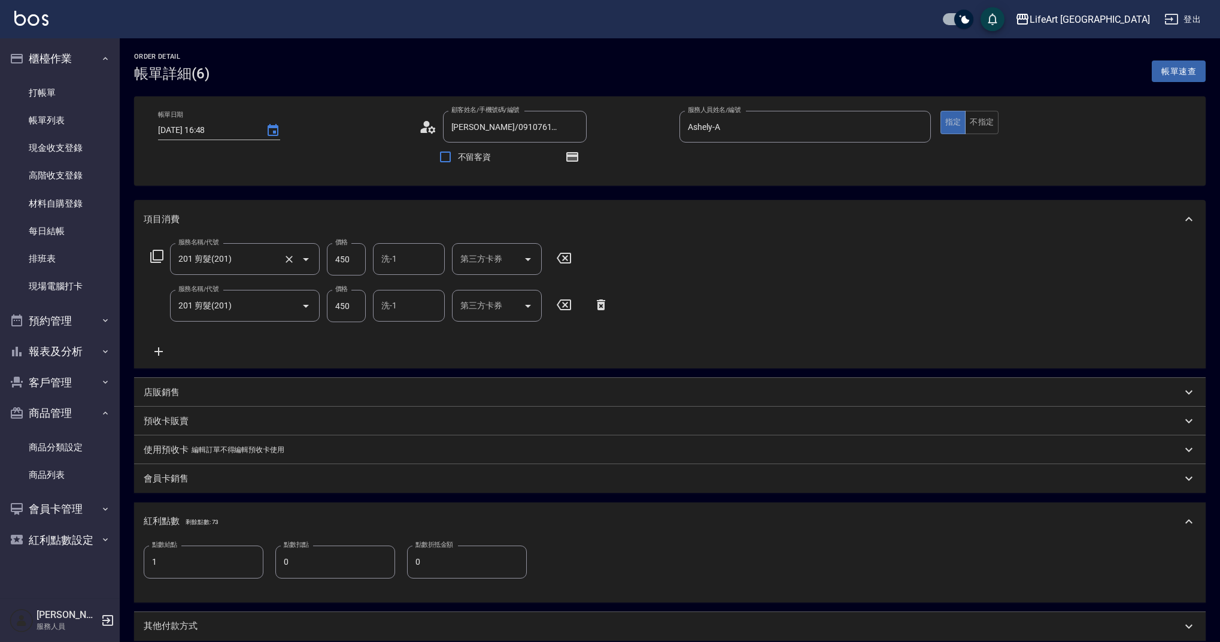
click at [253, 258] on input "201 剪髮(201)" at bounding box center [227, 258] width 105 height 21
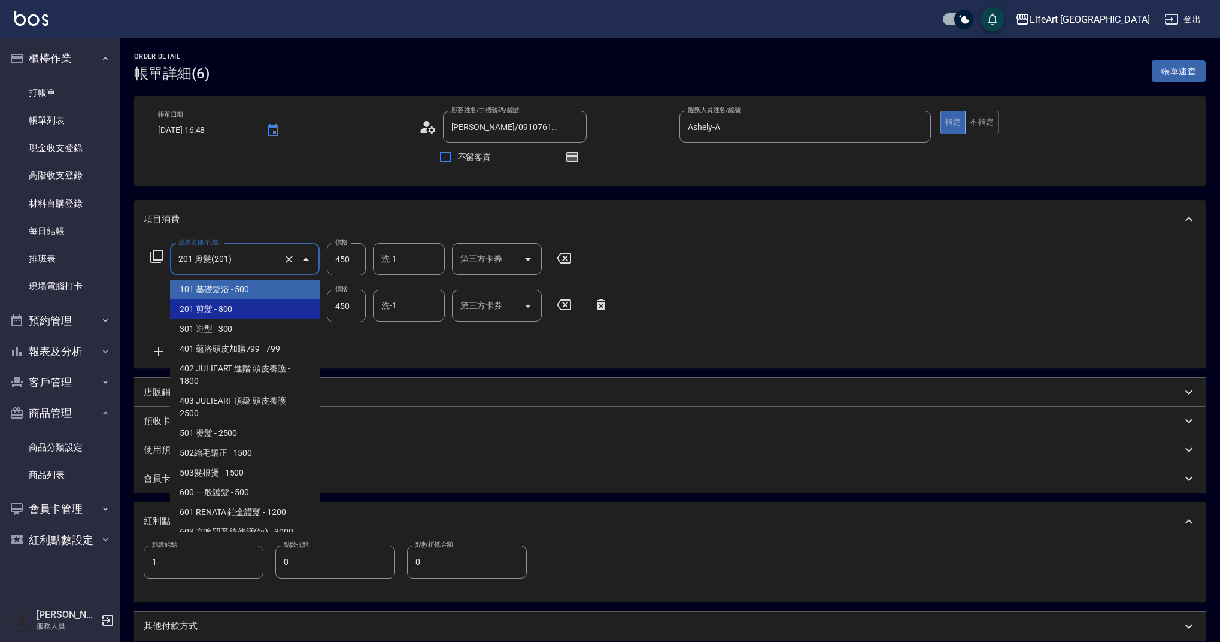
click at [247, 289] on span "101 基礎髮浴 - 500" at bounding box center [245, 290] width 150 height 20
type input "101 基礎髮浴 (101)"
type input "500"
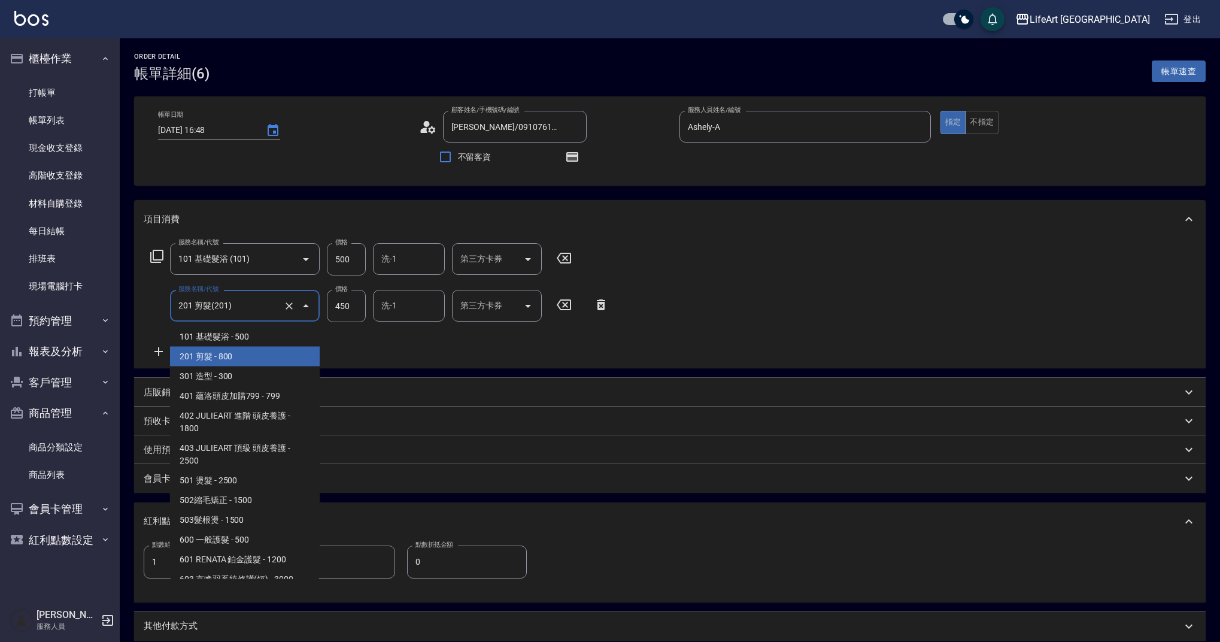
click at [247, 312] on input "201 剪髮(201)" at bounding box center [227, 305] width 105 height 21
click at [253, 333] on span "101 基礎髮浴 - 500" at bounding box center [245, 337] width 150 height 20
type input "101 基礎髮浴 (101)"
type input "500"
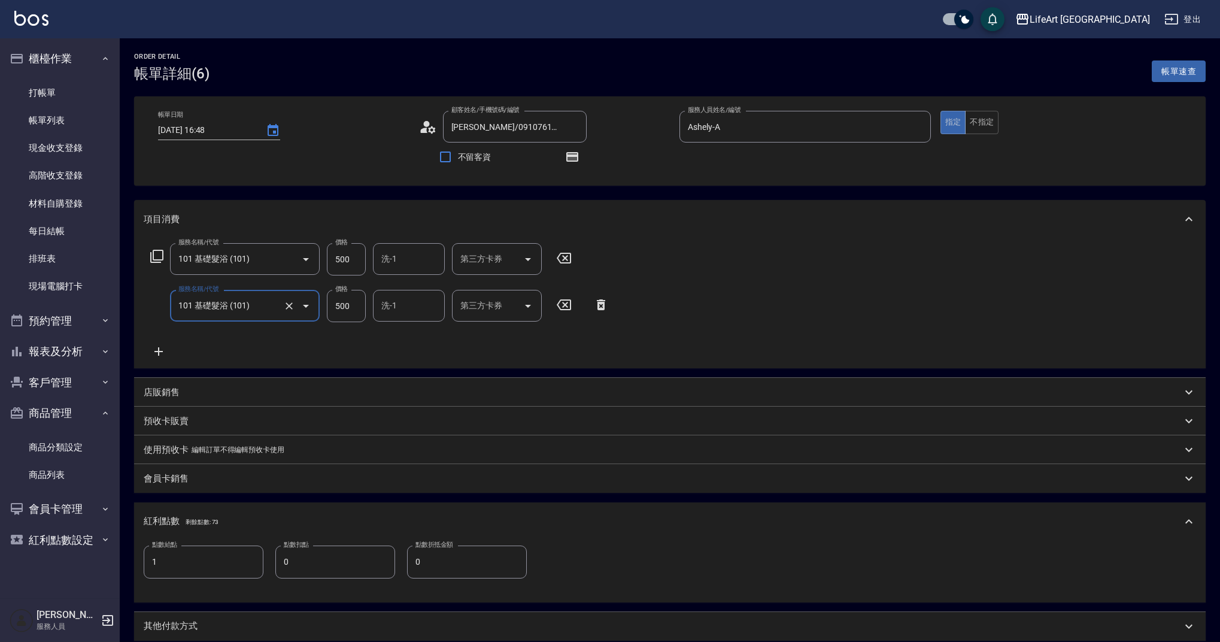
click at [357, 254] on input "500" at bounding box center [346, 259] width 39 height 32
type input "450"
click at [356, 313] on input "500" at bounding box center [346, 306] width 39 height 32
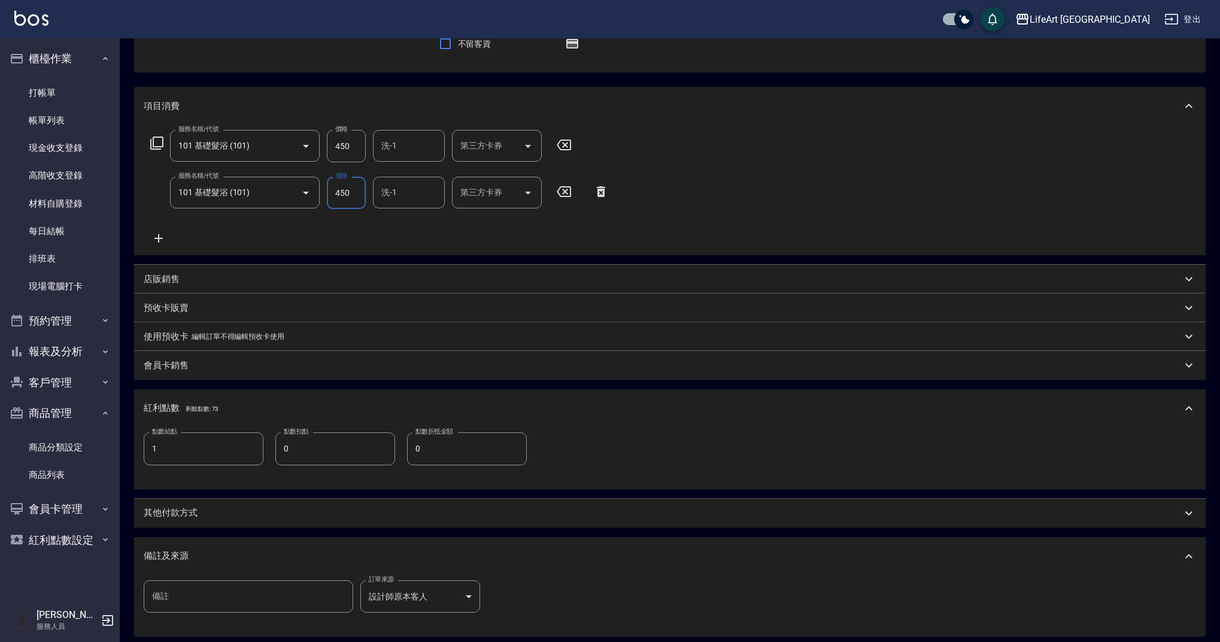
scroll to position [237, 0]
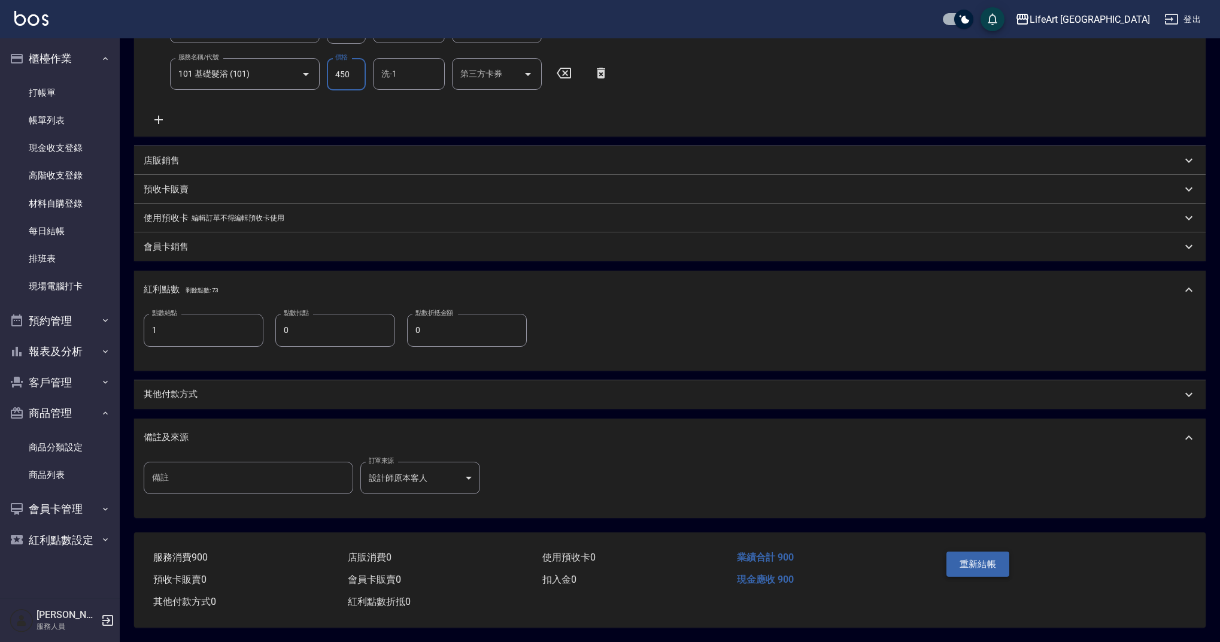
type input "450"
click at [967, 553] on button "重新結帳" at bounding box center [978, 563] width 63 height 25
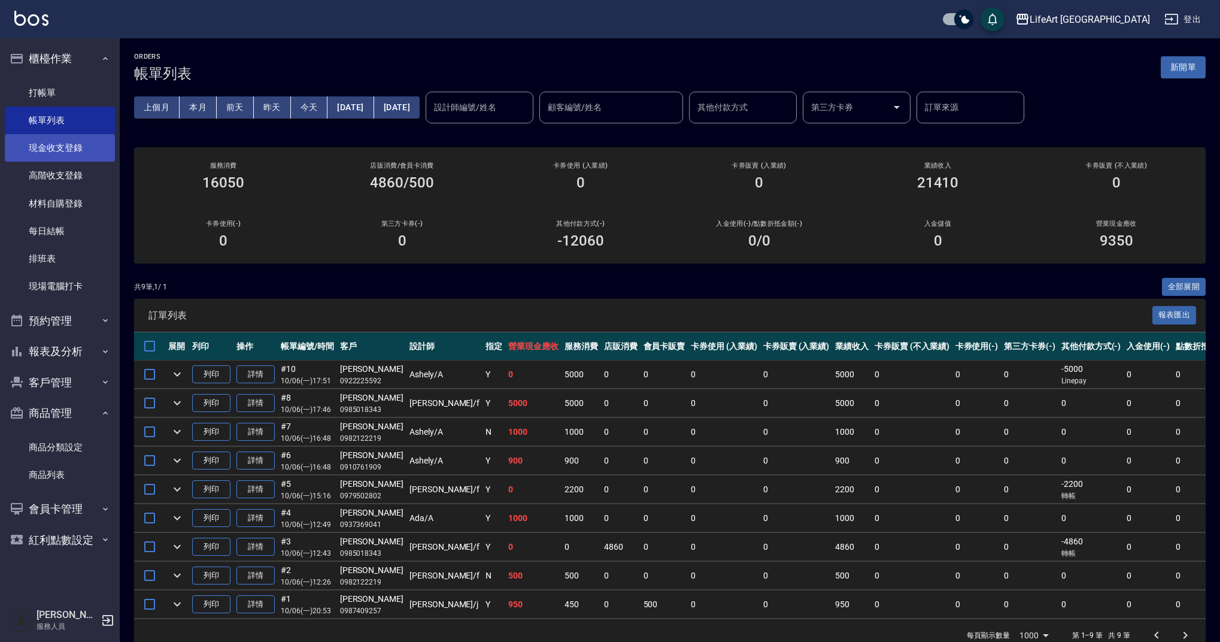
click at [79, 151] on link "現金收支登錄" at bounding box center [60, 148] width 110 height 28
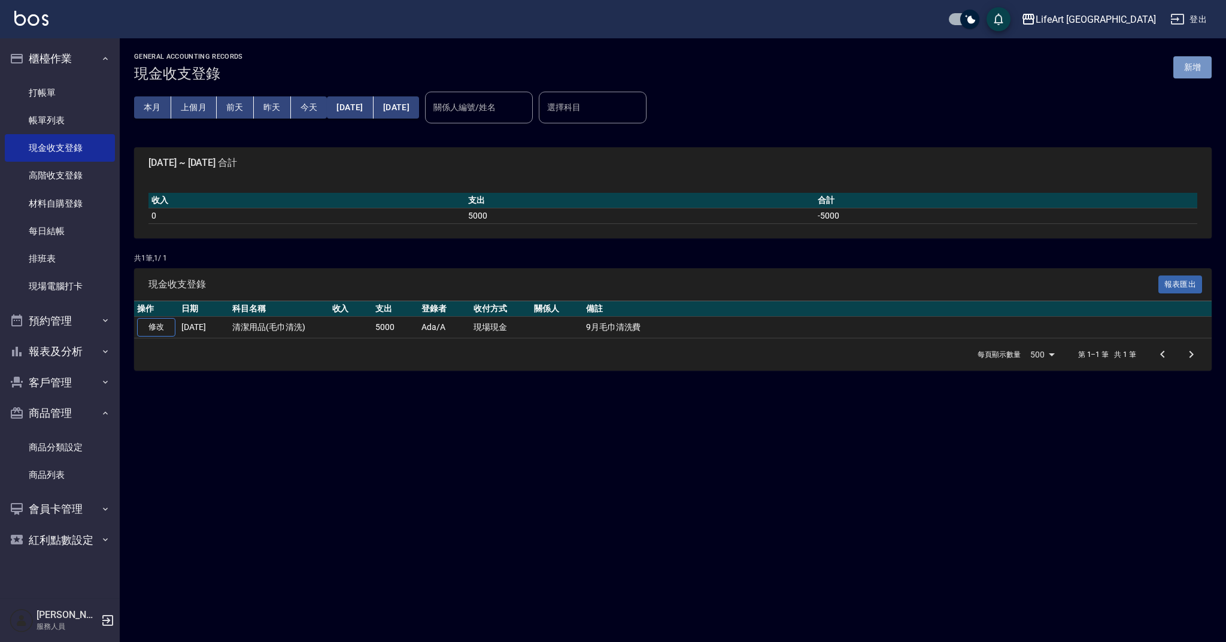
click at [1191, 66] on button "新增" at bounding box center [1192, 67] width 38 height 22
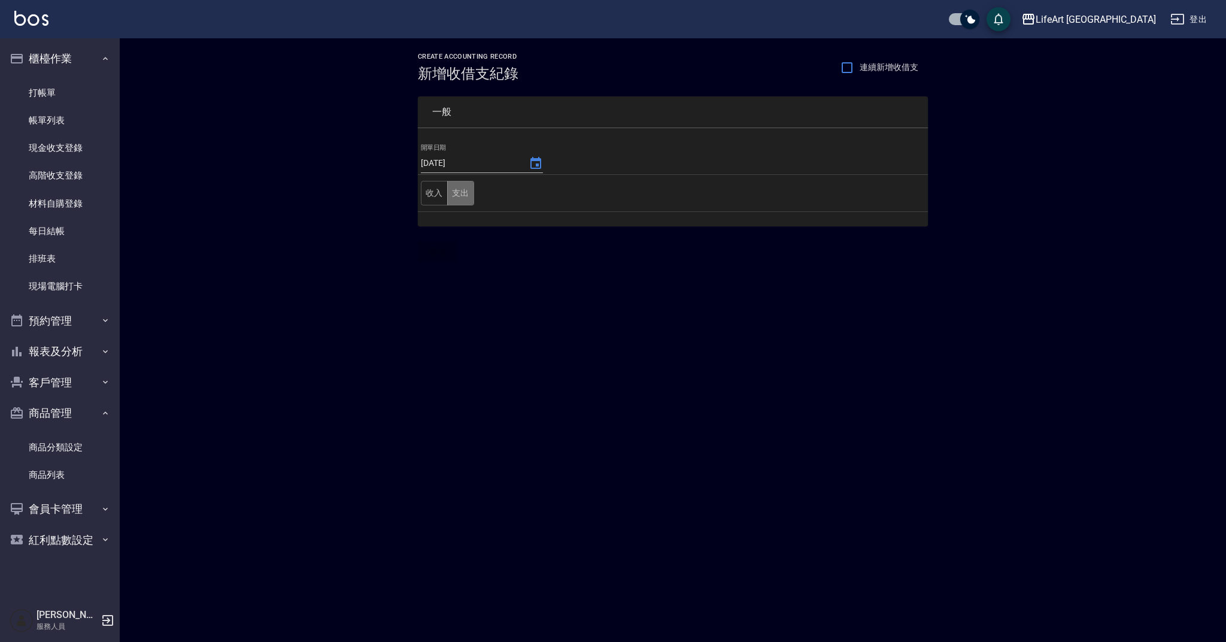
click at [462, 199] on button "支出" at bounding box center [460, 193] width 27 height 25
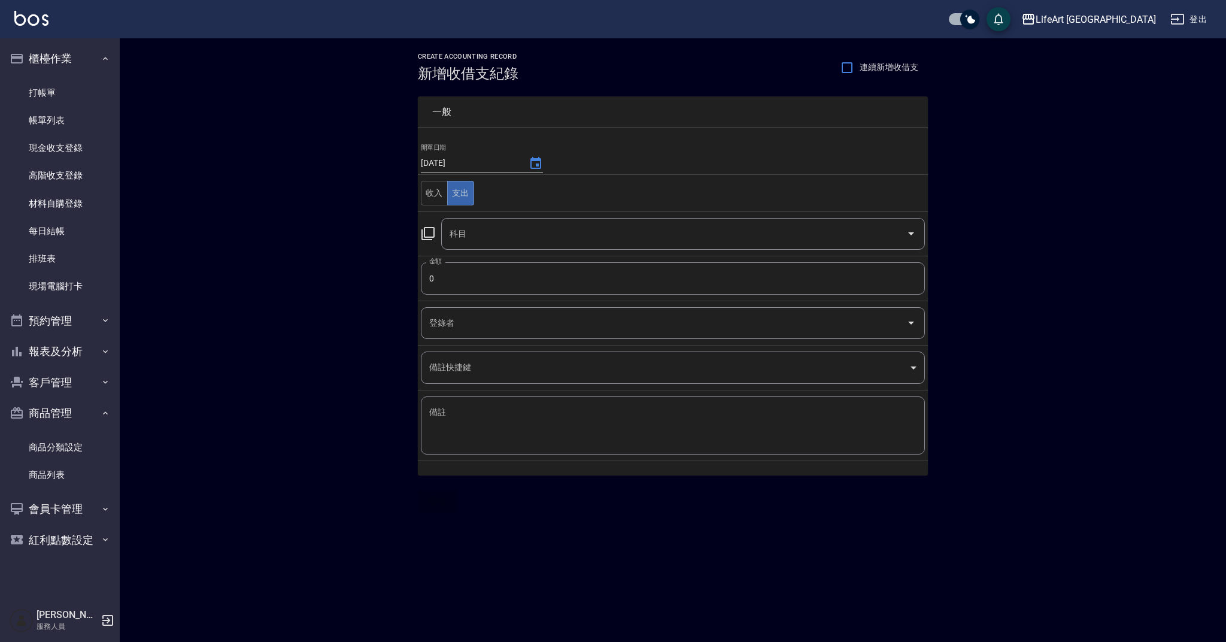
click at [483, 231] on input "科目" at bounding box center [674, 233] width 455 height 21
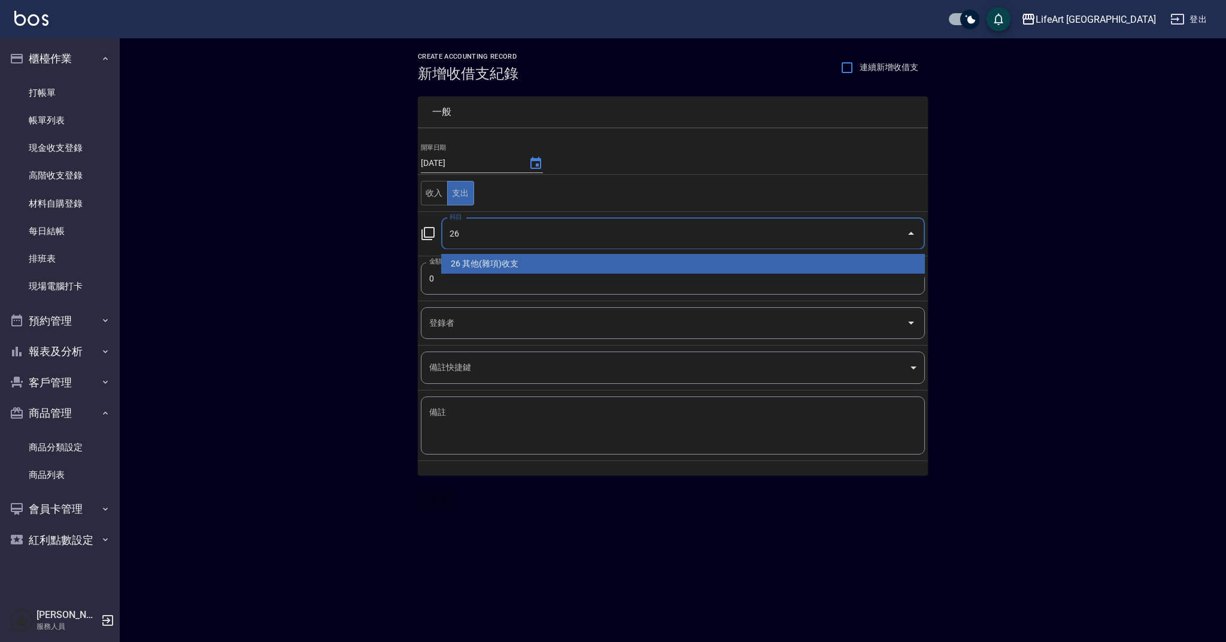
click at [490, 258] on li "26 其他(雜項)收支" at bounding box center [683, 264] width 484 height 20
type input "26 其他(雜項)收支"
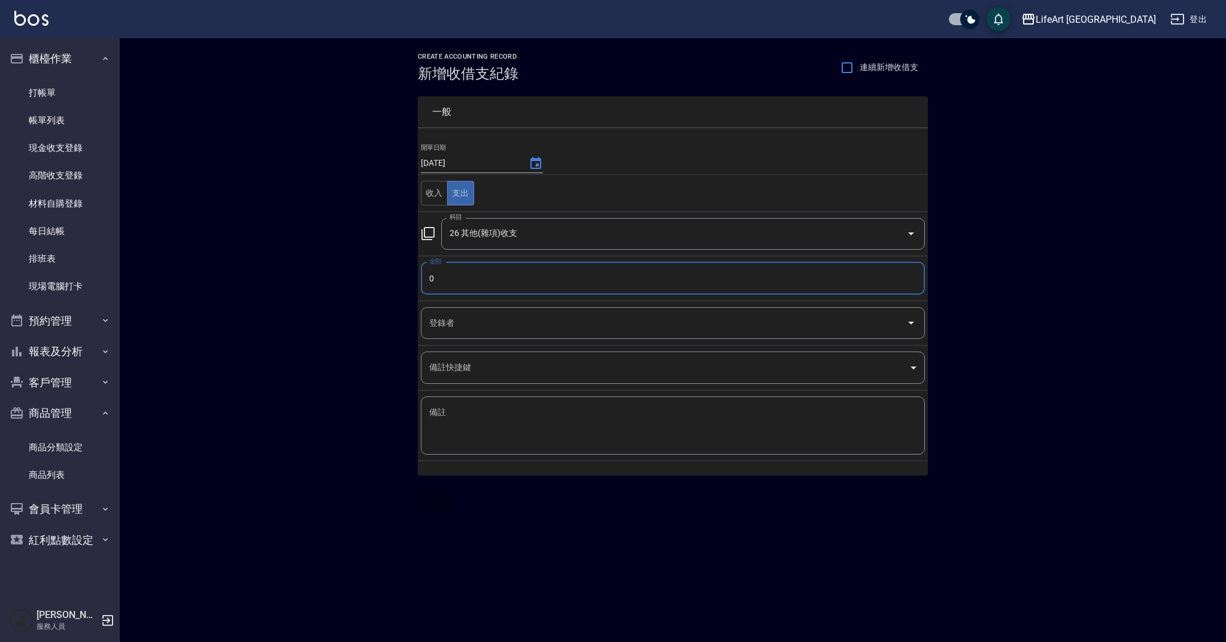
click at [489, 285] on input "0" at bounding box center [673, 278] width 504 height 32
type input "269"
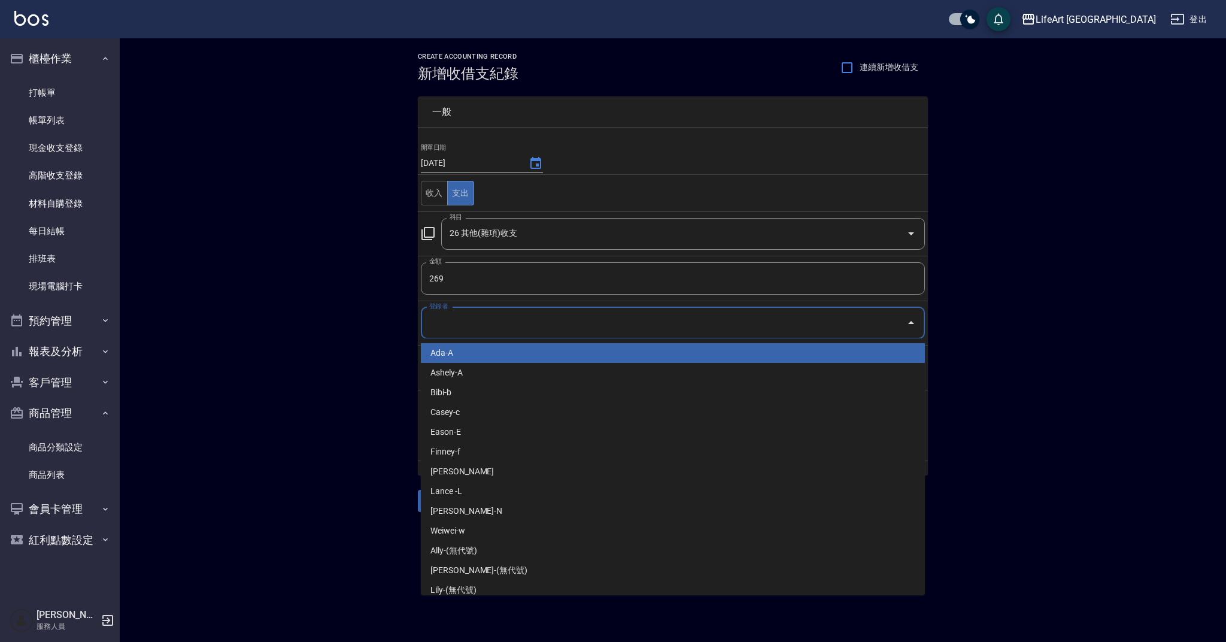
click at [489, 316] on input "登錄者" at bounding box center [663, 323] width 475 height 21
click at [484, 353] on li "Ada-A" at bounding box center [673, 353] width 504 height 20
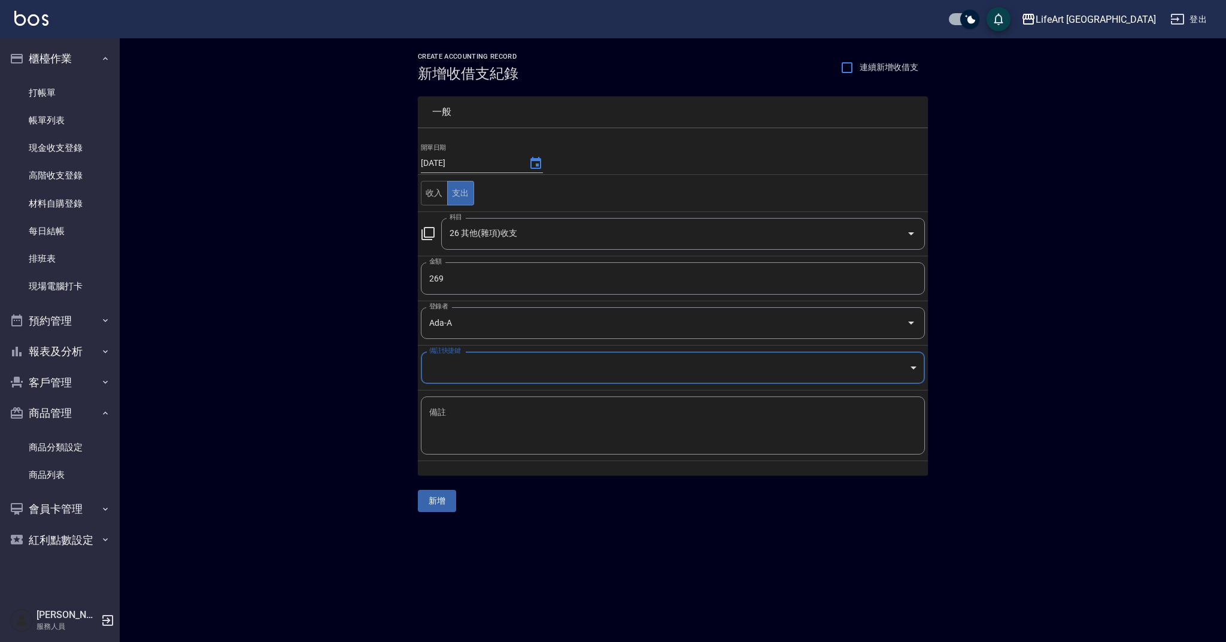
type input "Ada-A"
click at [492, 405] on div "x 備註" at bounding box center [673, 425] width 504 height 58
type textarea "s"
type textarea "t"
type textarea "充電線"
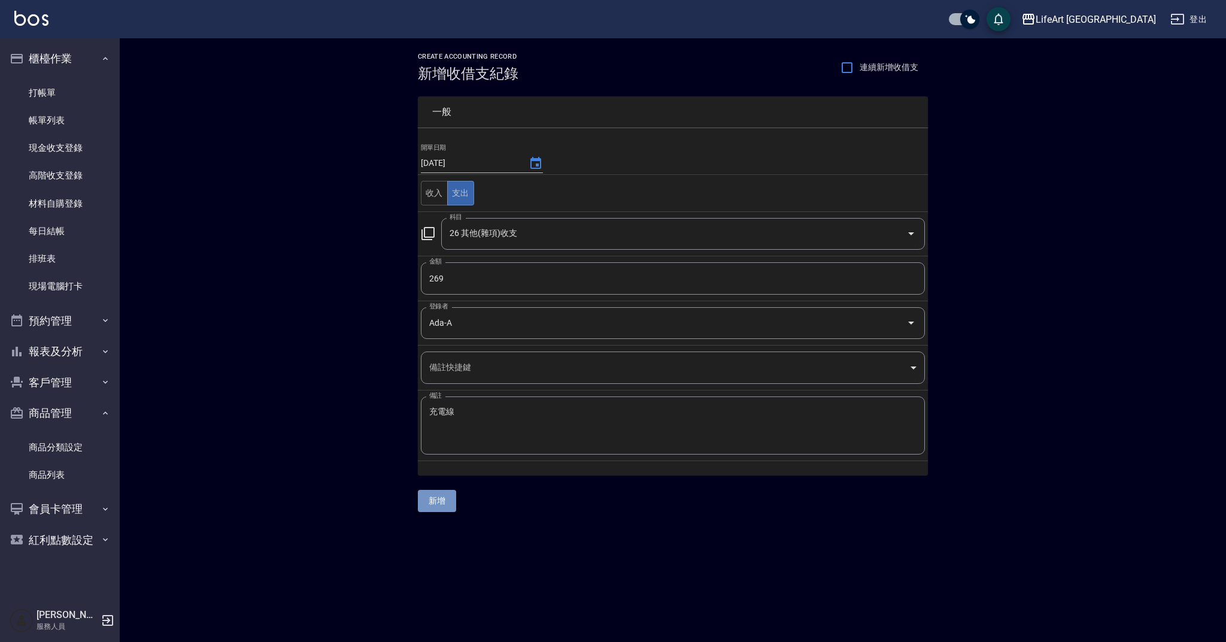
click at [442, 505] on button "新增" at bounding box center [437, 501] width 38 height 22
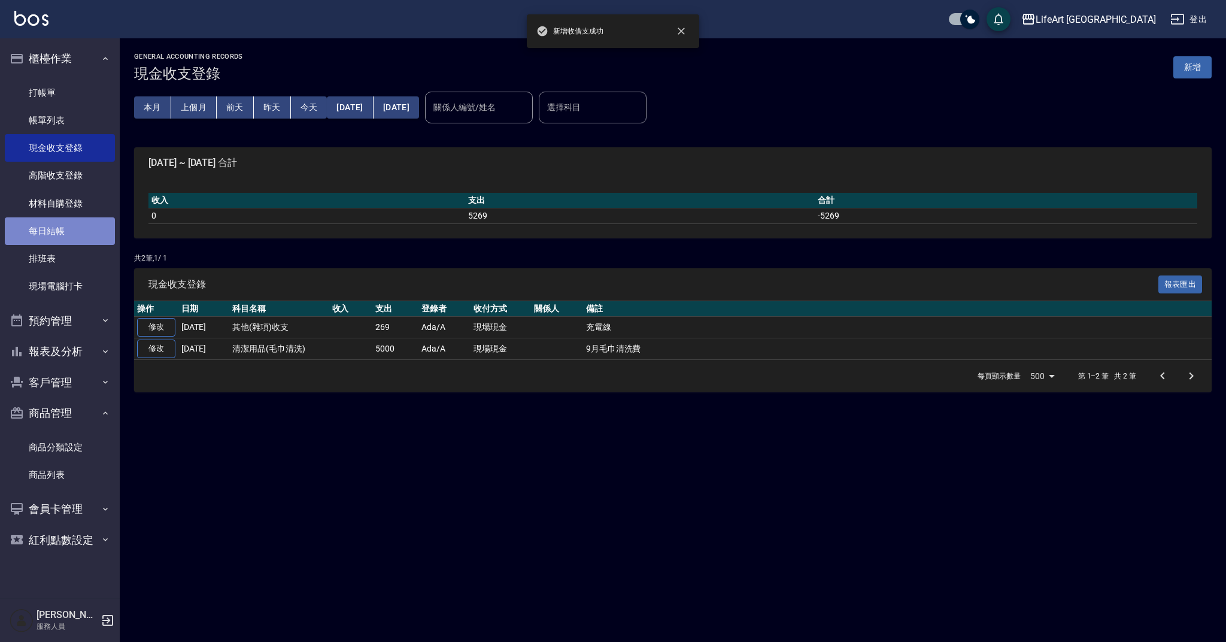
click at [44, 235] on link "每日結帳" at bounding box center [60, 231] width 110 height 28
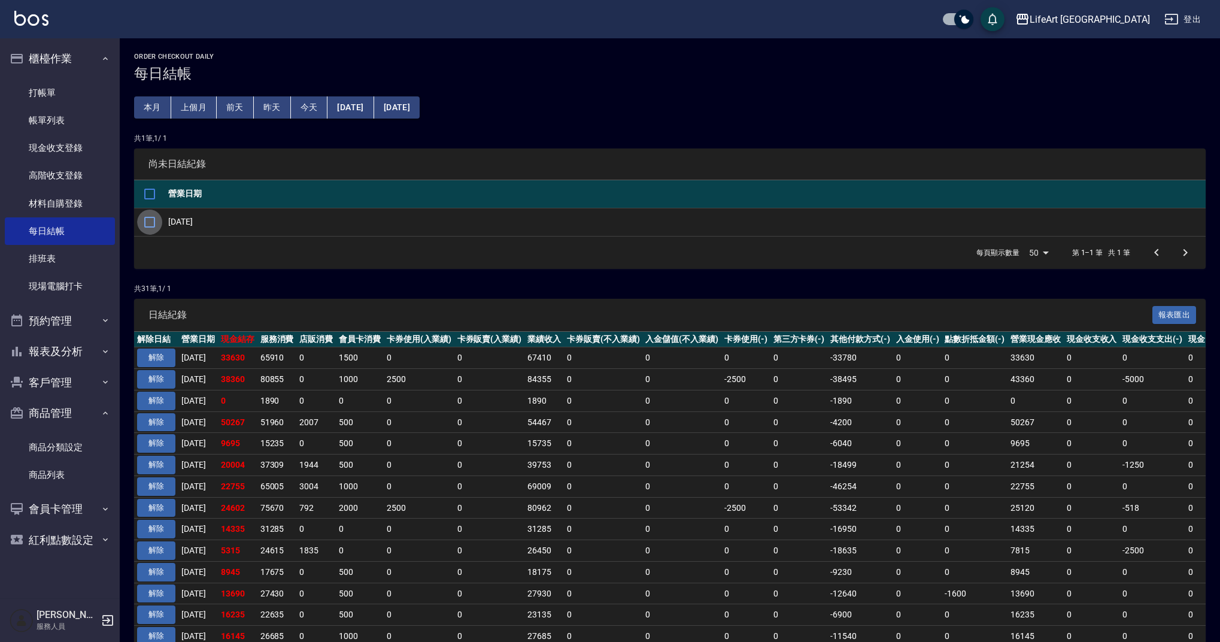
click at [160, 223] on input "checkbox" at bounding box center [149, 222] width 25 height 25
checkbox input "true"
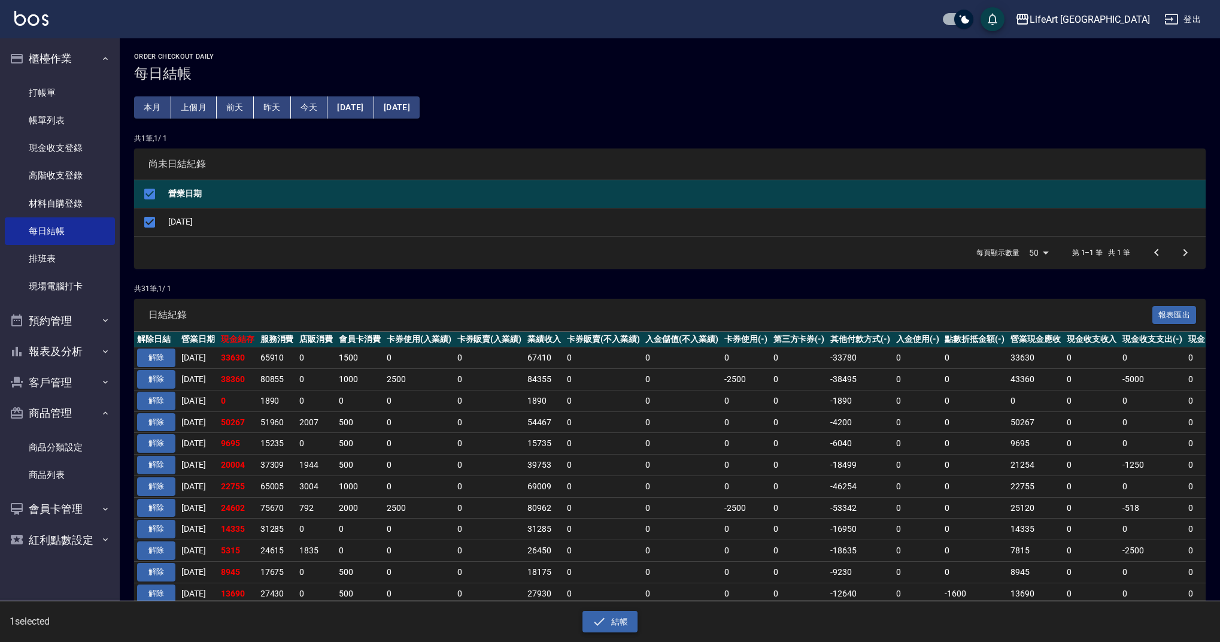
click at [623, 618] on button "結帳" at bounding box center [611, 622] width 56 height 22
click at [564, 53] on button "確定" at bounding box center [567, 48] width 38 height 19
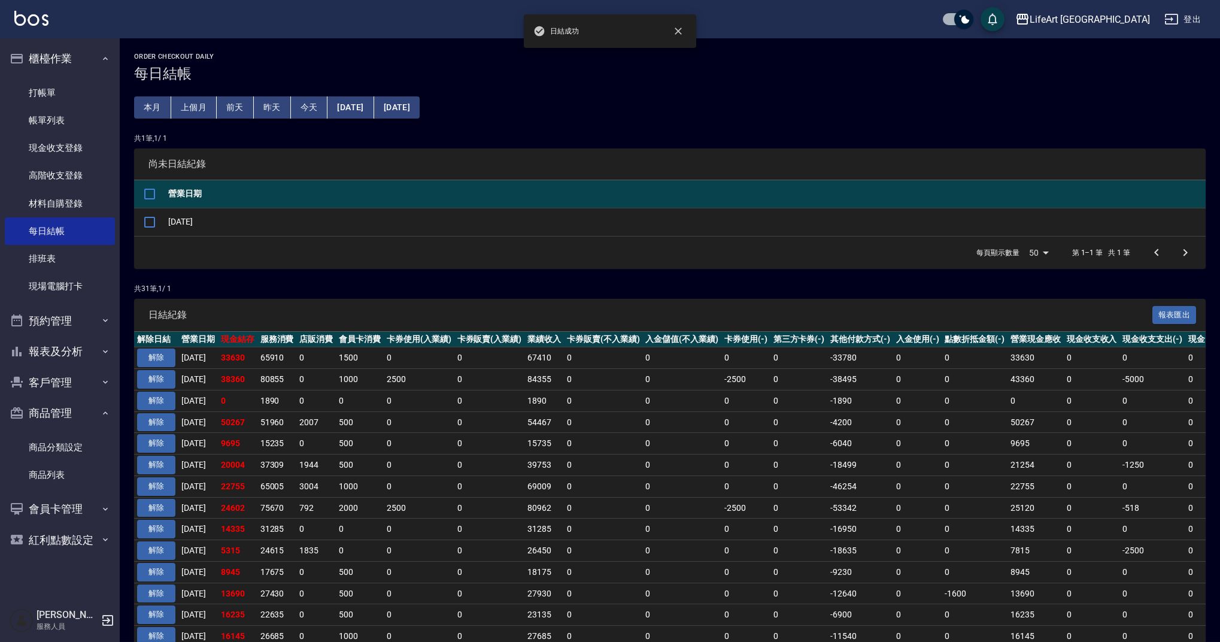
checkbox input "false"
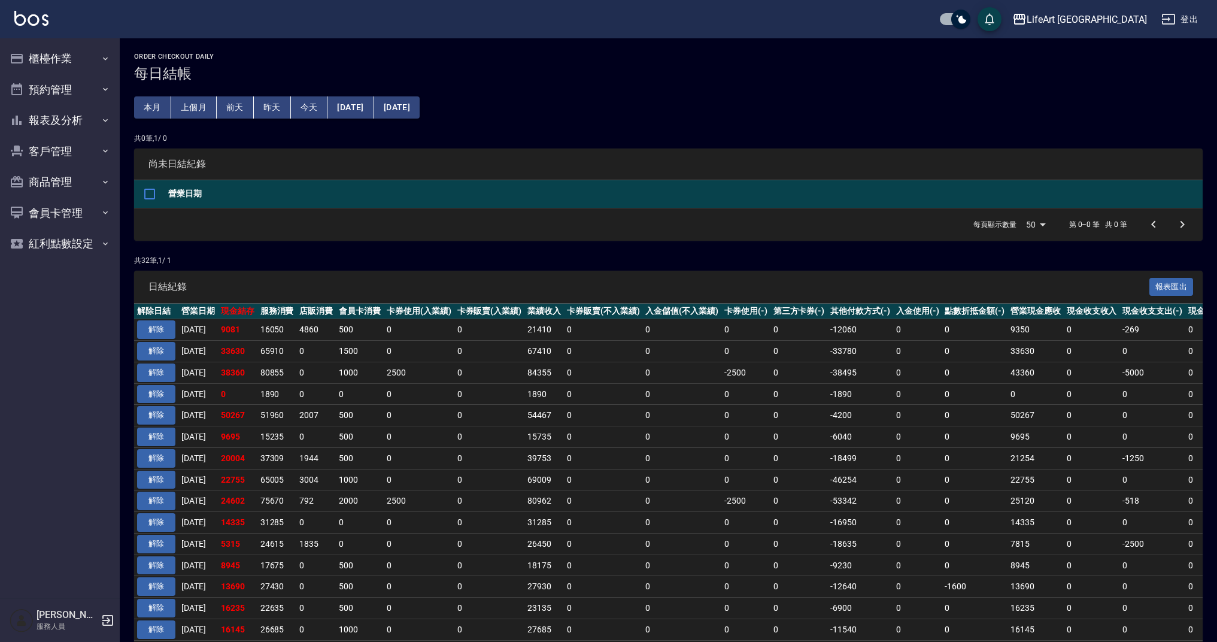
click at [598, 166] on span "尚未日結紀錄" at bounding box center [668, 164] width 1040 height 12
click at [62, 63] on button "櫃檯作業" at bounding box center [60, 58] width 110 height 31
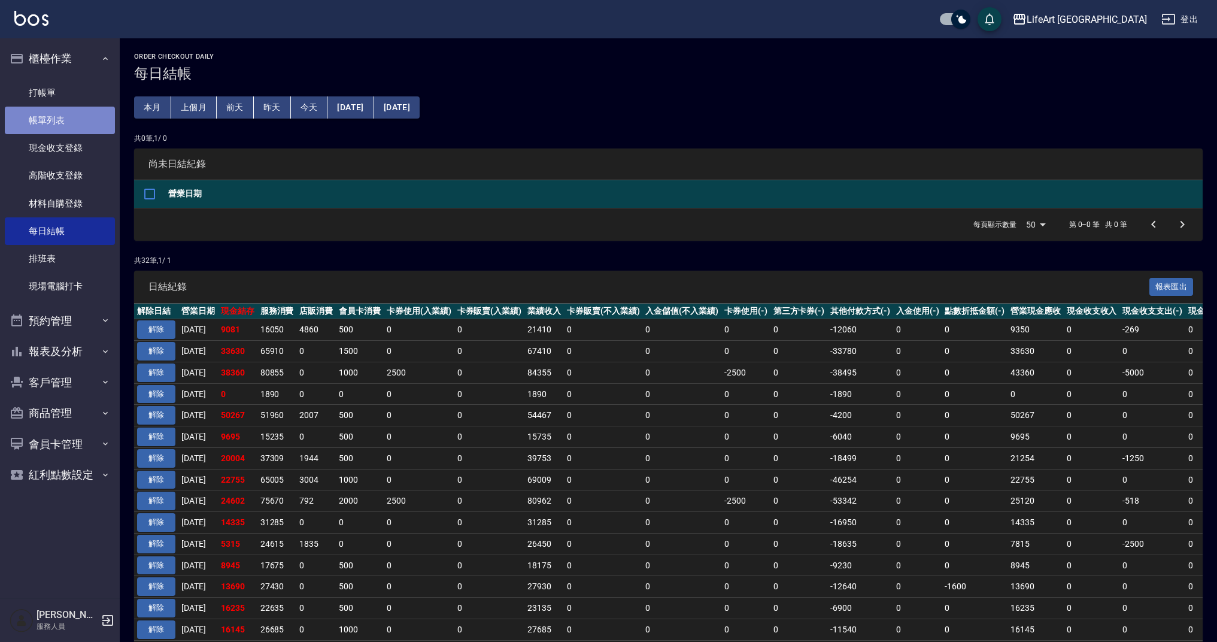
click at [78, 120] on link "帳單列表" at bounding box center [60, 121] width 110 height 28
